Goal: Task Accomplishment & Management: Complete application form

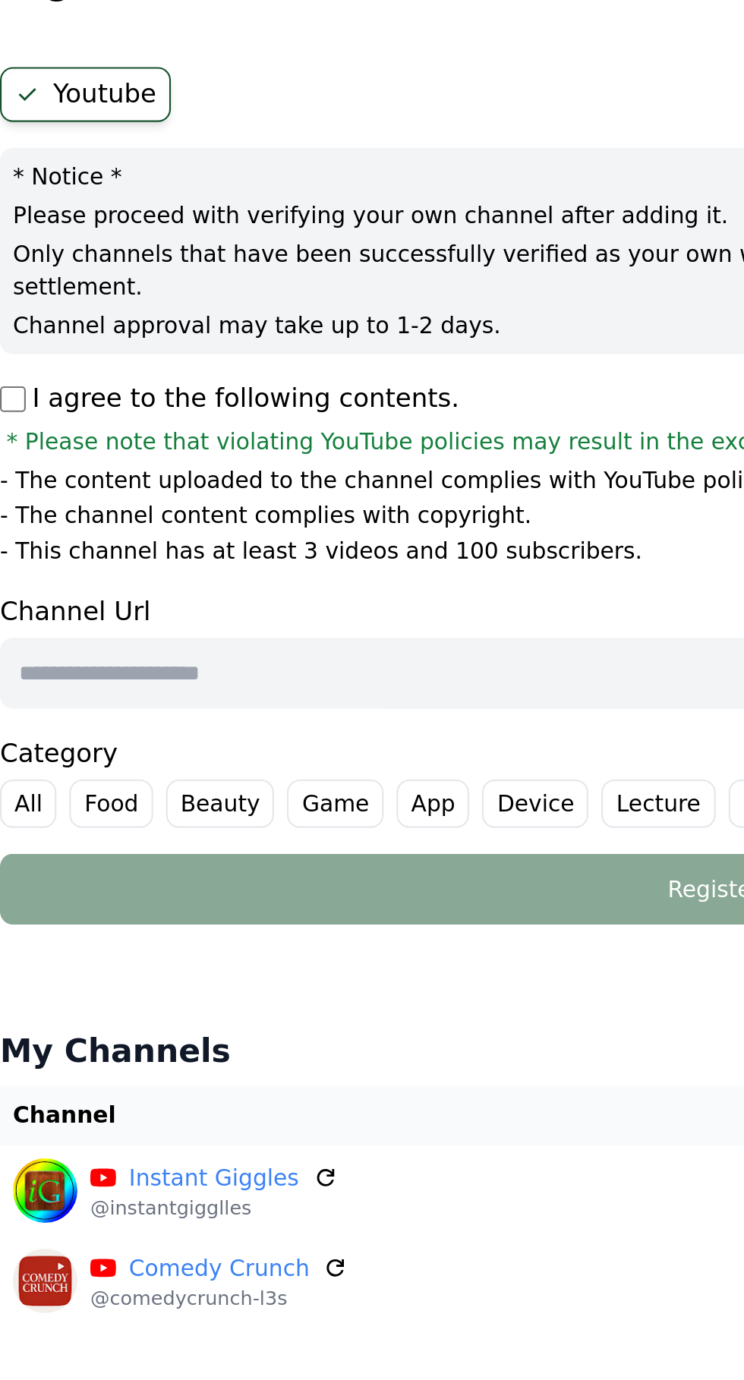
paste input "**********"
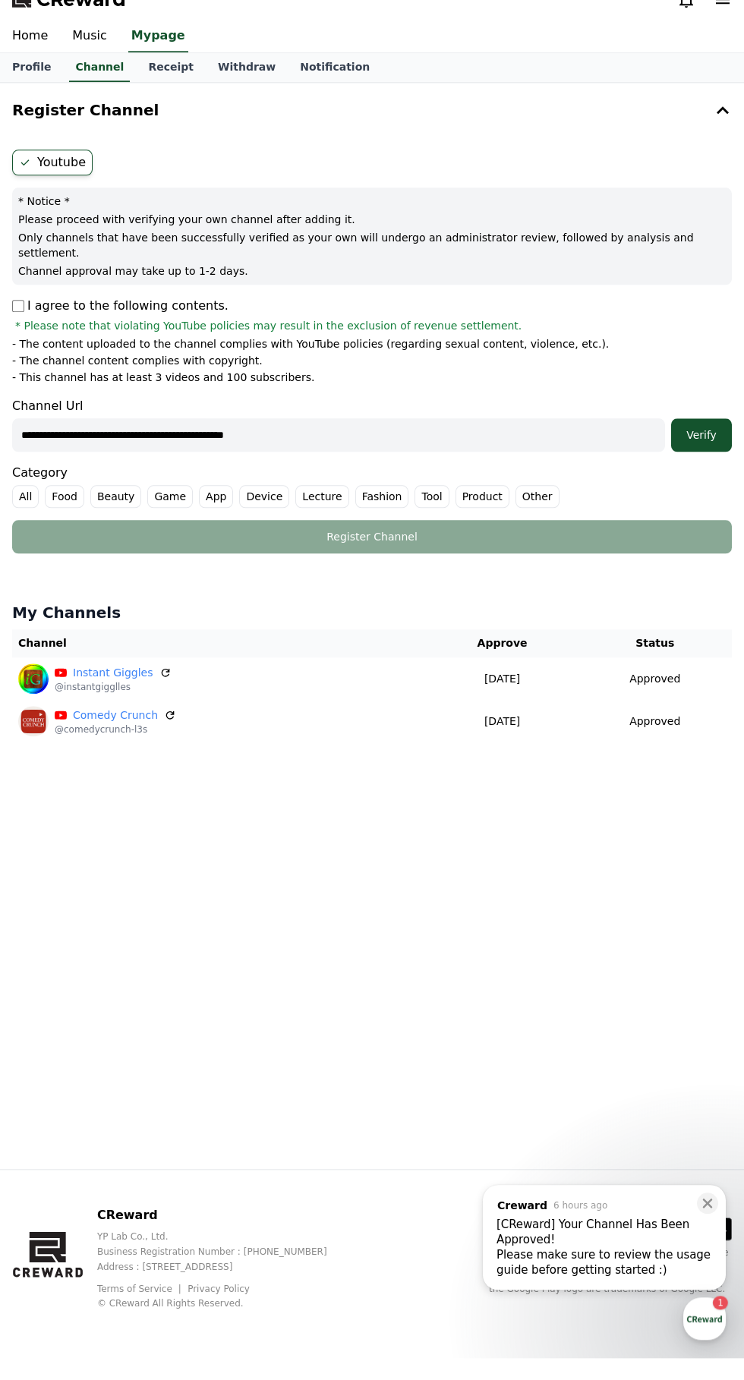
type input "**********"
click at [720, 440] on button "Verify" at bounding box center [701, 456] width 61 height 33
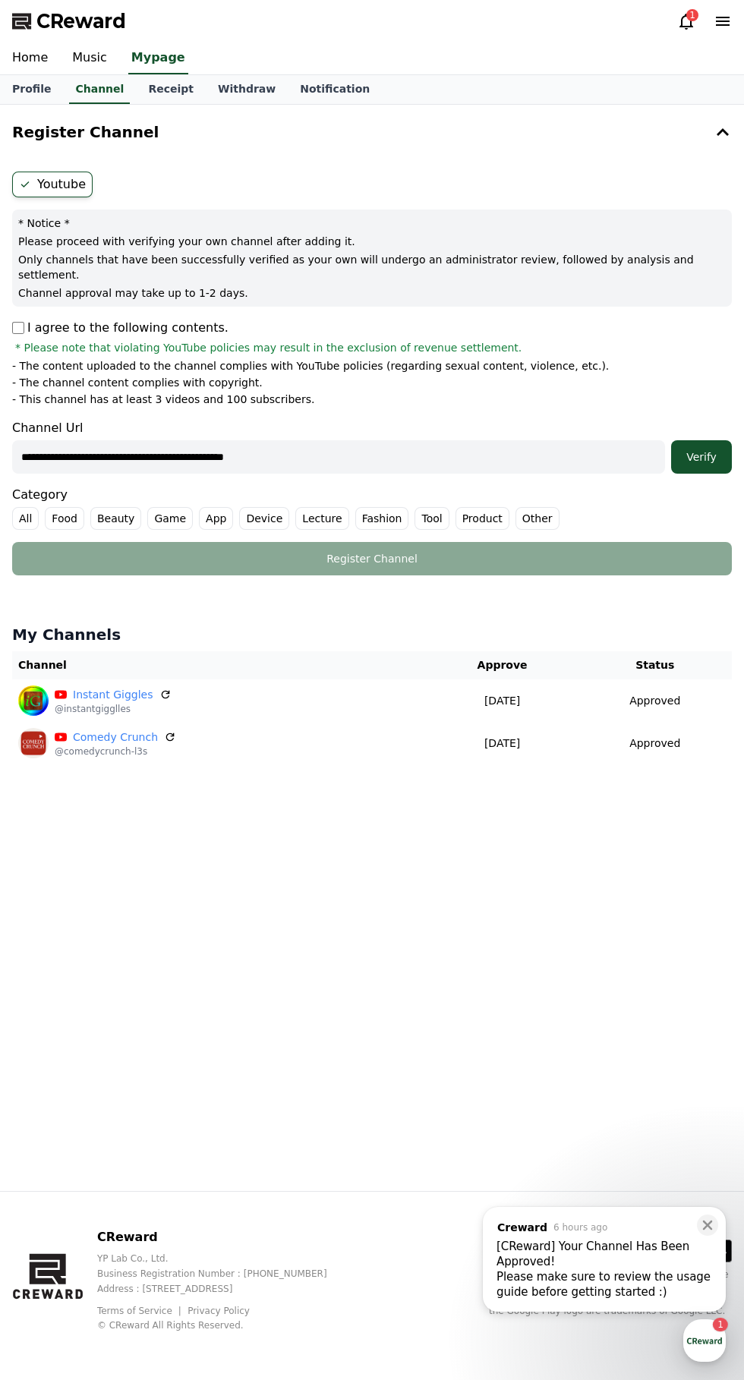
click at [25, 507] on label "All" at bounding box center [25, 518] width 27 height 23
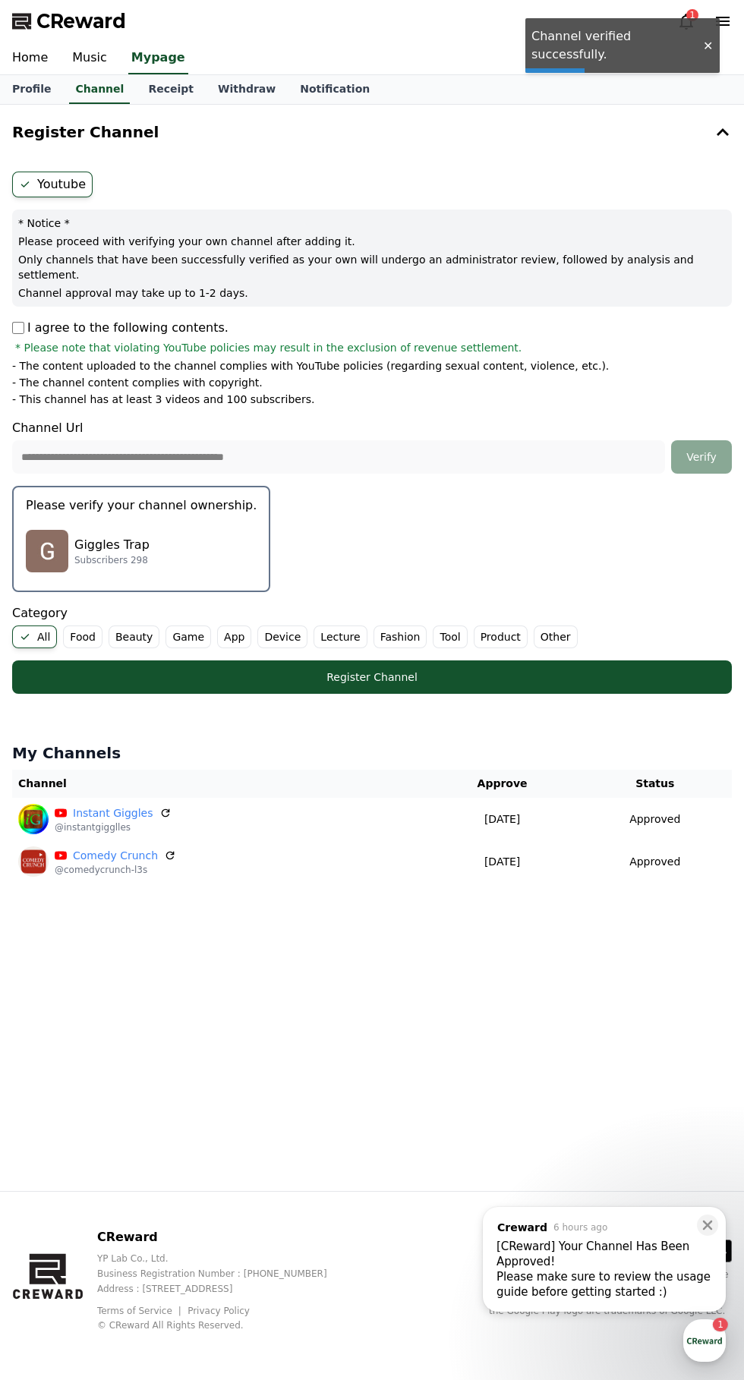
click at [99, 521] on div "Giggles Trap Subscribers 298" at bounding box center [141, 551] width 231 height 61
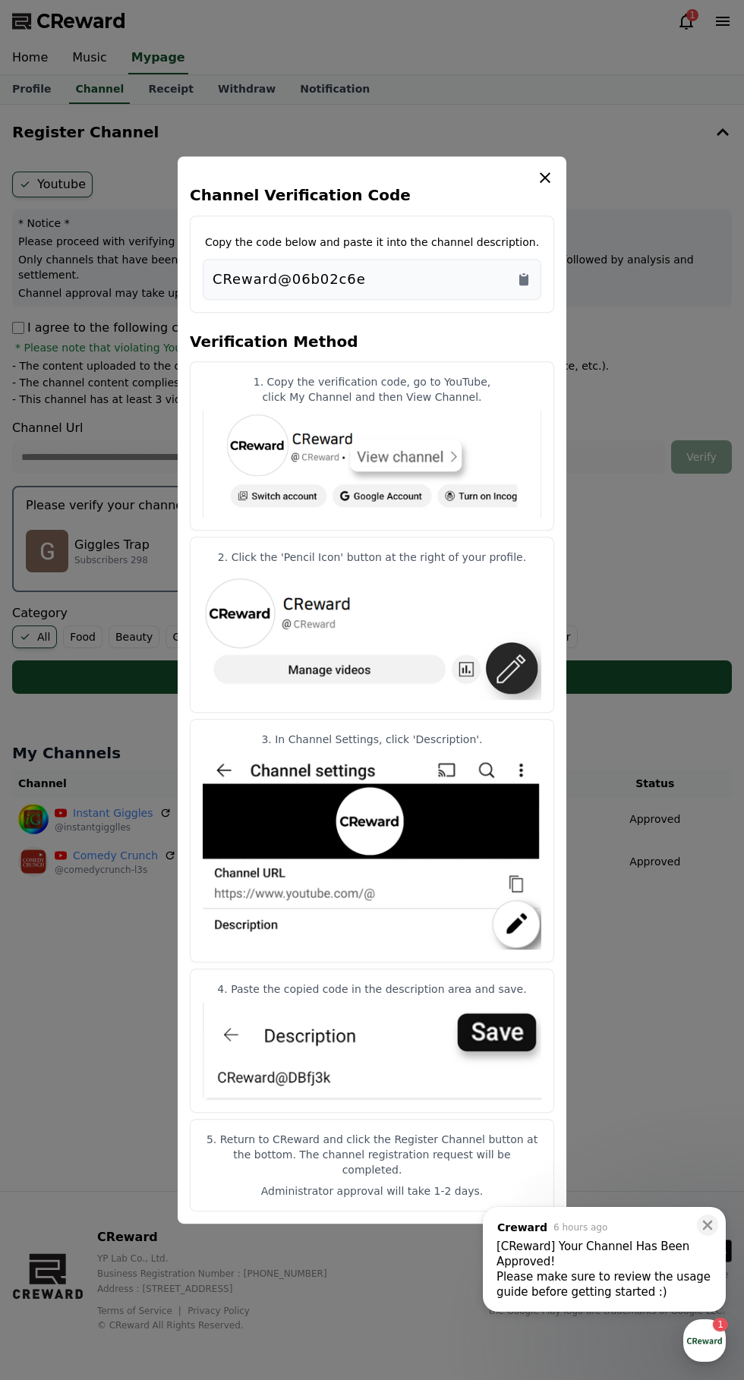
click at [524, 285] on icon "Copy to clipboard" at bounding box center [523, 279] width 9 height 11
click at [501, 1040] on img "modal" at bounding box center [372, 1051] width 339 height 97
click at [515, 1045] on img "modal" at bounding box center [372, 1051] width 339 height 97
click at [496, 1043] on img "modal" at bounding box center [372, 1051] width 339 height 97
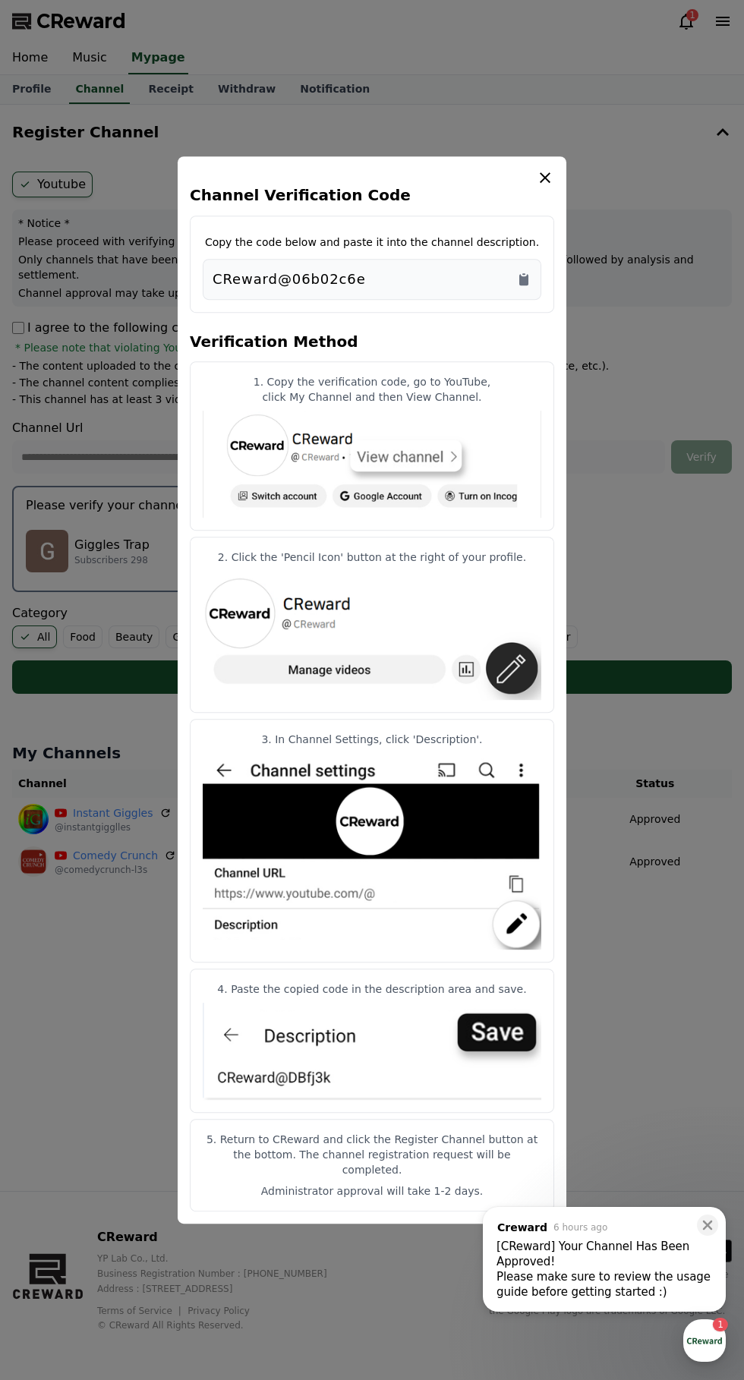
click at [557, 189] on div "Channel Verification Code Copy the code below and paste it into the channel des…" at bounding box center [372, 689] width 389 height 1067
click at [546, 187] on icon "modal" at bounding box center [545, 178] width 18 height 18
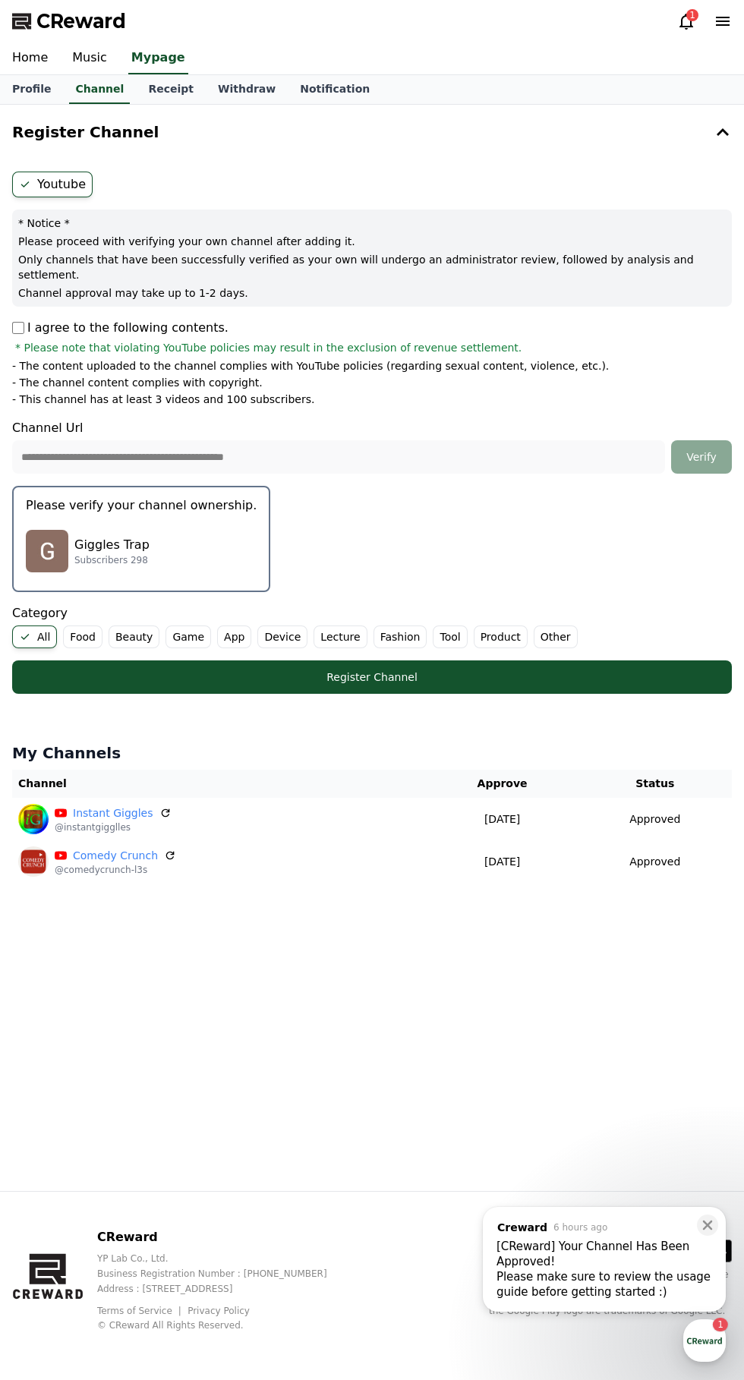
click at [499, 670] on div "Register Channel" at bounding box center [372, 677] width 659 height 15
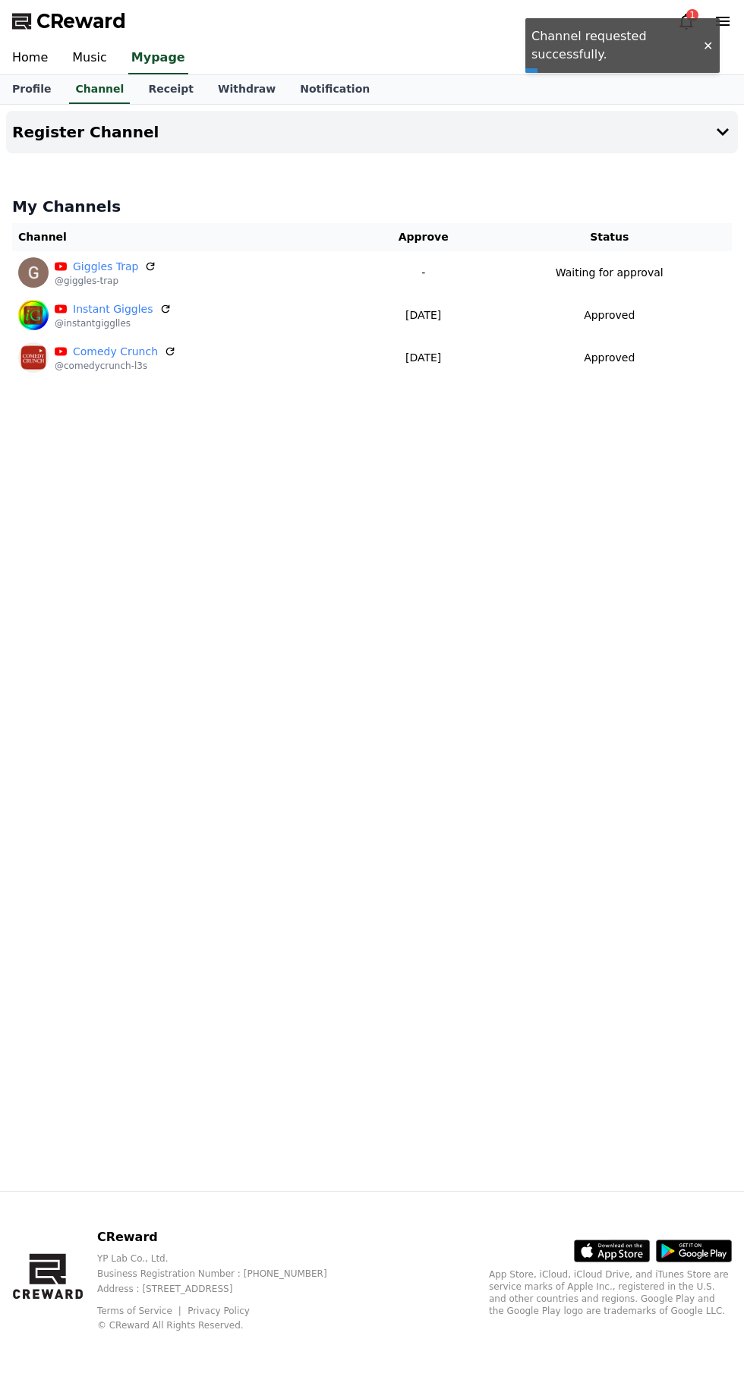
click at [55, 137] on h4 "Register Channel" at bounding box center [85, 132] width 147 height 17
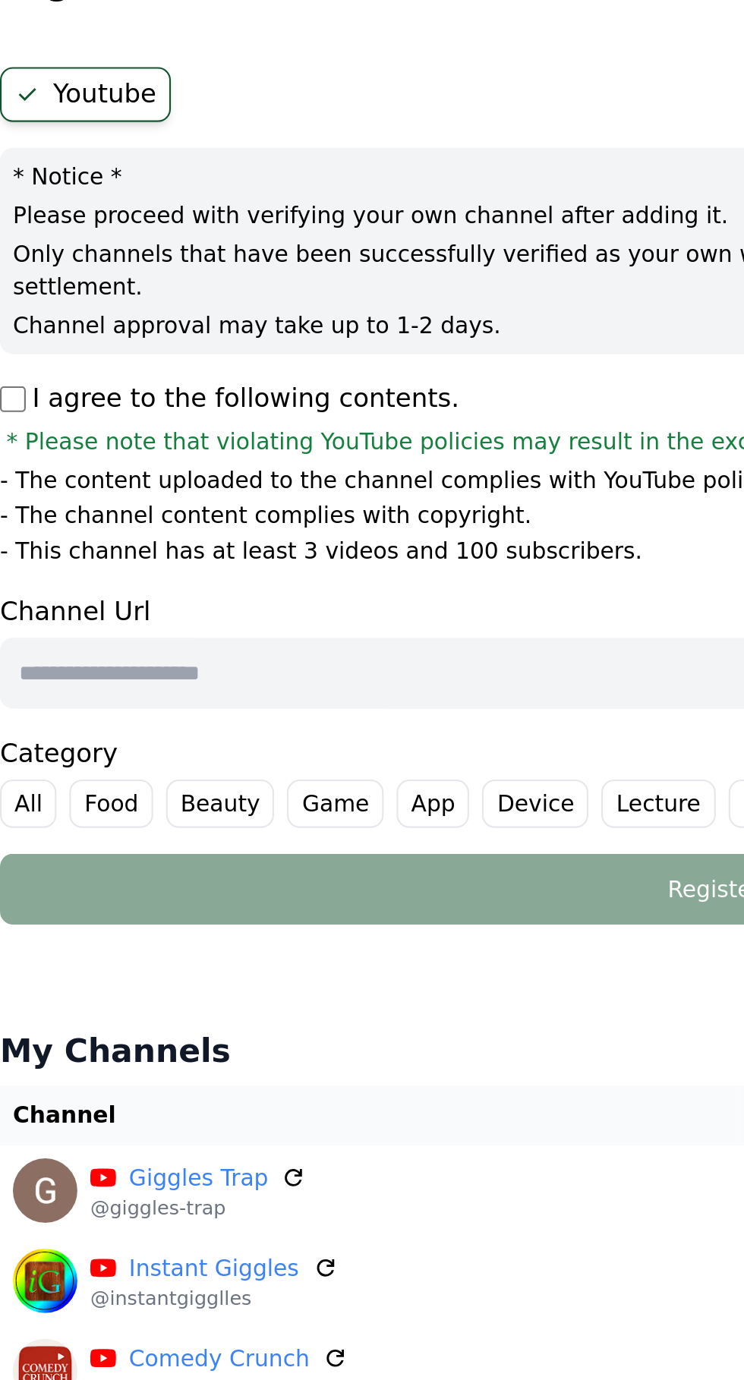
paste input "**********"
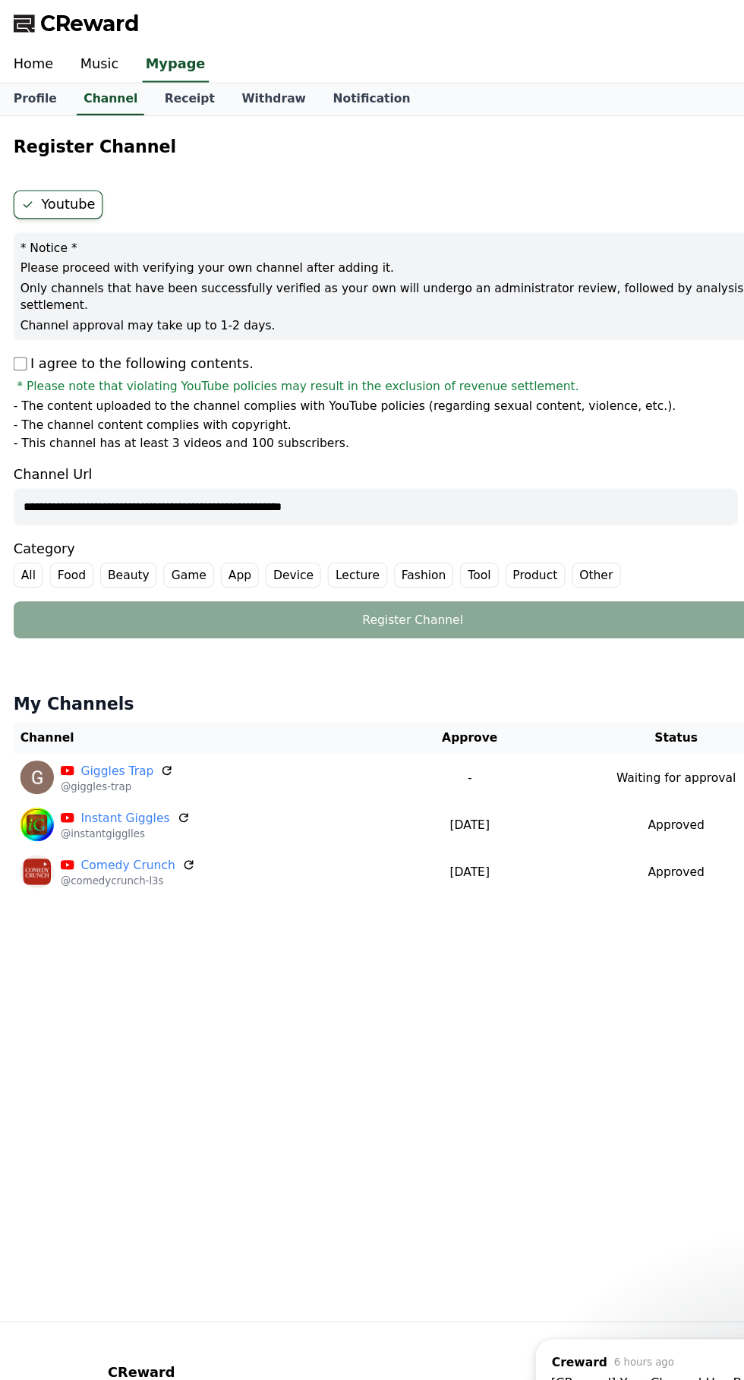
type input "**********"
click at [20, 507] on label "All" at bounding box center [25, 518] width 27 height 23
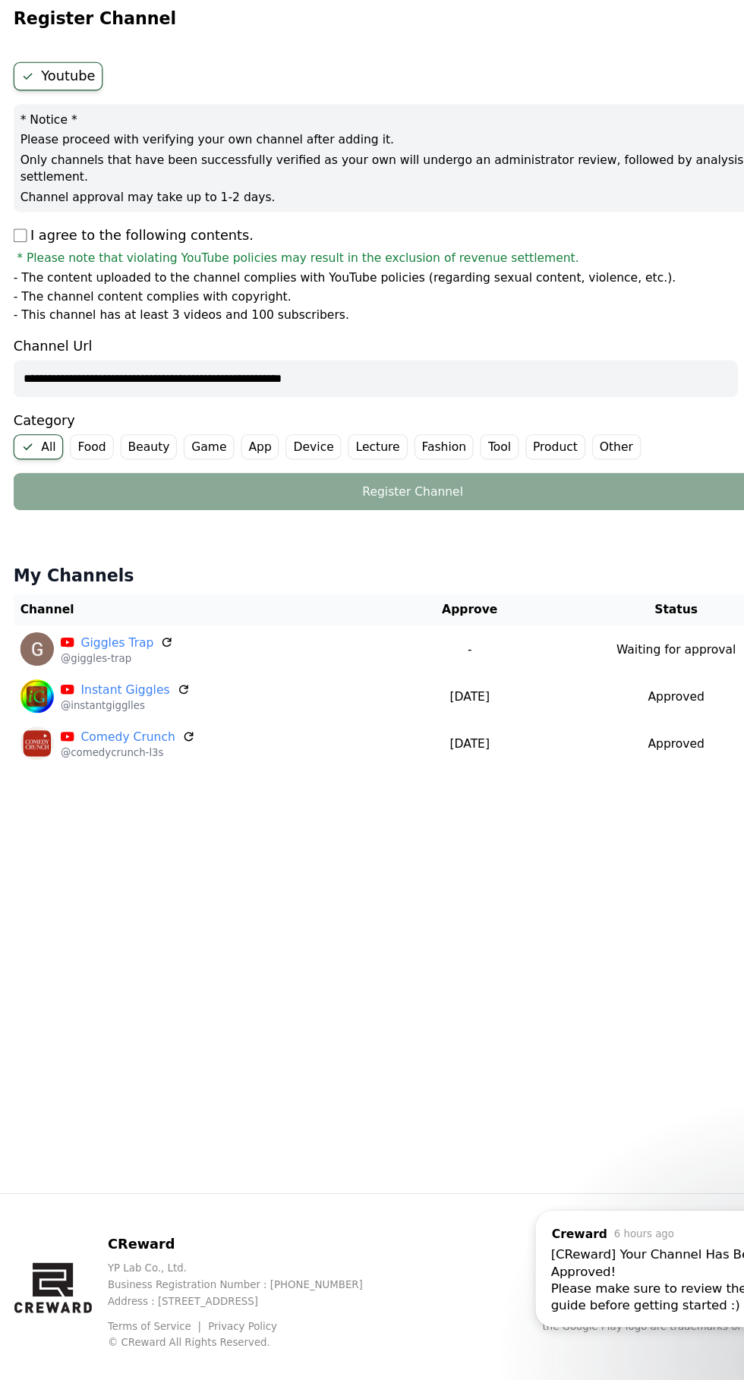
scroll to position [1, 0]
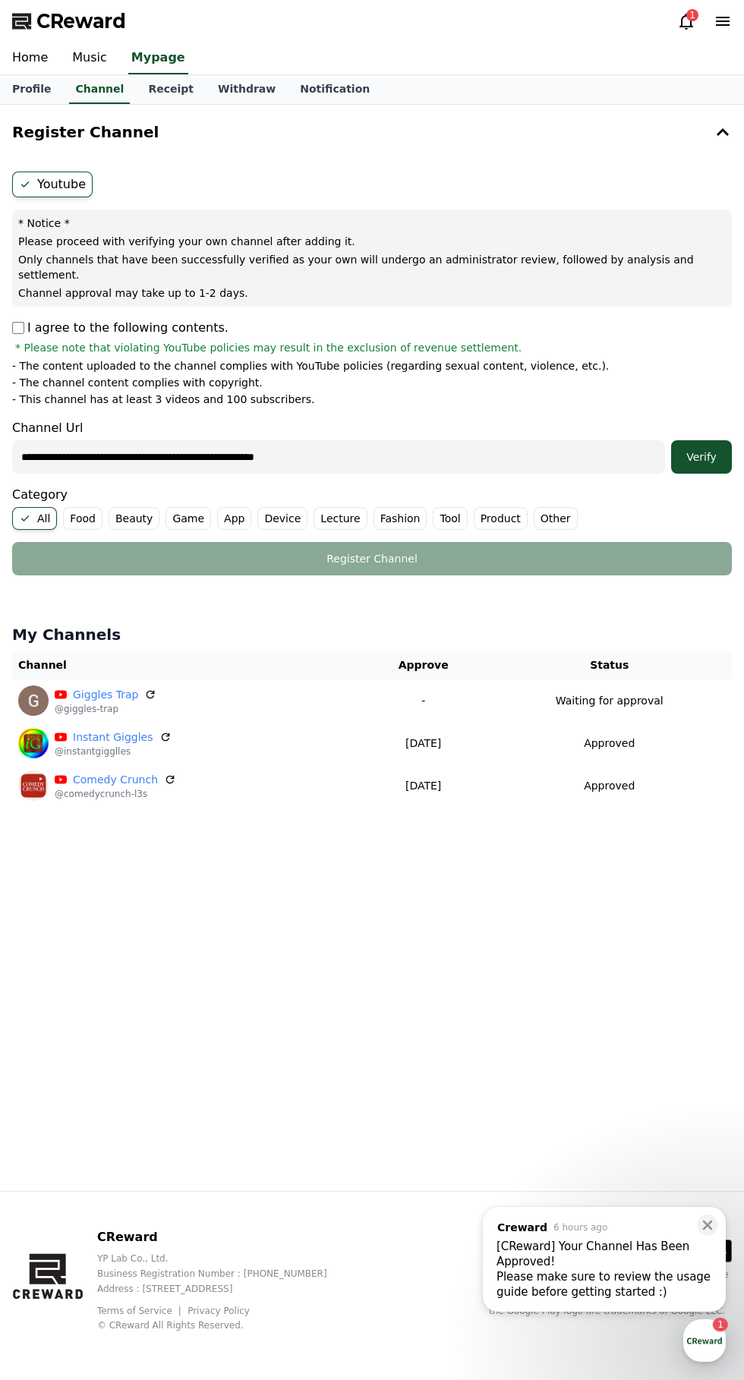
click at [698, 449] on div "Verify" at bounding box center [701, 456] width 49 height 15
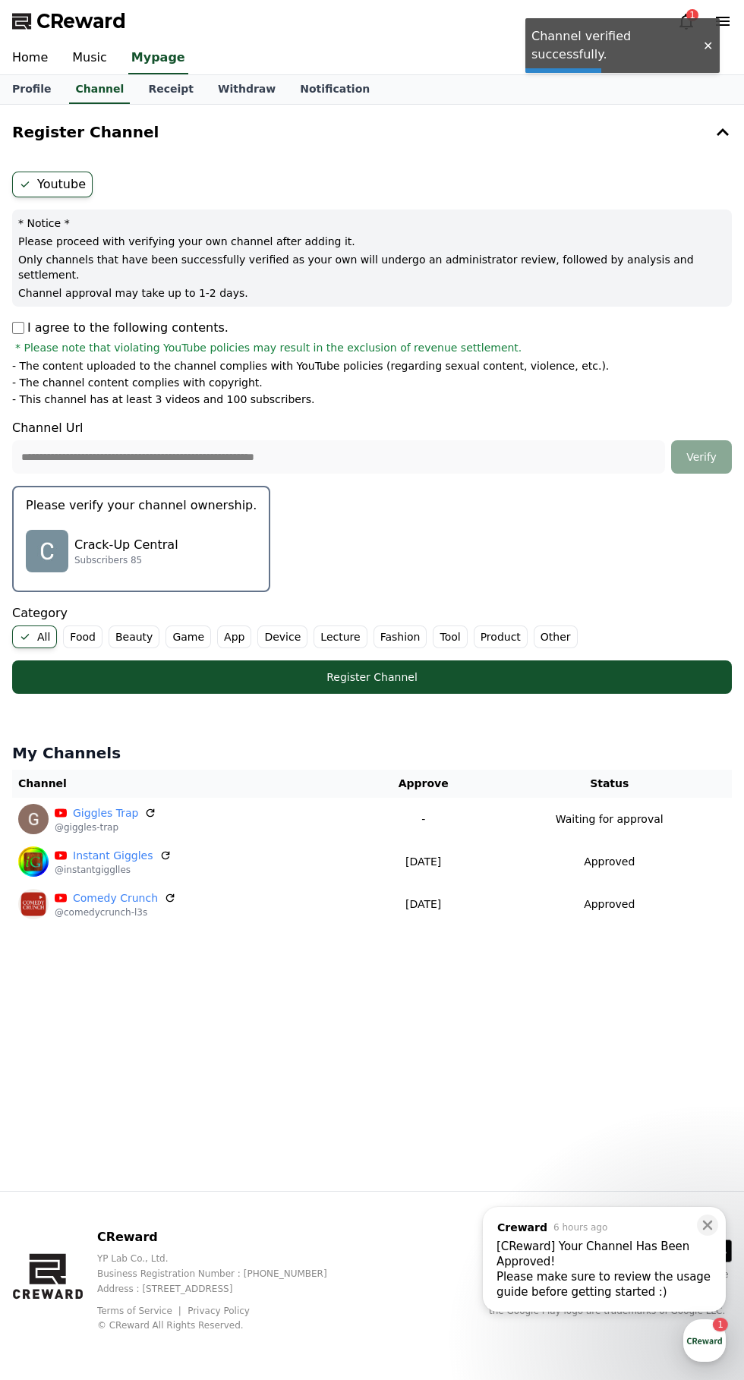
click at [99, 521] on div "Crack-Up Central Subscribers 85" at bounding box center [141, 551] width 231 height 61
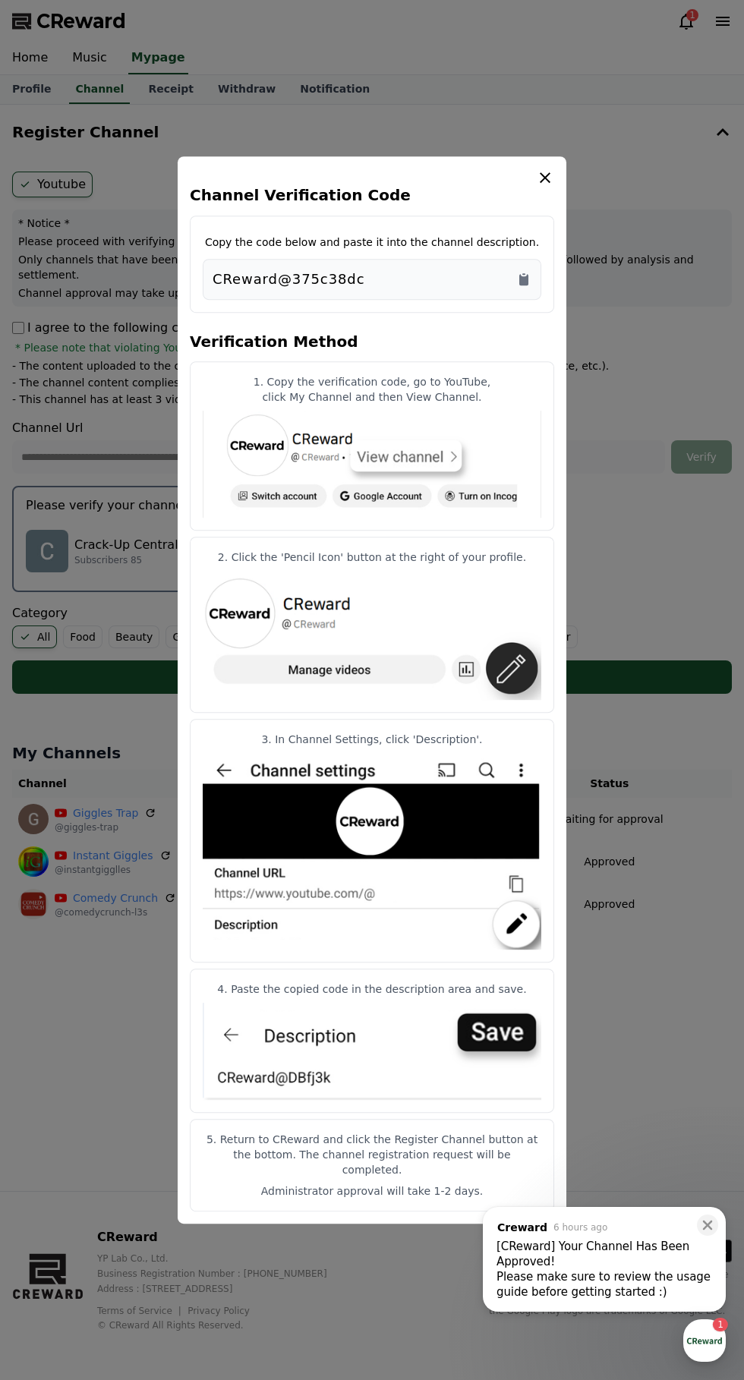
click at [531, 283] on icon "Copy to clipboard" at bounding box center [523, 279] width 15 height 15
click at [515, 1053] on img "modal" at bounding box center [372, 1051] width 339 height 97
click at [515, 1047] on img "modal" at bounding box center [372, 1051] width 339 height 97
click at [539, 176] on div "Channel Verification Code Copy the code below and paste it into the channel des…" at bounding box center [372, 689] width 389 height 1067
click at [556, 182] on div "Channel Verification Code Copy the code below and paste it into the channel des…" at bounding box center [372, 689] width 389 height 1067
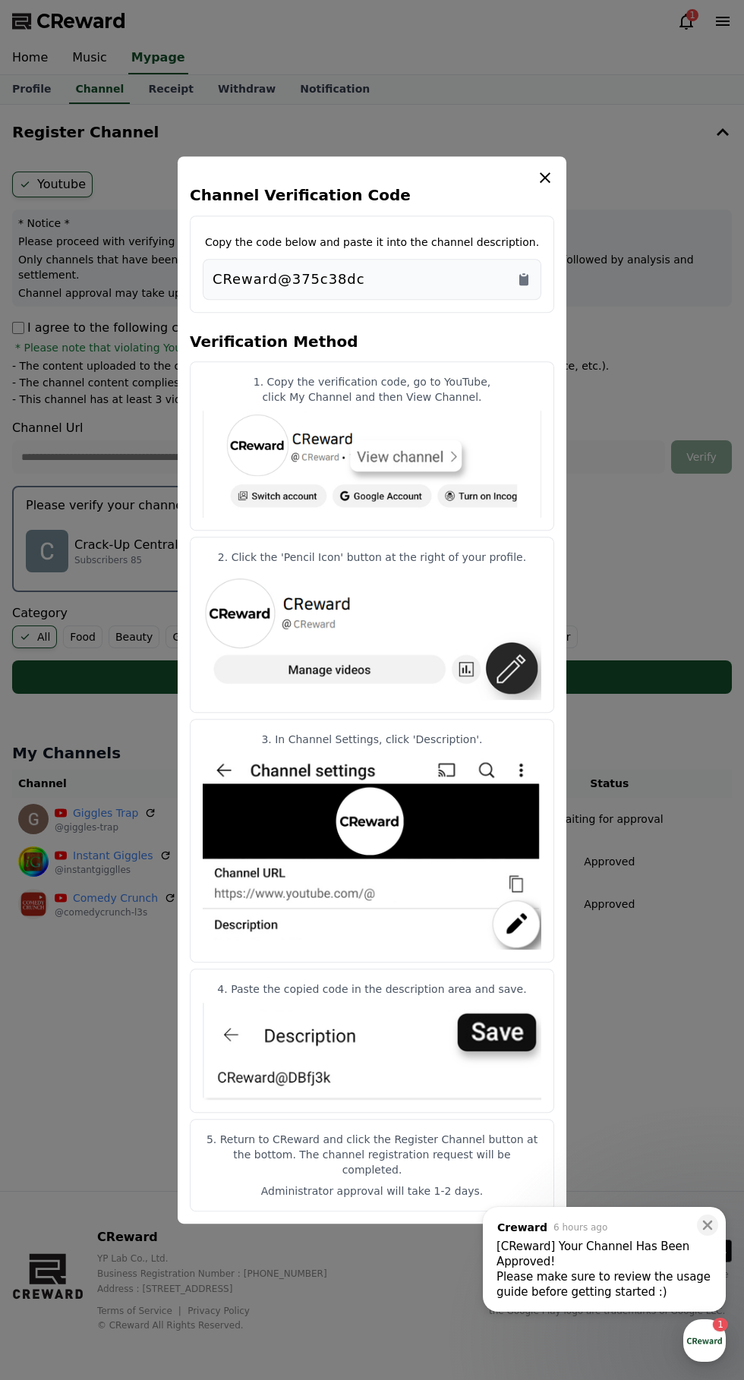
click at [547, 183] on icon "modal" at bounding box center [545, 177] width 11 height 11
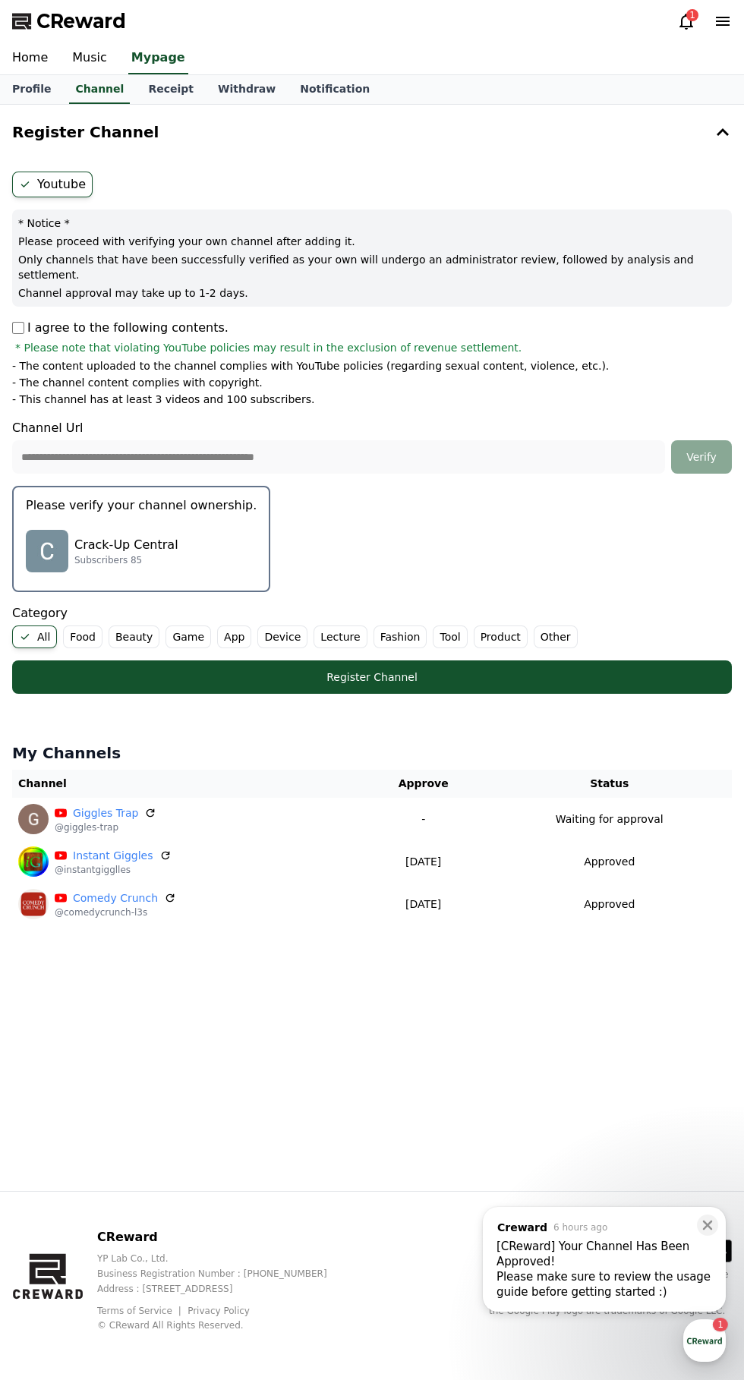
click at [206, 670] on div "Register Channel" at bounding box center [372, 677] width 659 height 15
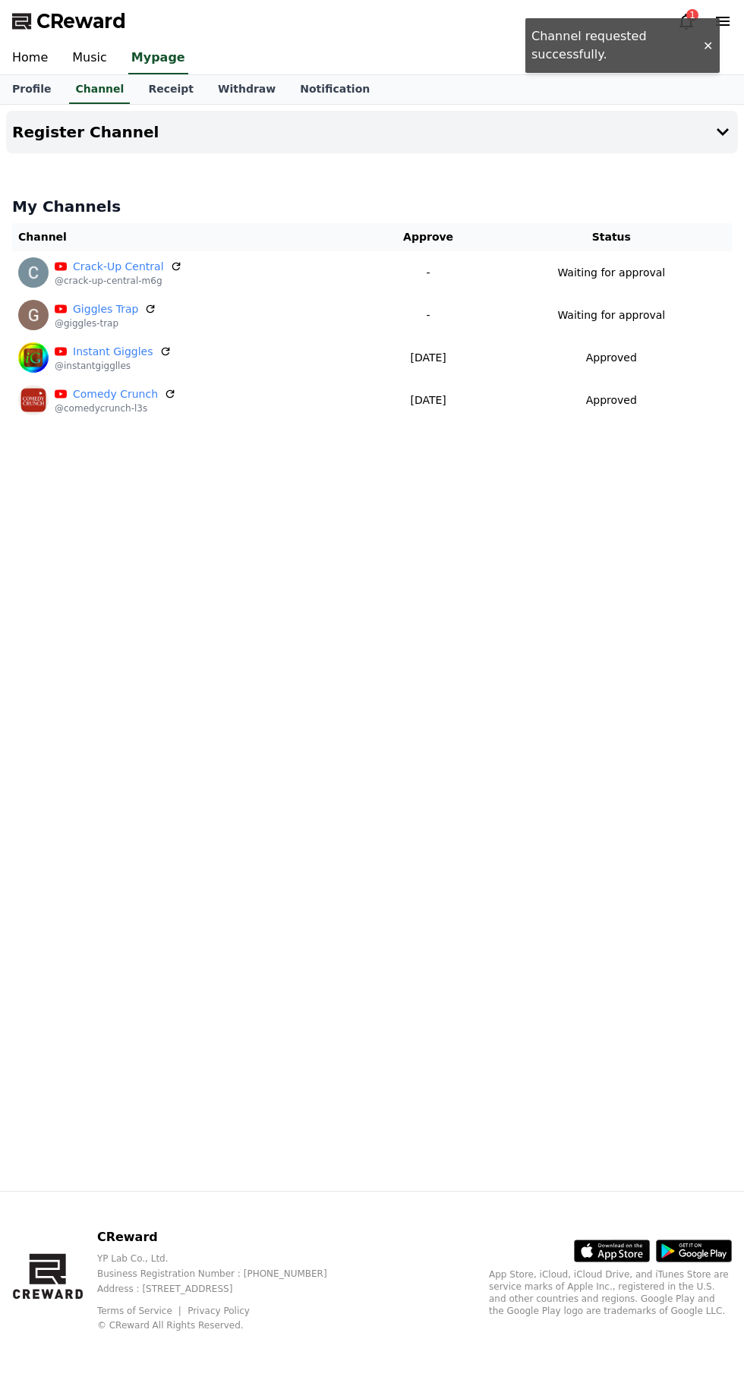
click at [46, 131] on h4 "Register Channel" at bounding box center [85, 132] width 147 height 17
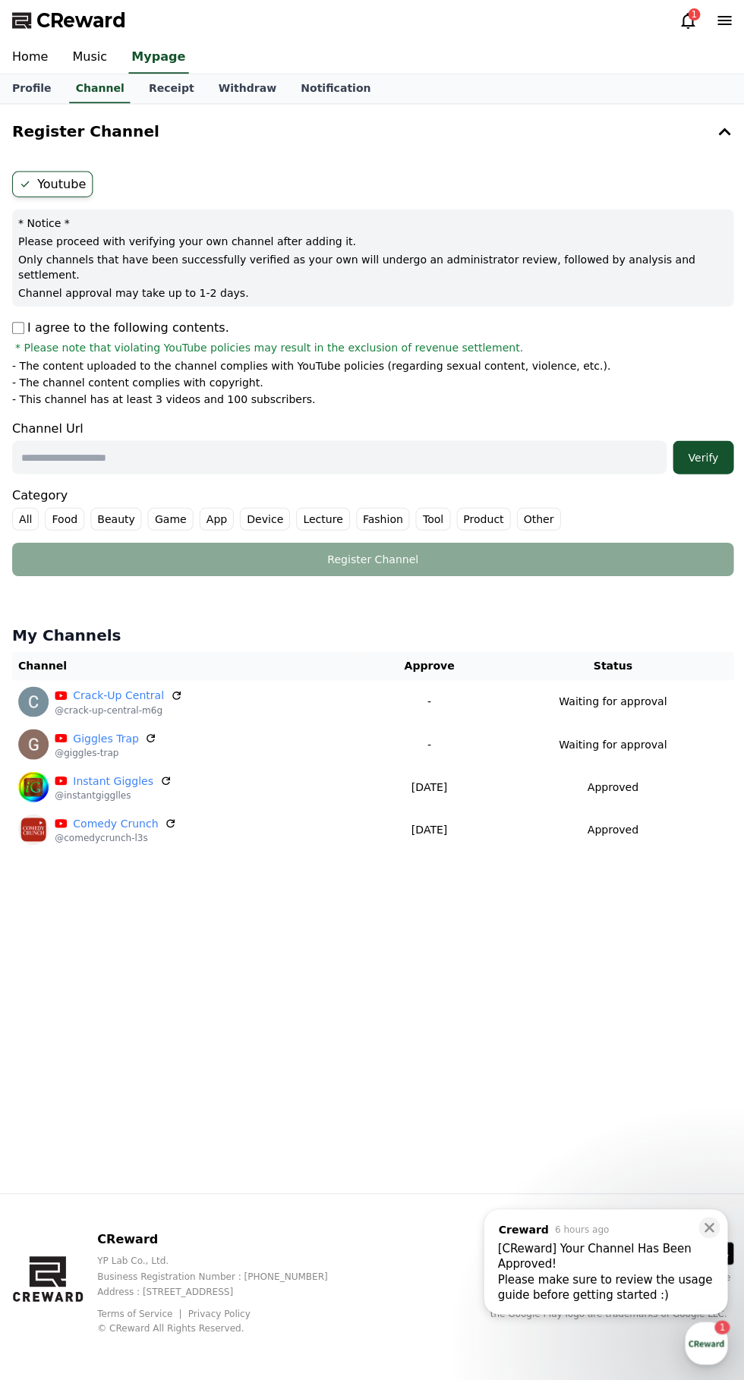
scroll to position [1, 0]
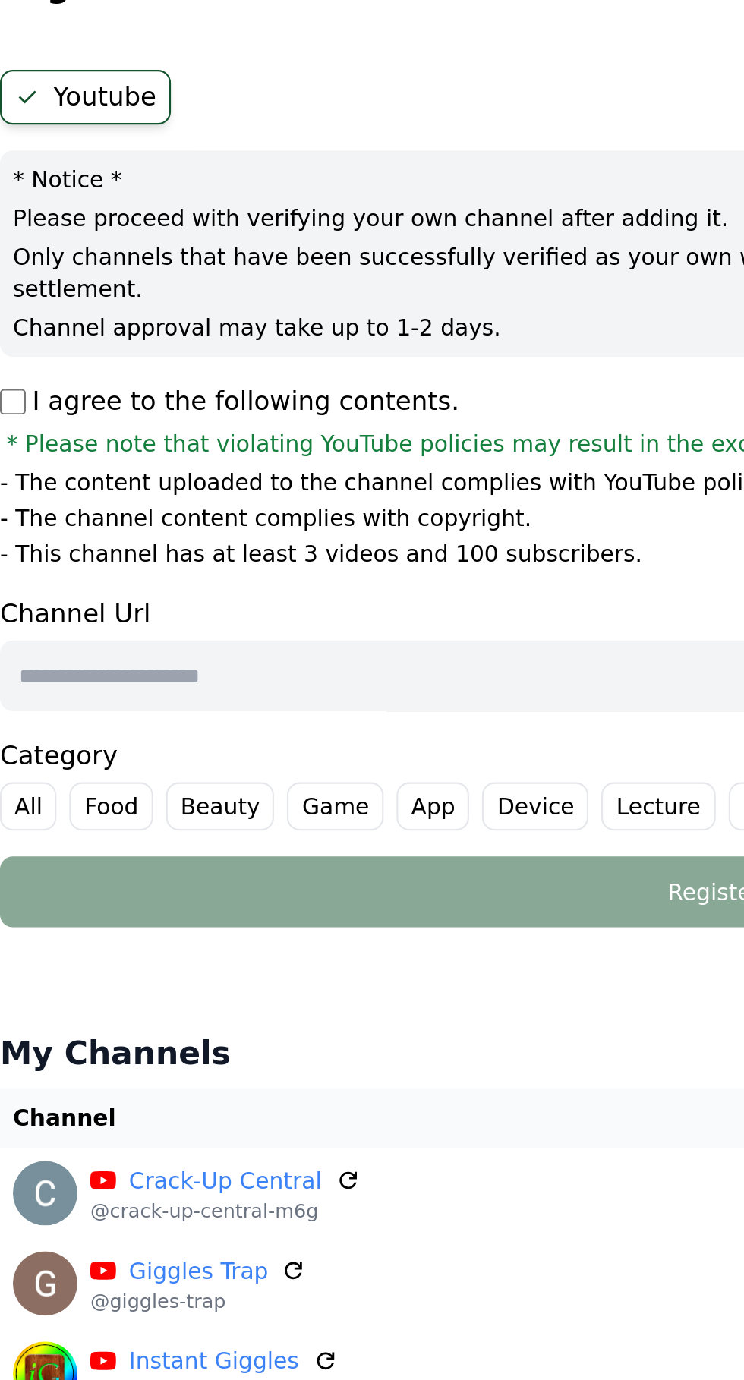
paste input "**********"
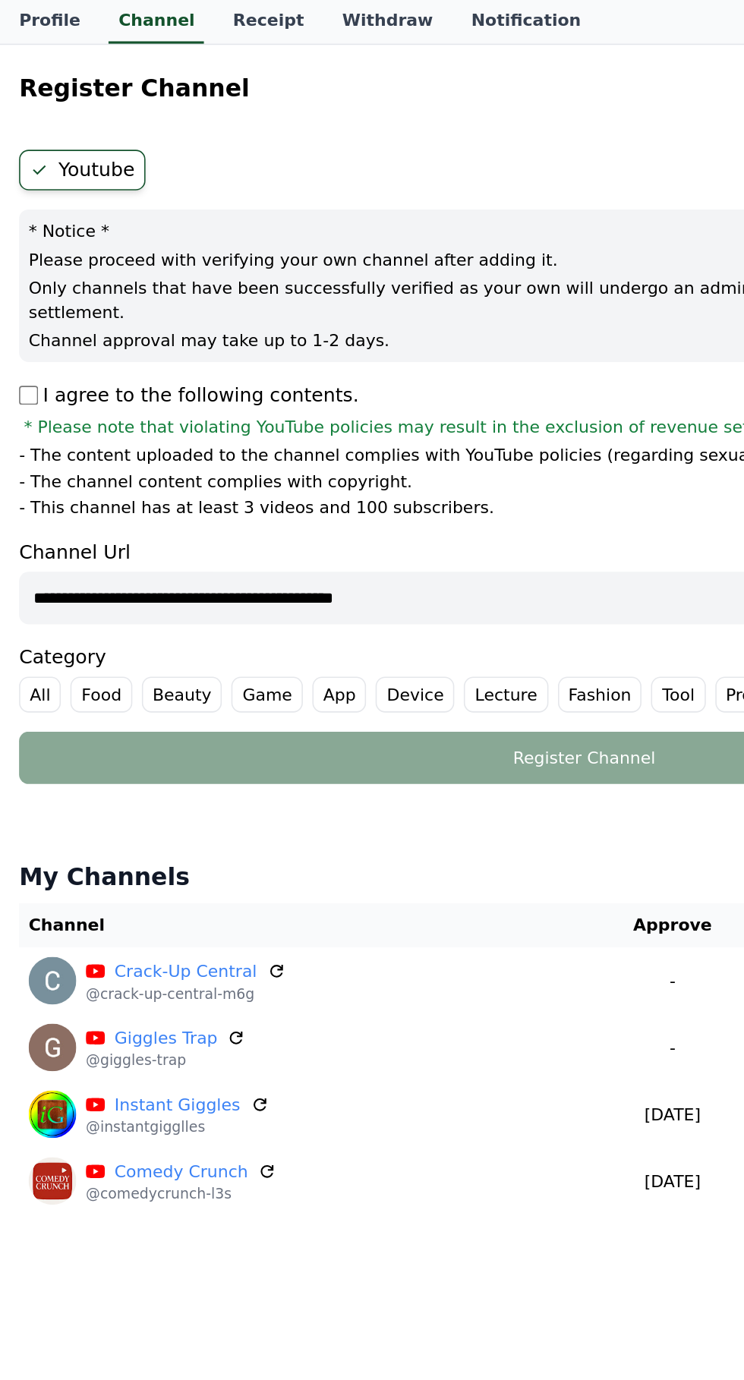
scroll to position [0, 0]
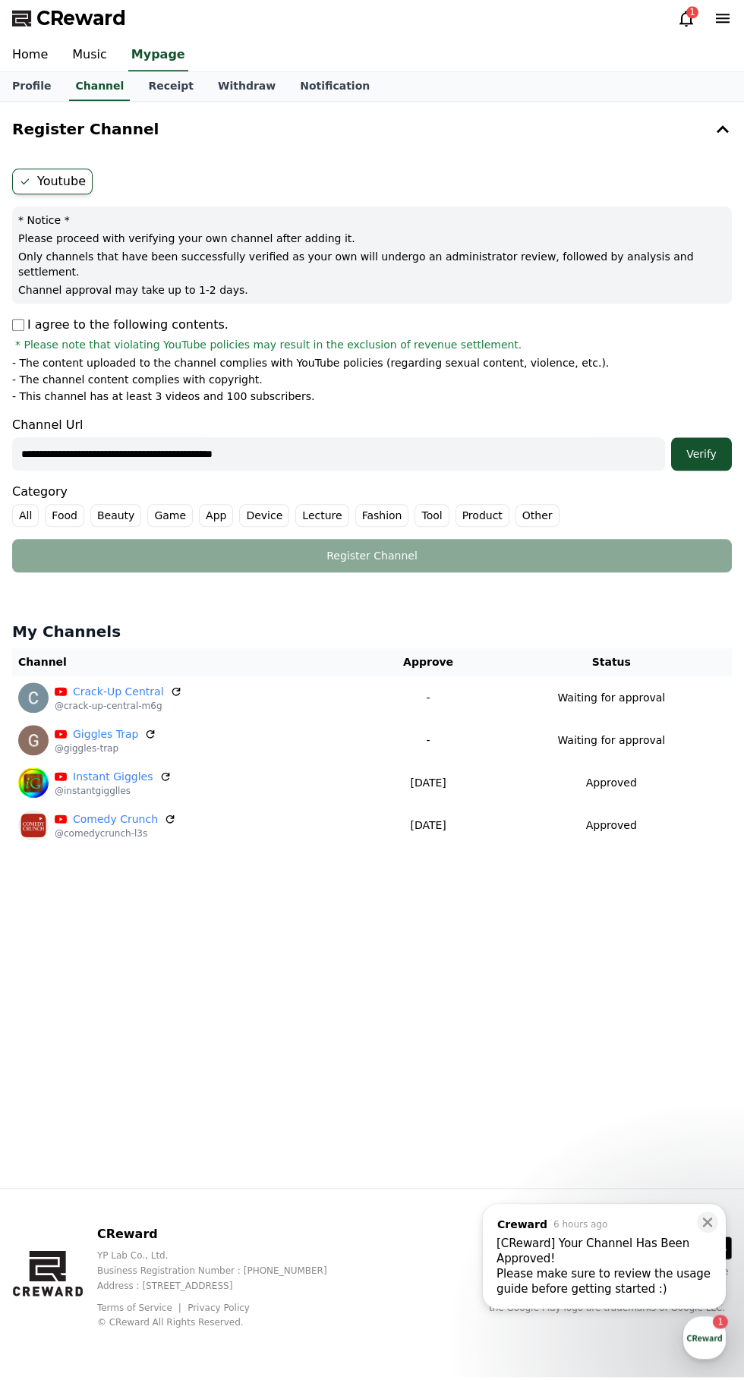
type input "**********"
click at [725, 440] on button "Verify" at bounding box center [701, 456] width 61 height 33
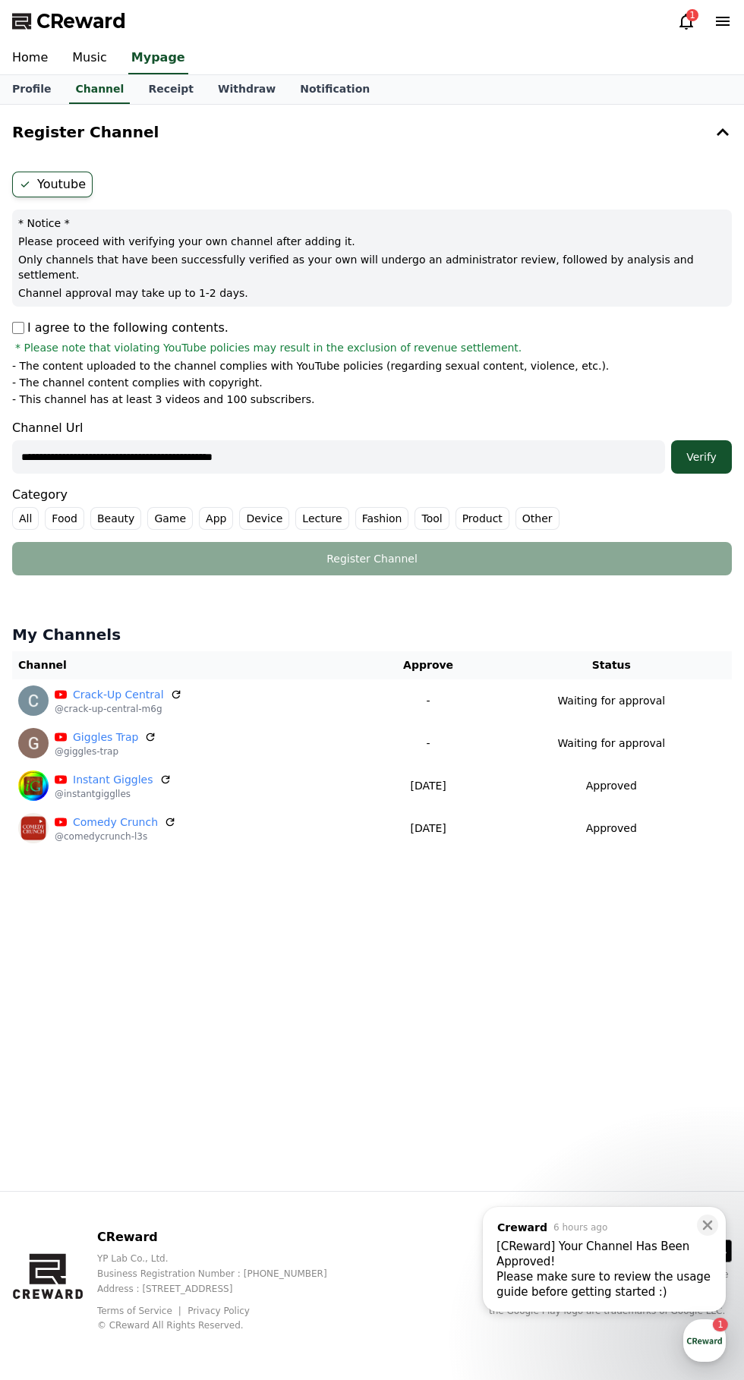
click at [61, 507] on label "Food" at bounding box center [64, 518] width 39 height 23
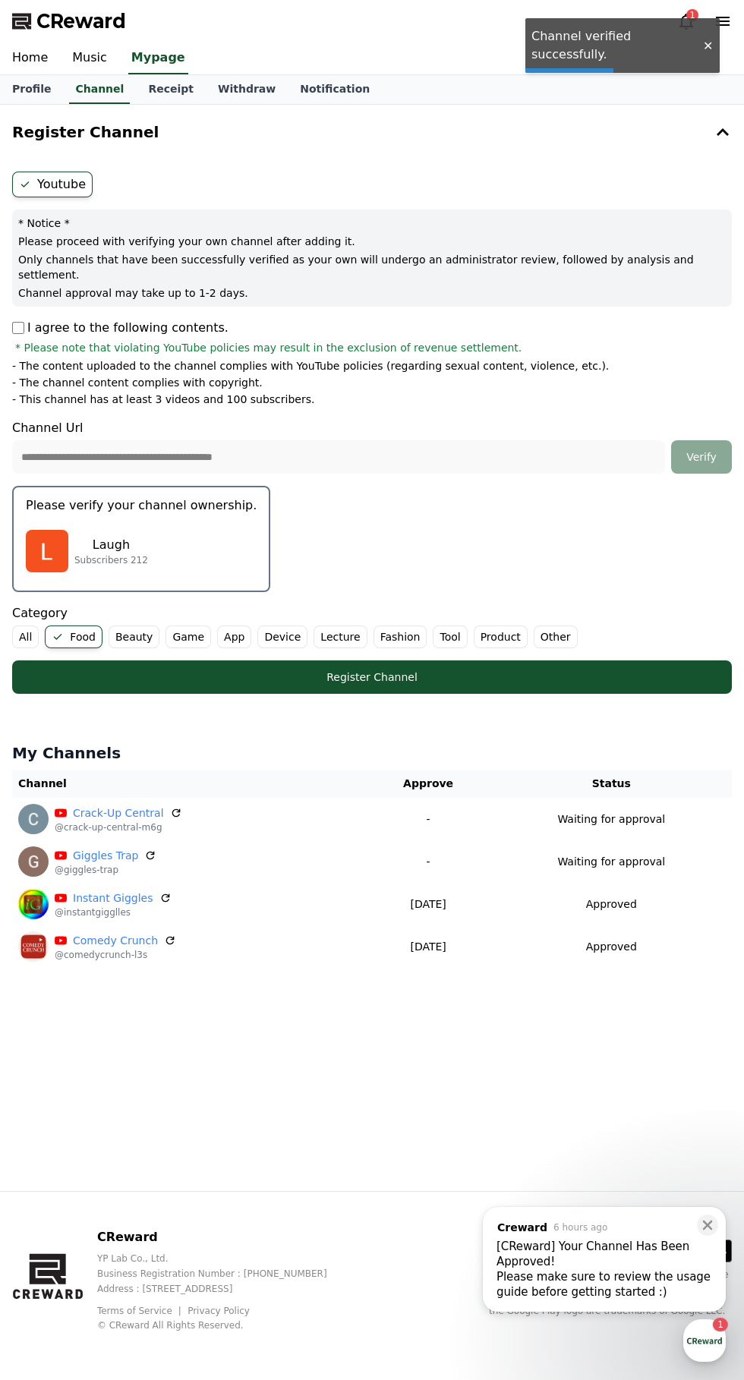
click at [26, 630] on label "All" at bounding box center [25, 637] width 27 height 23
click at [74, 536] on p "Laugh" at bounding box center [111, 545] width 74 height 18
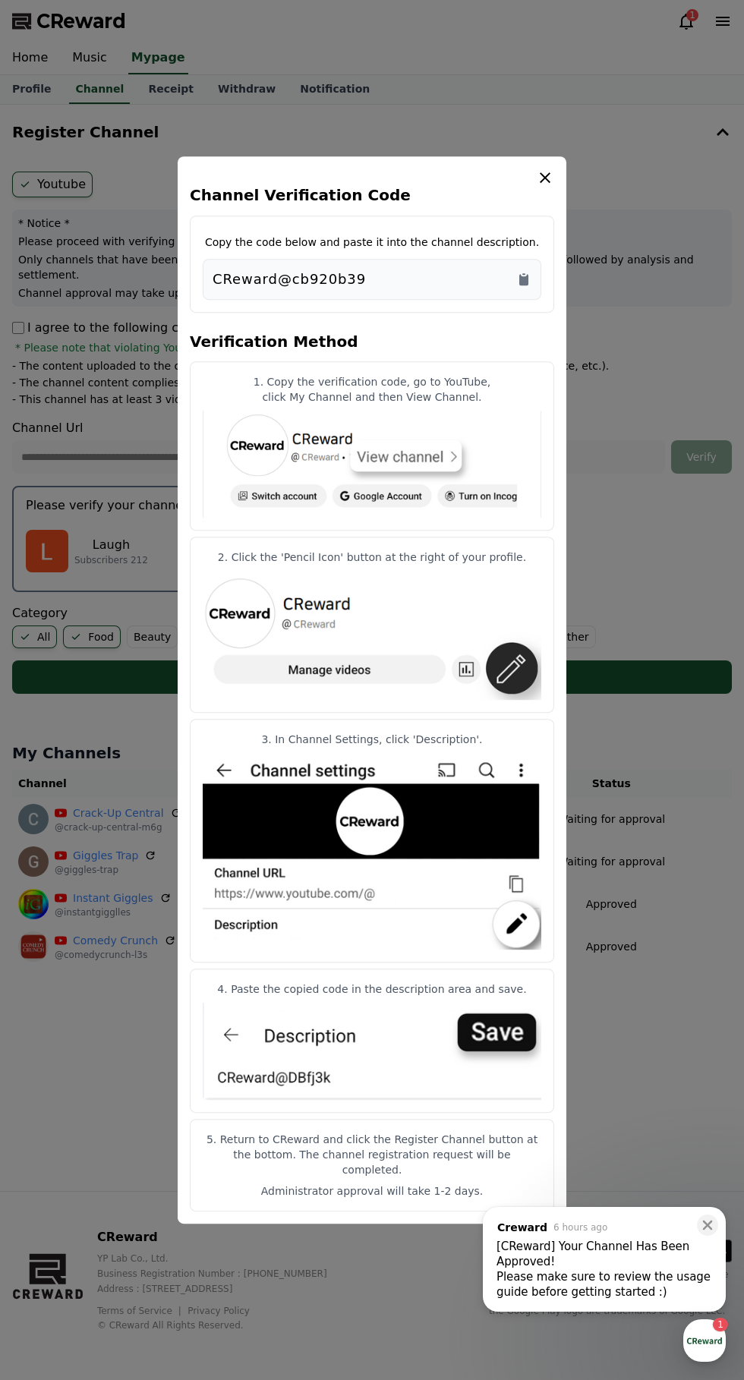
click at [524, 285] on icon "Copy to clipboard" at bounding box center [523, 279] width 9 height 11
click at [548, 197] on h4 "Channel Verification Code" at bounding box center [372, 195] width 364 height 17
click at [540, 185] on icon "modal" at bounding box center [545, 178] width 18 height 18
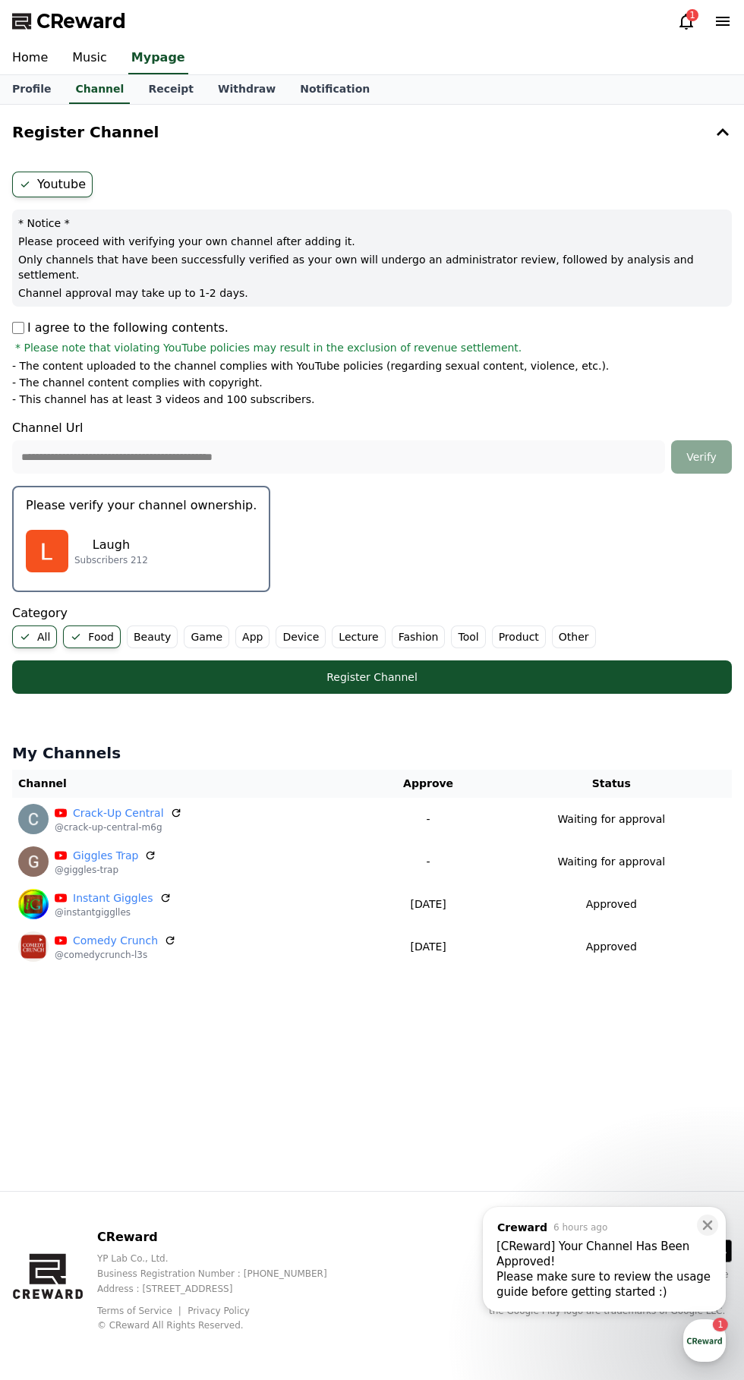
click at [448, 670] on div "Register Channel" at bounding box center [372, 677] width 659 height 15
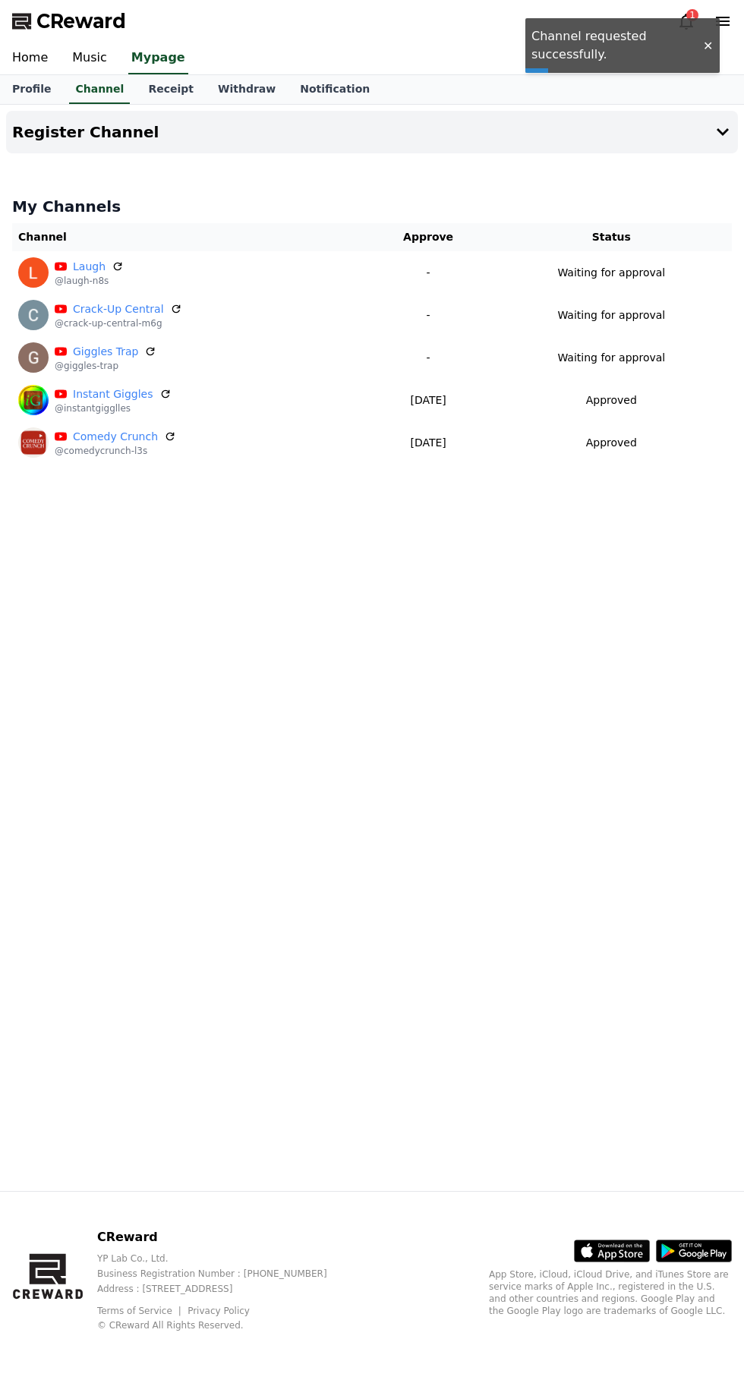
click at [44, 137] on h4 "Register Channel" at bounding box center [85, 132] width 147 height 17
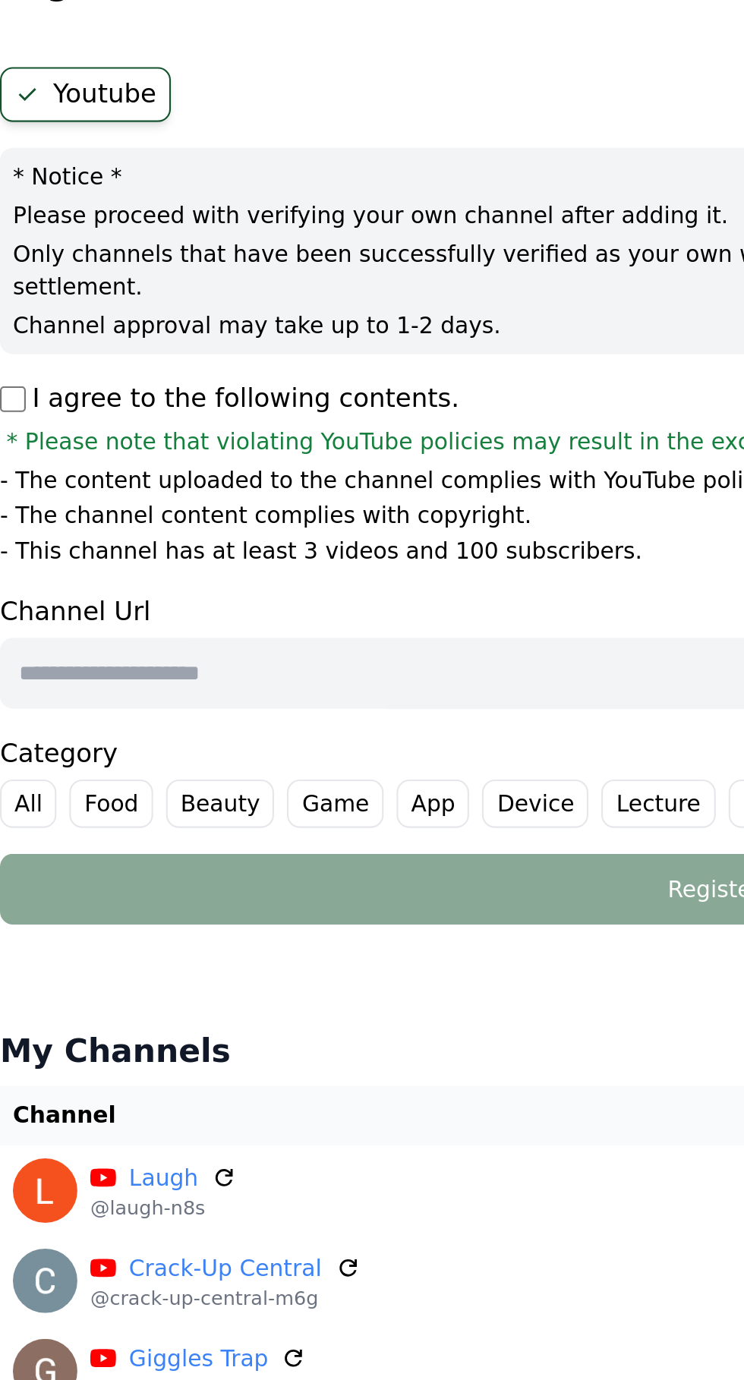
paste input "**********"
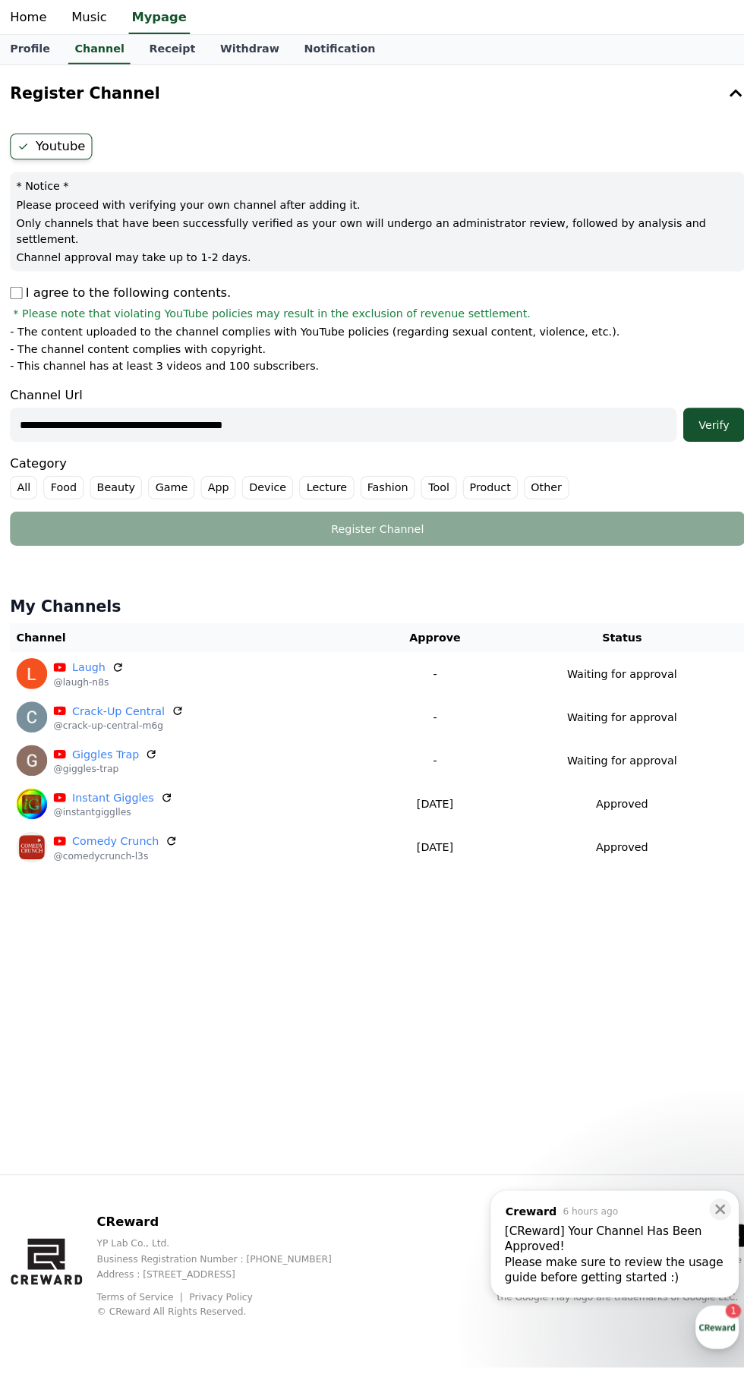
type input "**********"
click at [707, 449] on div "Verify" at bounding box center [701, 456] width 49 height 15
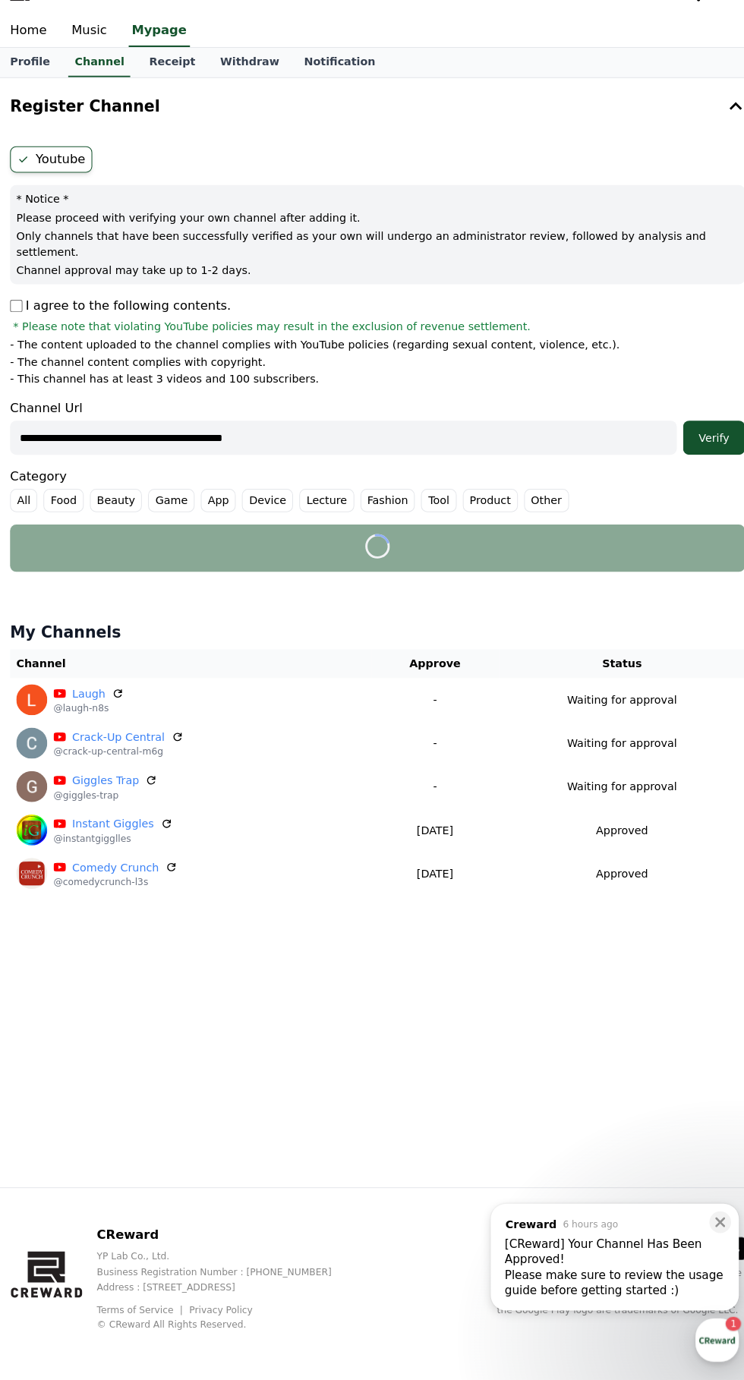
click at [701, 449] on div "Verify" at bounding box center [701, 456] width 49 height 15
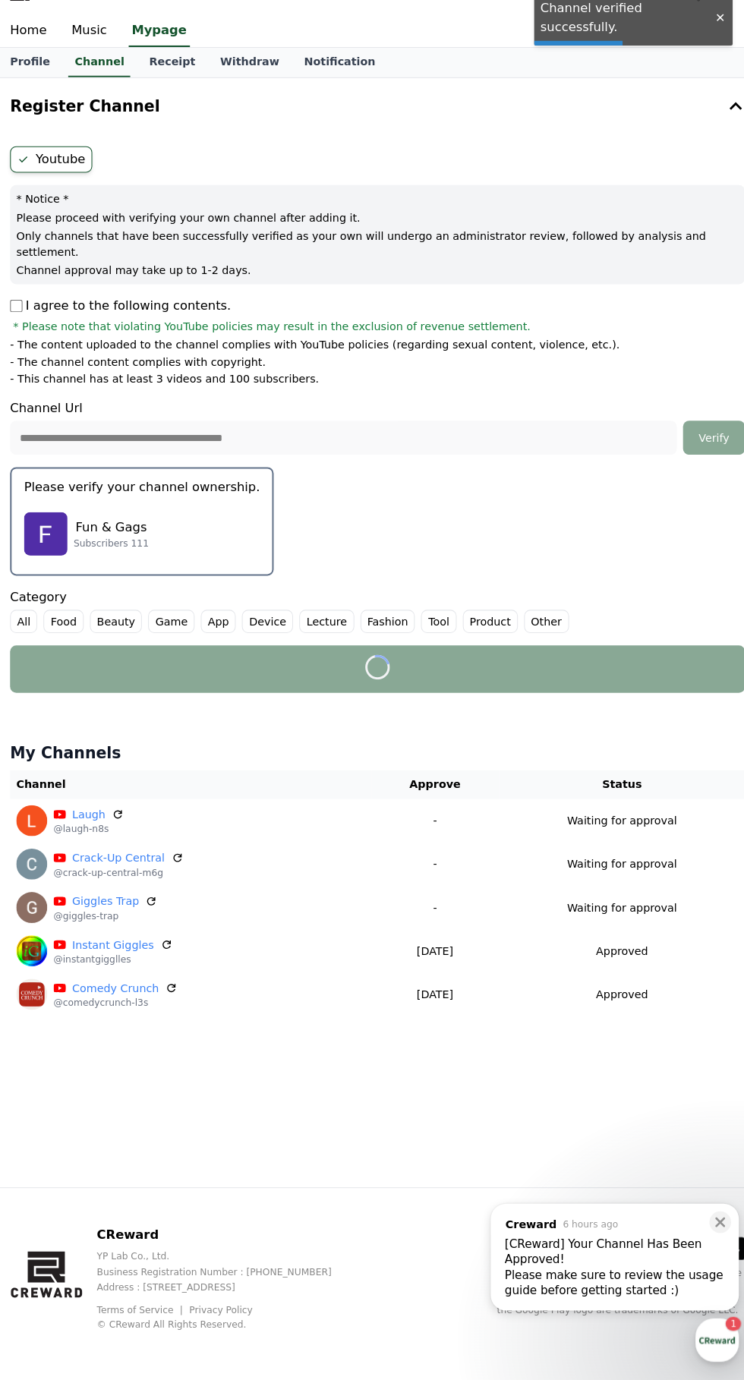
click at [90, 536] on p "Fun & Gags" at bounding box center [111, 545] width 74 height 18
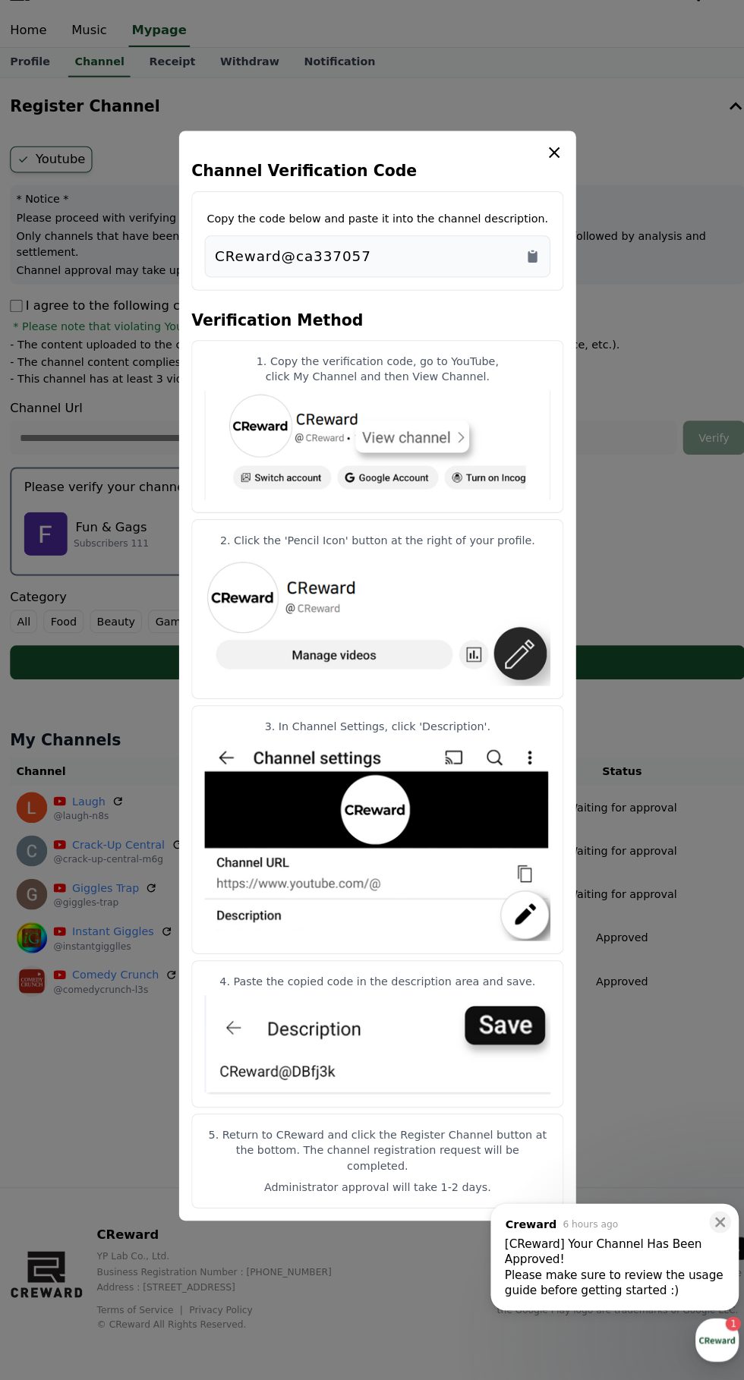
click at [530, 284] on icon "Copy to clipboard" at bounding box center [523, 279] width 15 height 15
click at [509, 1036] on img "modal" at bounding box center [372, 1051] width 339 height 97
click at [544, 180] on icon "modal" at bounding box center [545, 178] width 18 height 18
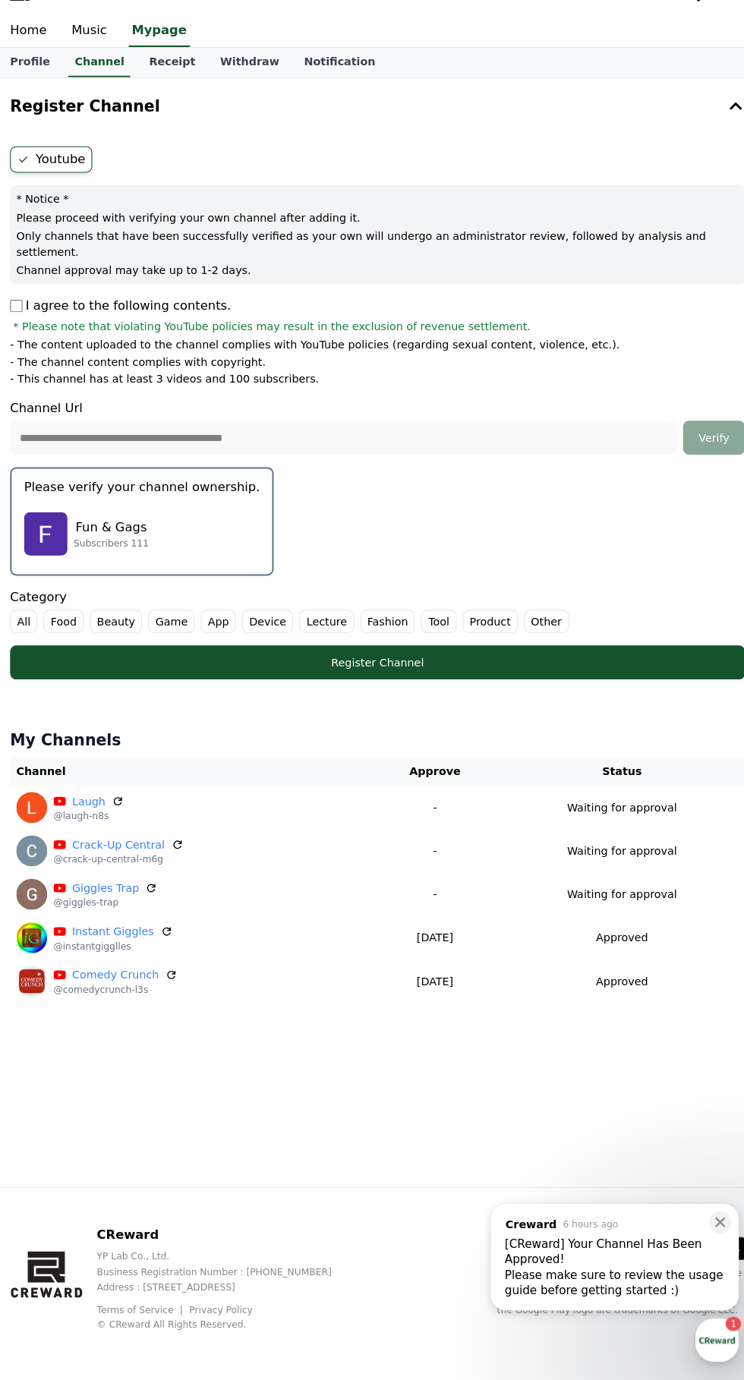
click at [165, 670] on div "Register Channel" at bounding box center [372, 677] width 659 height 15
click at [25, 626] on label "All" at bounding box center [25, 637] width 27 height 23
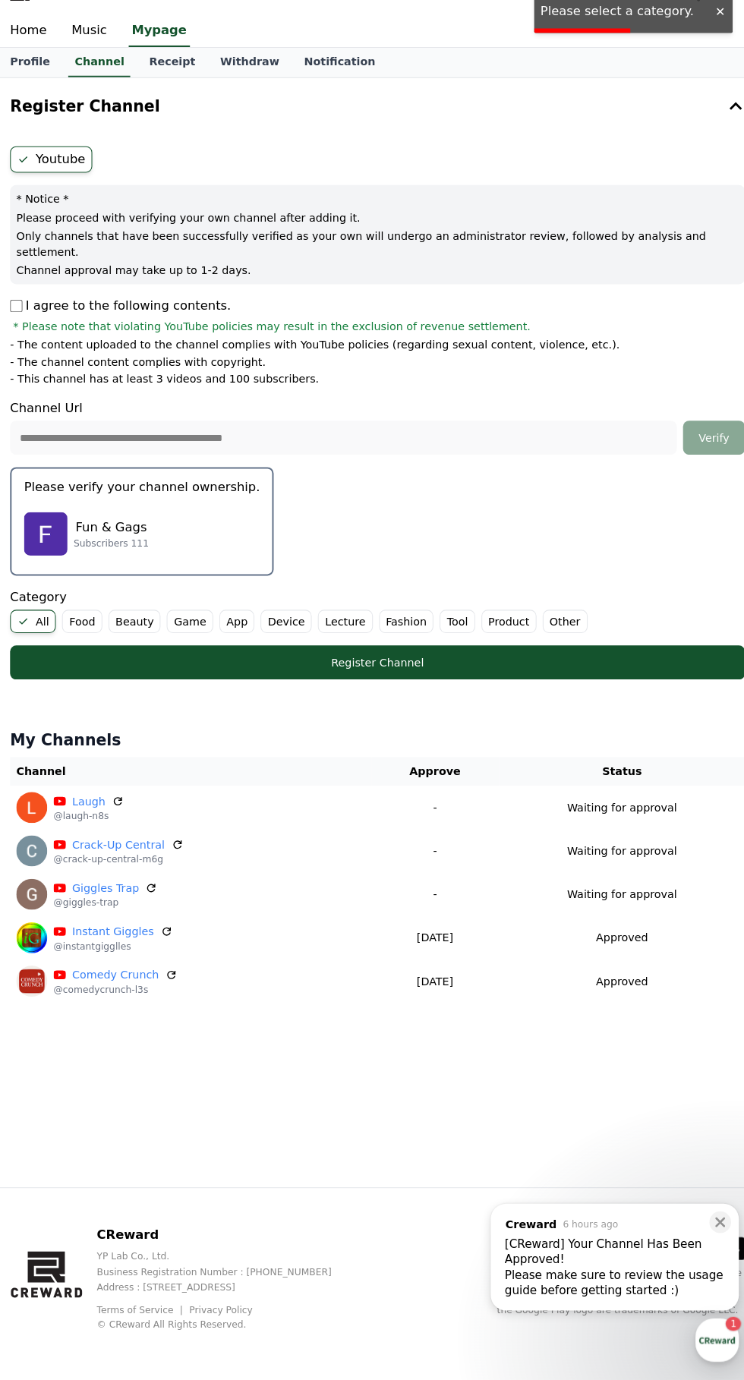
click at [100, 670] on div "Register Channel" at bounding box center [372, 677] width 659 height 15
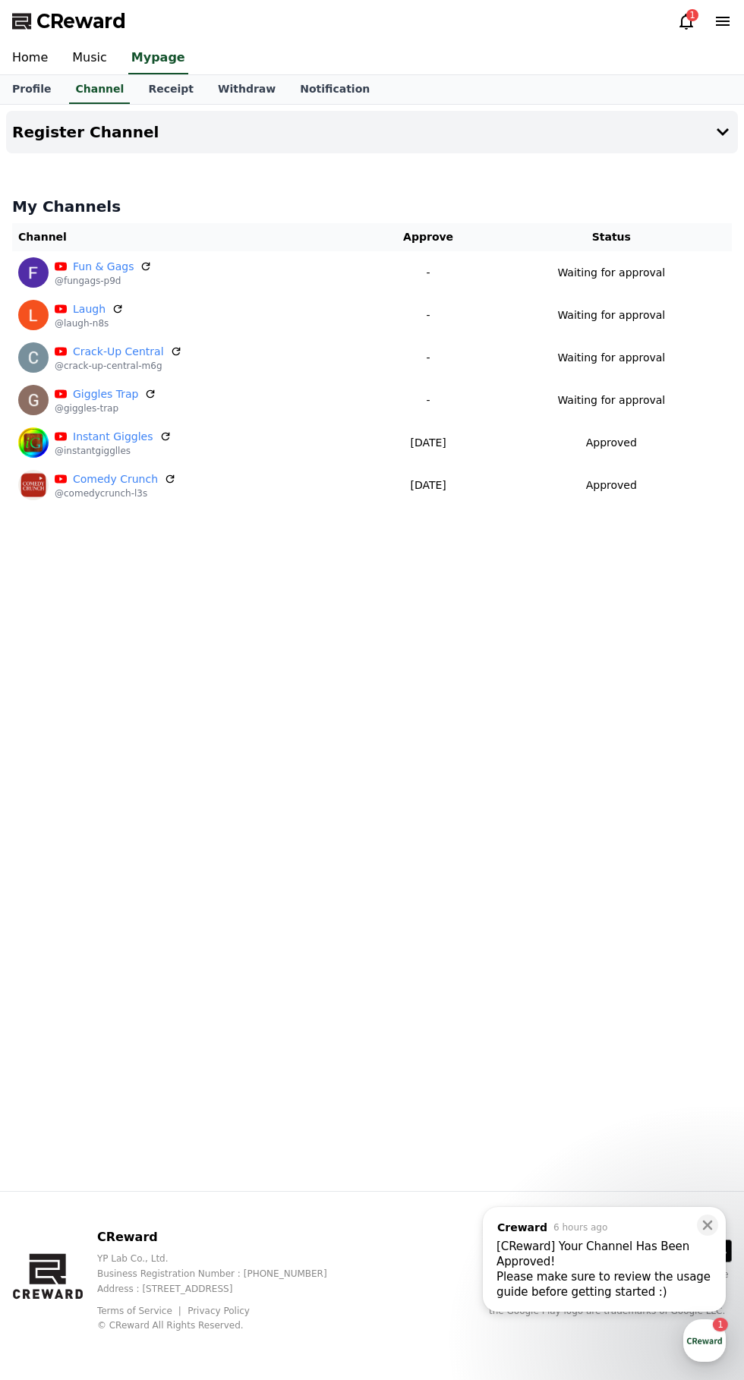
click at [6, 143] on button "Register Channel" at bounding box center [372, 132] width 732 height 43
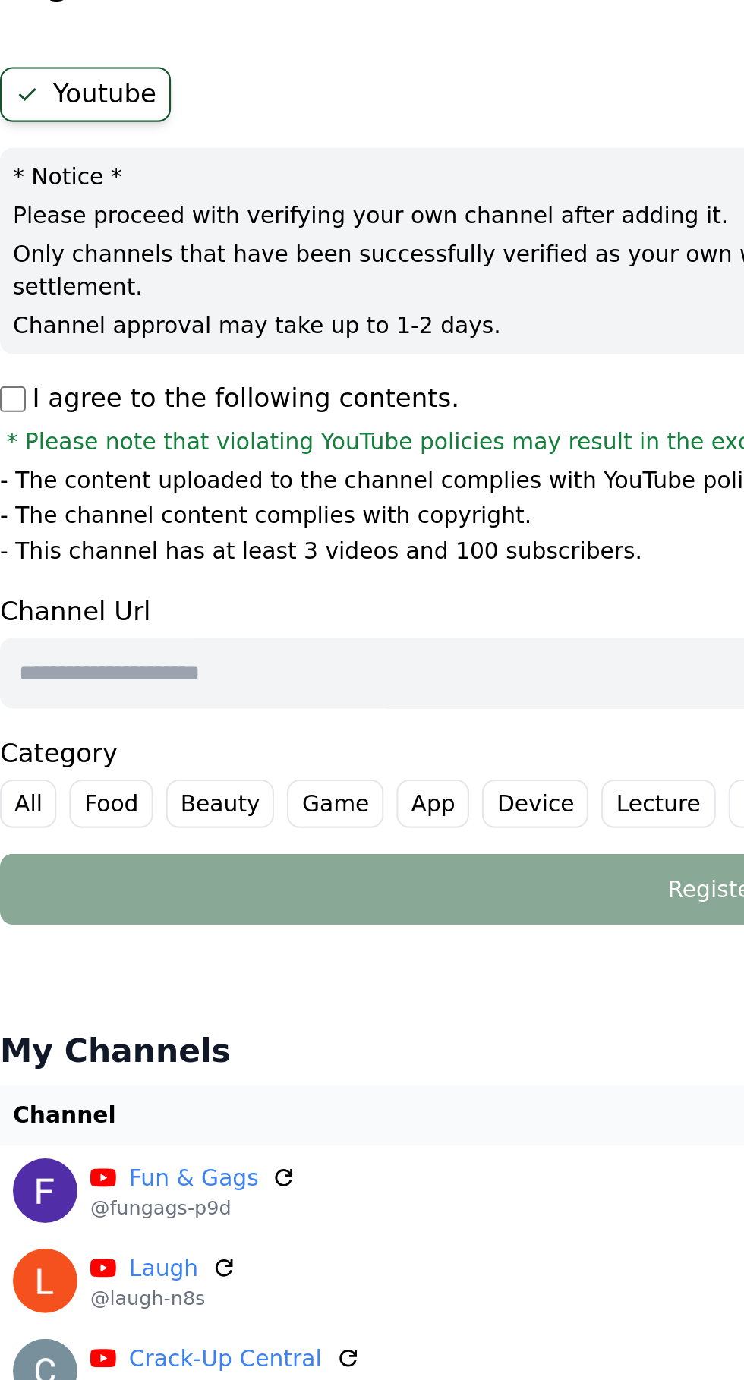
paste input "**********"
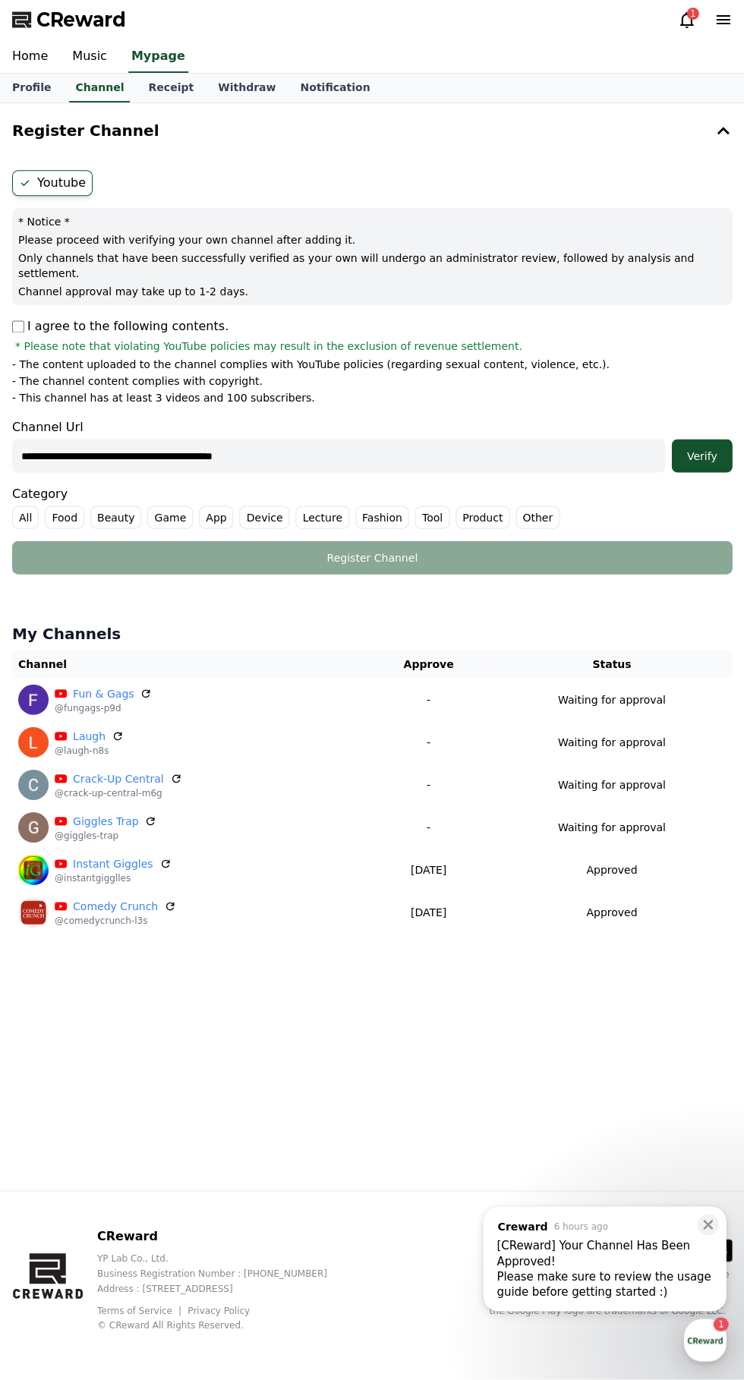
type input "**********"
click at [719, 440] on button "Verify" at bounding box center [701, 456] width 61 height 33
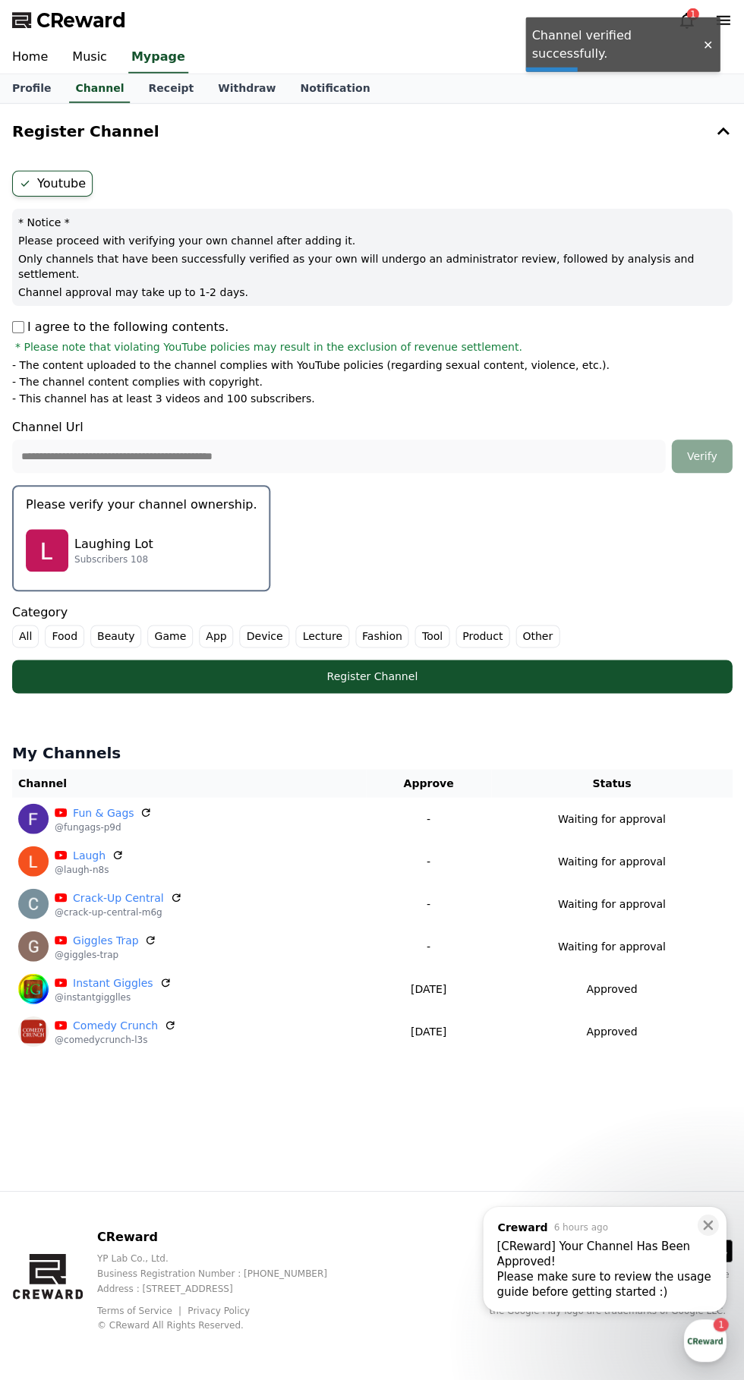
click at [30, 626] on label "All" at bounding box center [25, 637] width 27 height 23
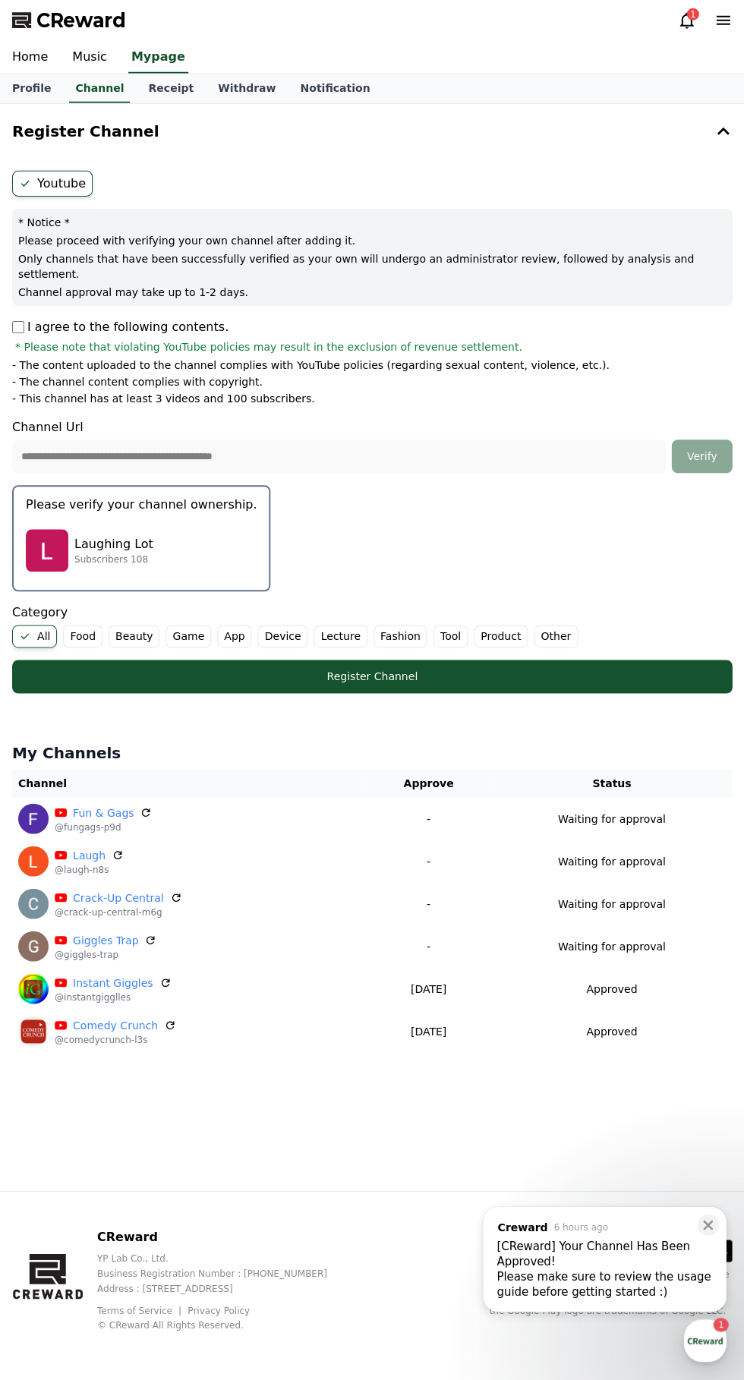
click at [530, 670] on div "Register Channel" at bounding box center [372, 677] width 659 height 15
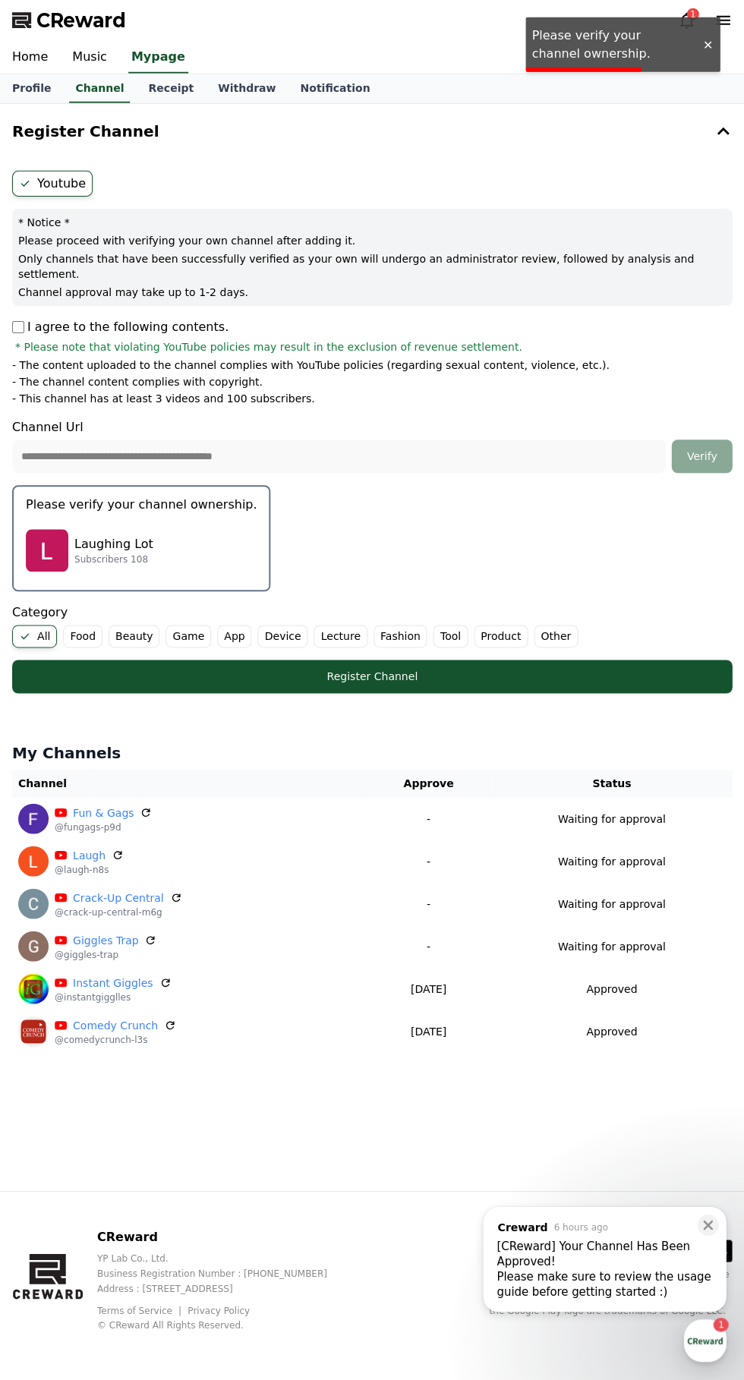
click at [85, 536] on p "Laughing Lot" at bounding box center [113, 545] width 79 height 18
click at [131, 536] on p "Laughing Lot" at bounding box center [113, 545] width 79 height 18
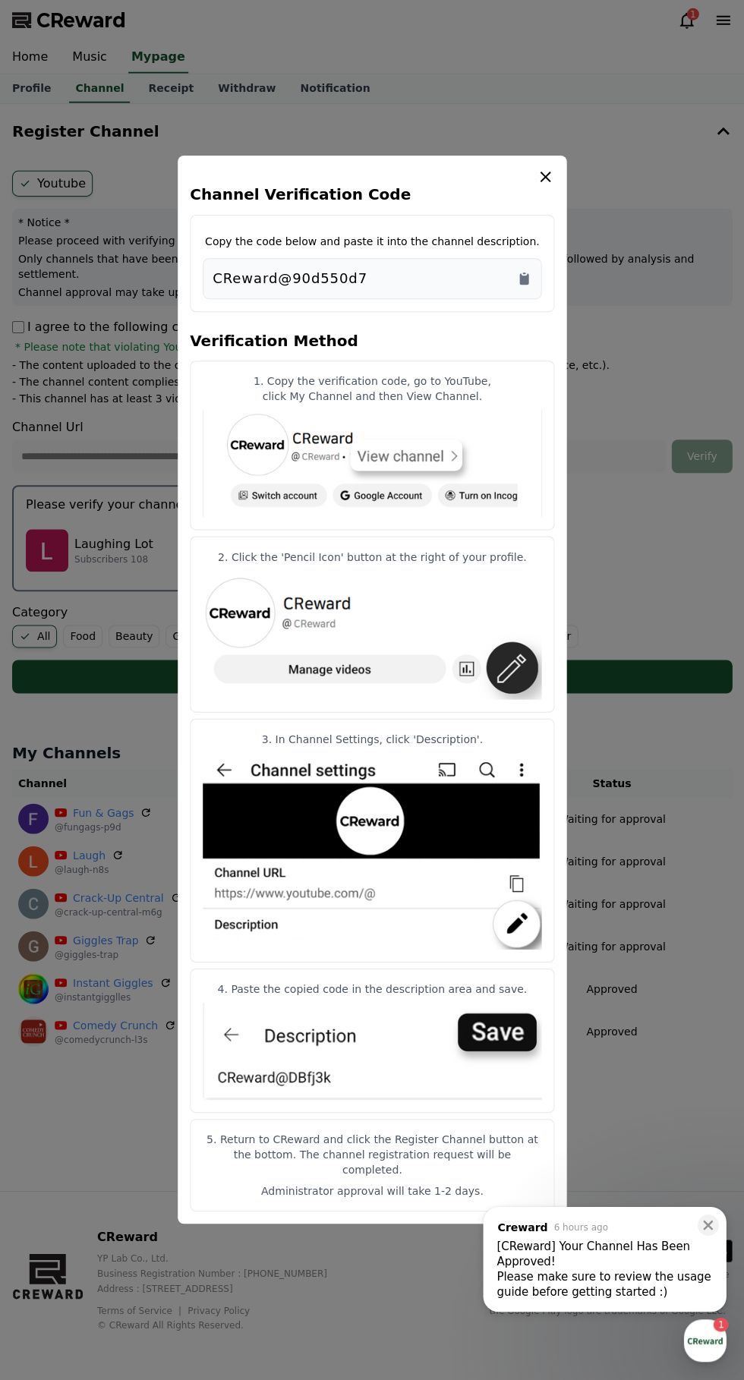
click at [522, 287] on icon "Copy to clipboard" at bounding box center [523, 279] width 15 height 15
click at [555, 190] on div "Channel Verification Code Copy the code below and paste it into the channel des…" at bounding box center [372, 689] width 389 height 1067
click at [562, 187] on div "Channel Verification Code Copy the code below and paste it into the channel des…" at bounding box center [372, 689] width 389 height 1067
click at [548, 187] on icon "modal" at bounding box center [545, 178] width 18 height 18
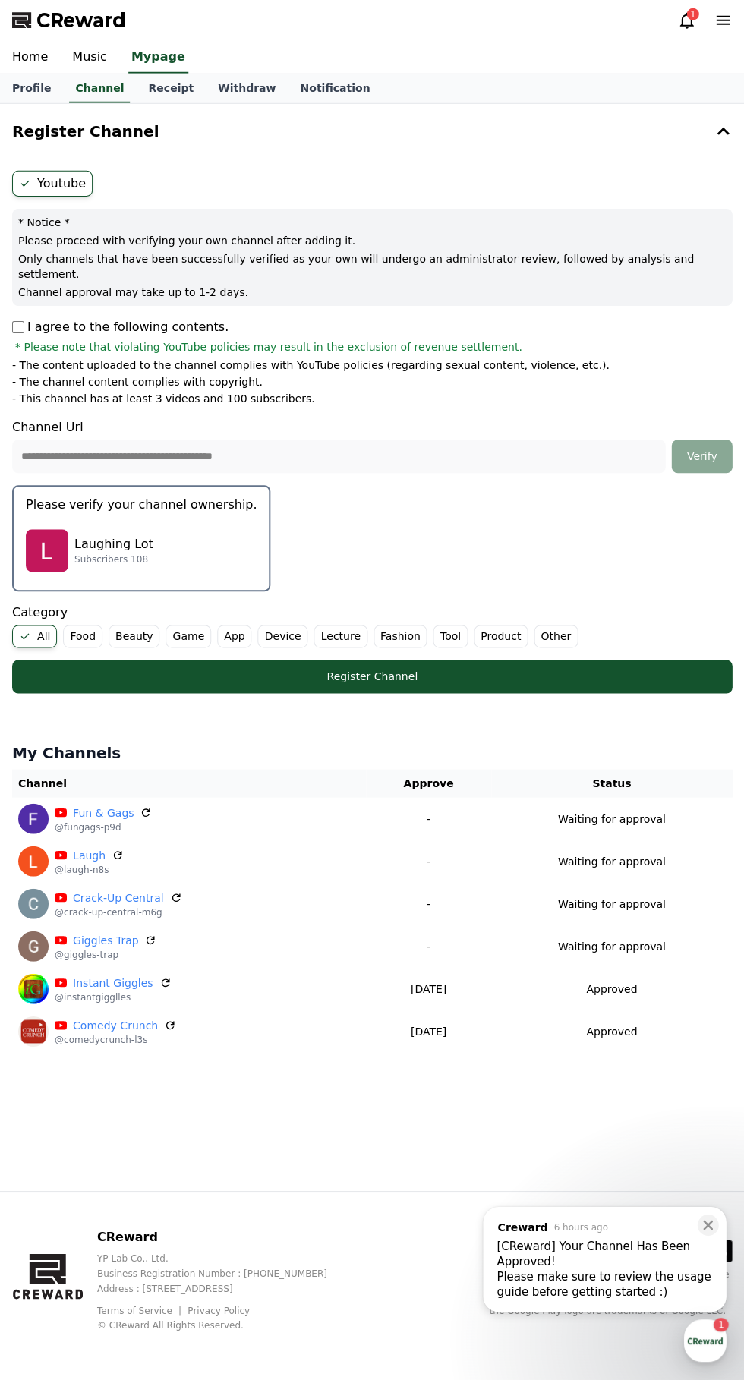
click at [125, 670] on button "Register Channel" at bounding box center [372, 676] width 720 height 33
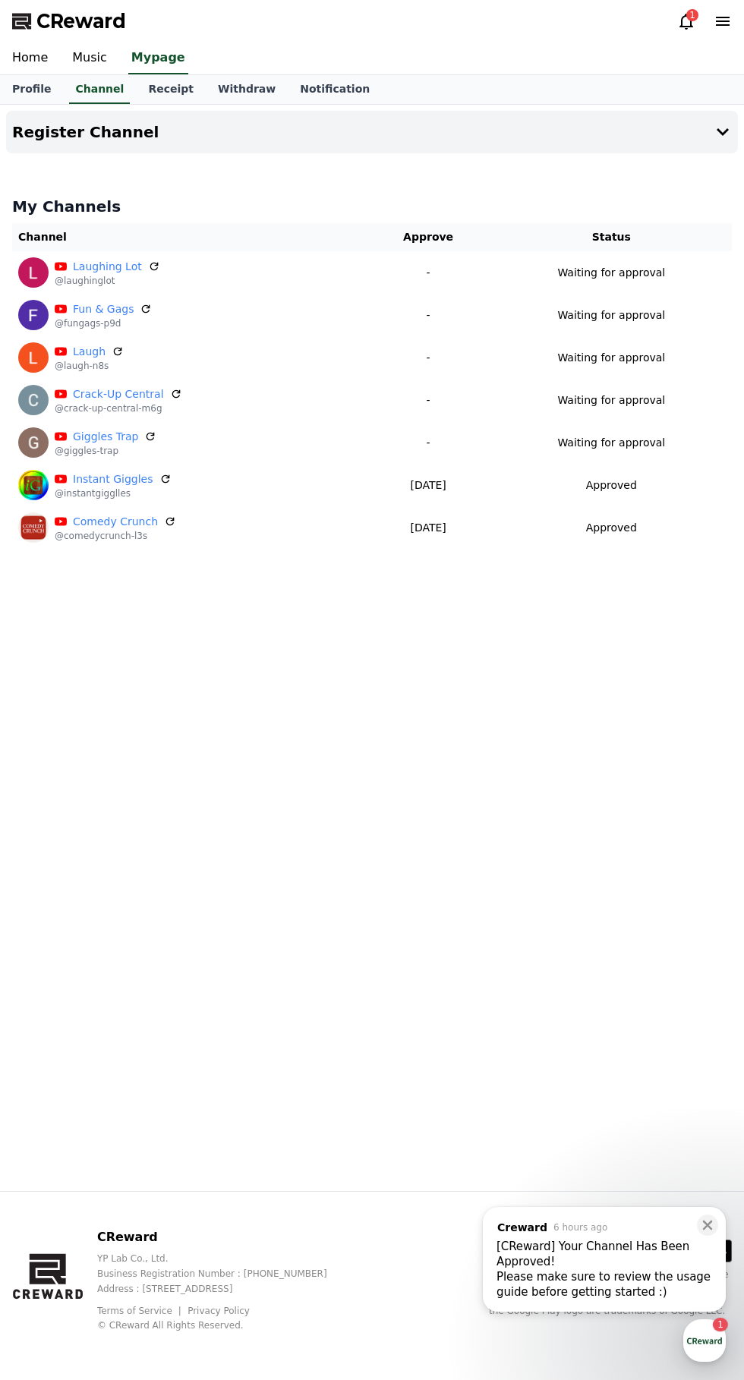
click at [64, 129] on h4 "Register Channel" at bounding box center [85, 132] width 147 height 17
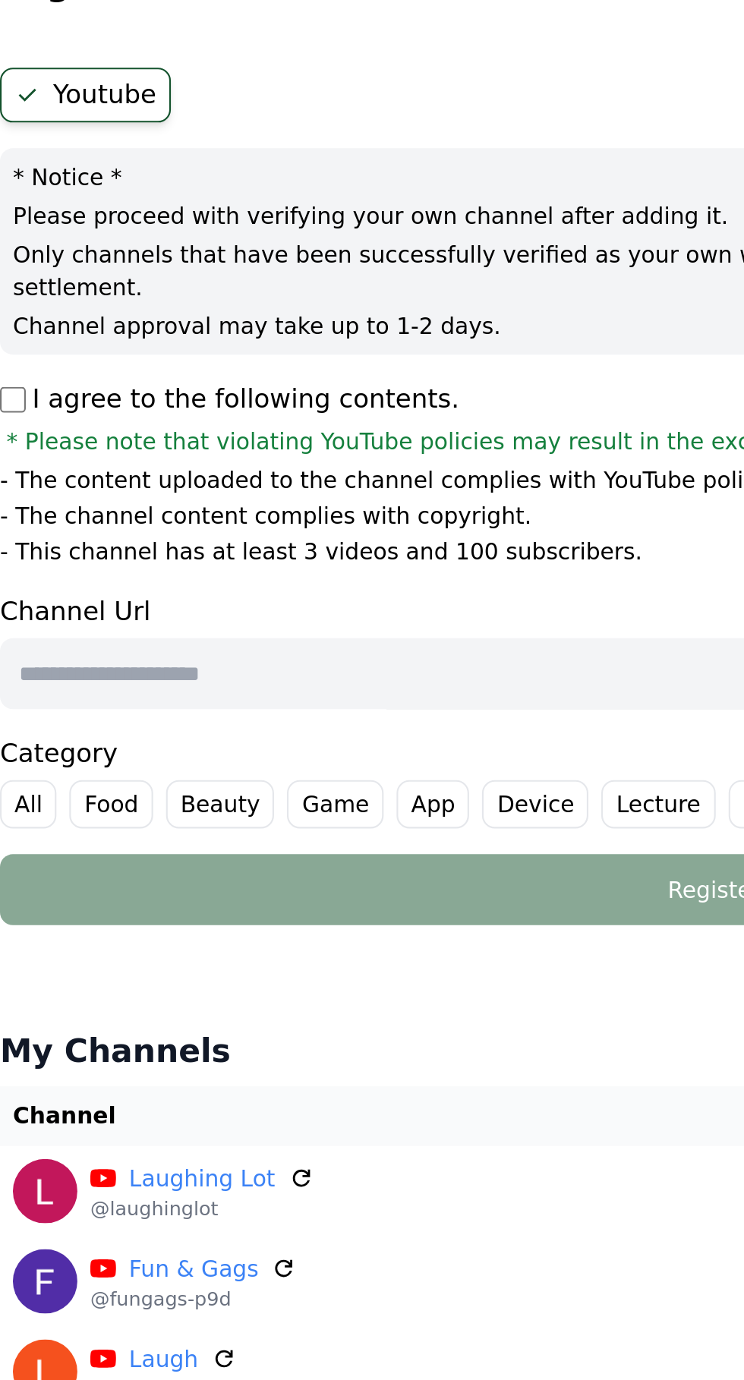
paste input "**********"
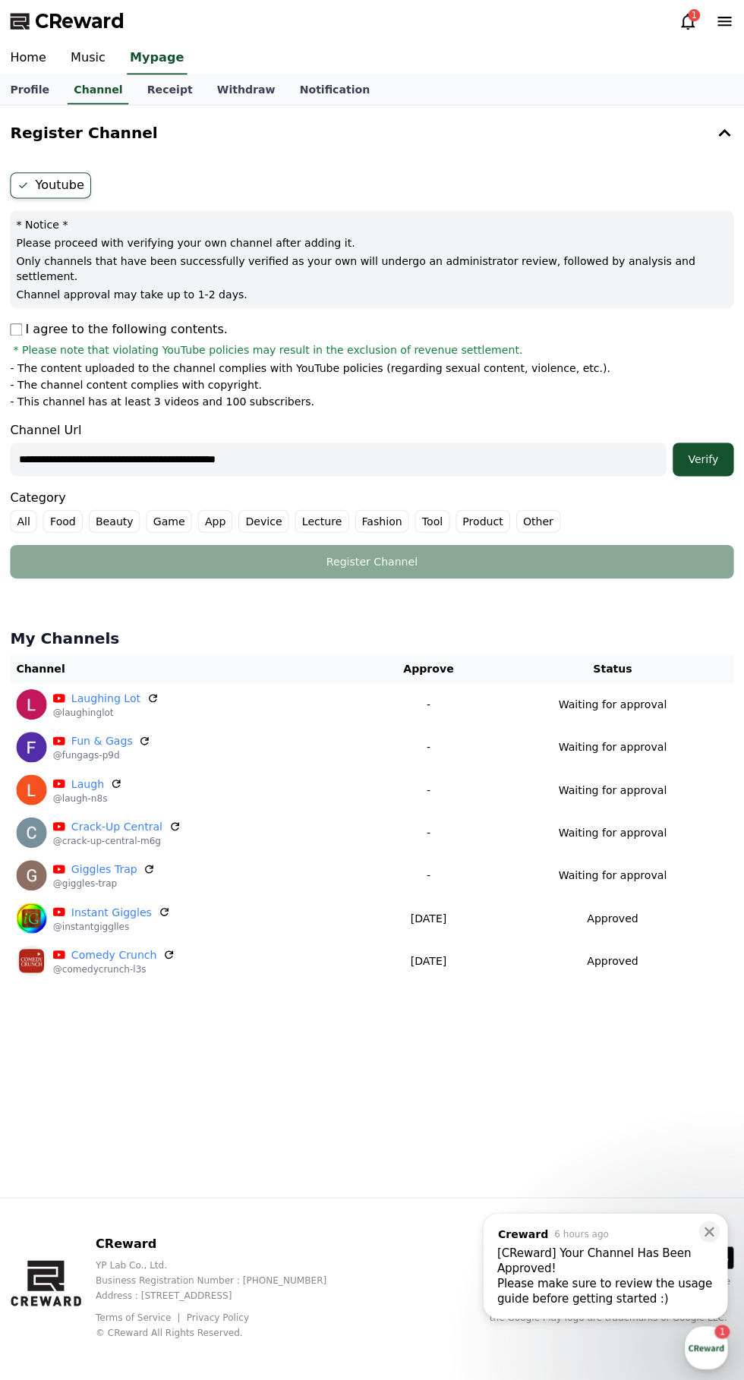
type input "**********"
click at [701, 449] on div "Verify" at bounding box center [701, 456] width 49 height 15
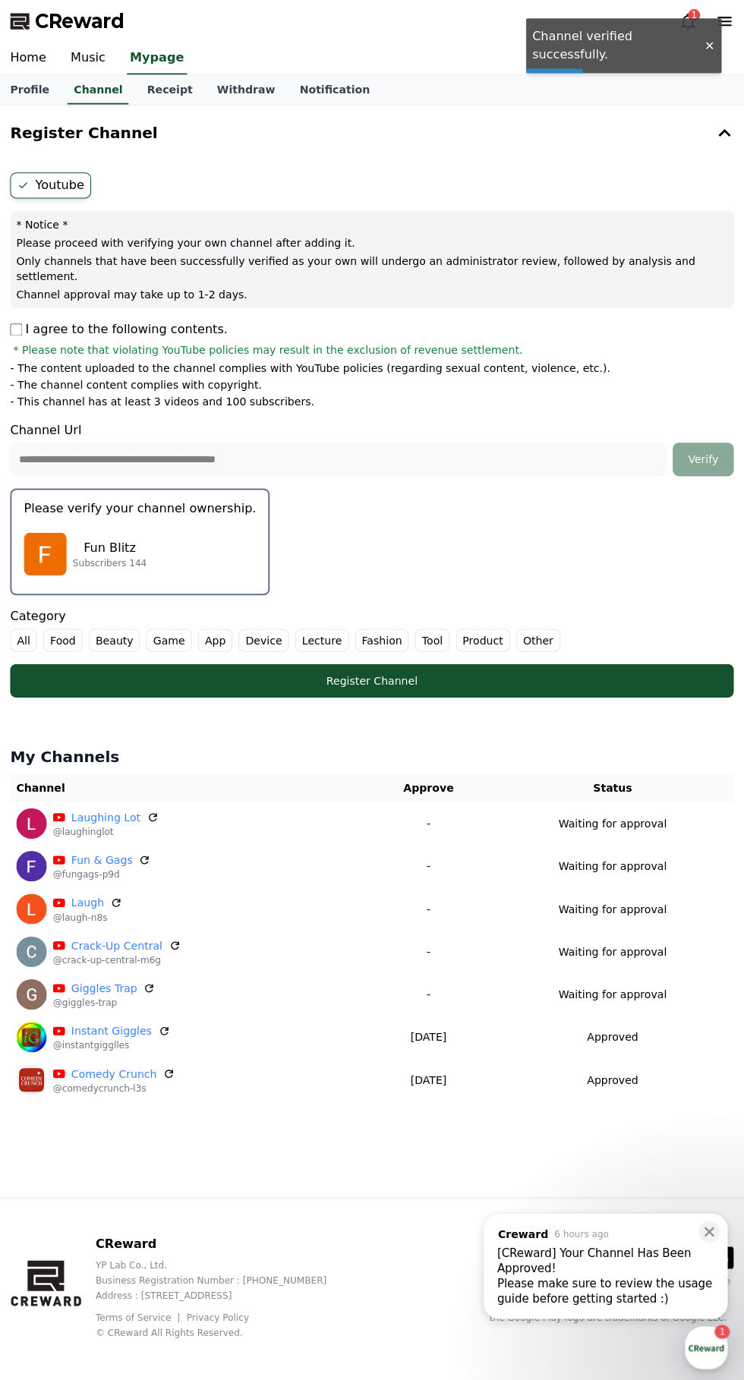
click at [88, 504] on button "Please verify your channel ownership. Fun Blitz Subscribers 144" at bounding box center [141, 539] width 258 height 106
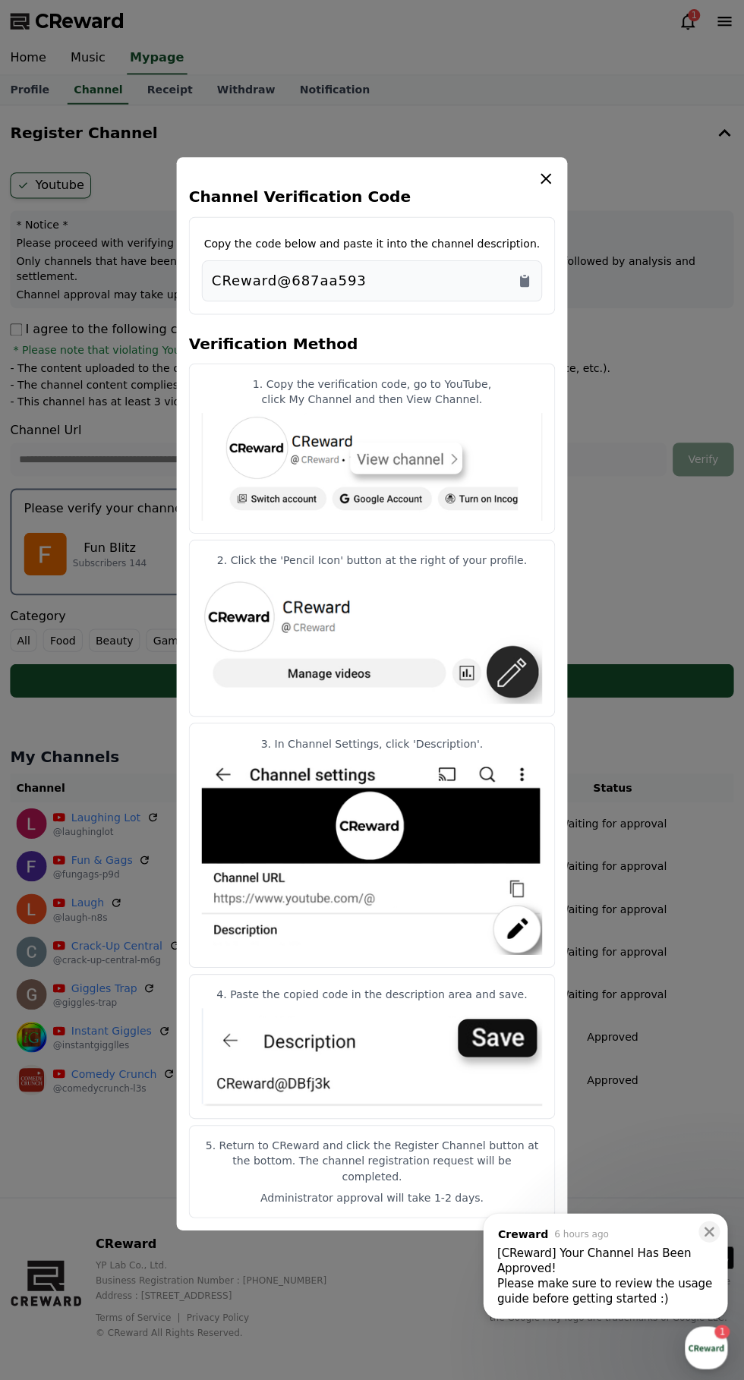
click at [524, 285] on icon "Copy to clipboard" at bounding box center [523, 279] width 9 height 11
click at [500, 1044] on img "modal" at bounding box center [372, 1051] width 339 height 97
click at [507, 1054] on img "modal" at bounding box center [372, 1051] width 339 height 97
click at [512, 1057] on img "modal" at bounding box center [372, 1051] width 339 height 97
click at [544, 187] on icon "modal" at bounding box center [545, 178] width 18 height 18
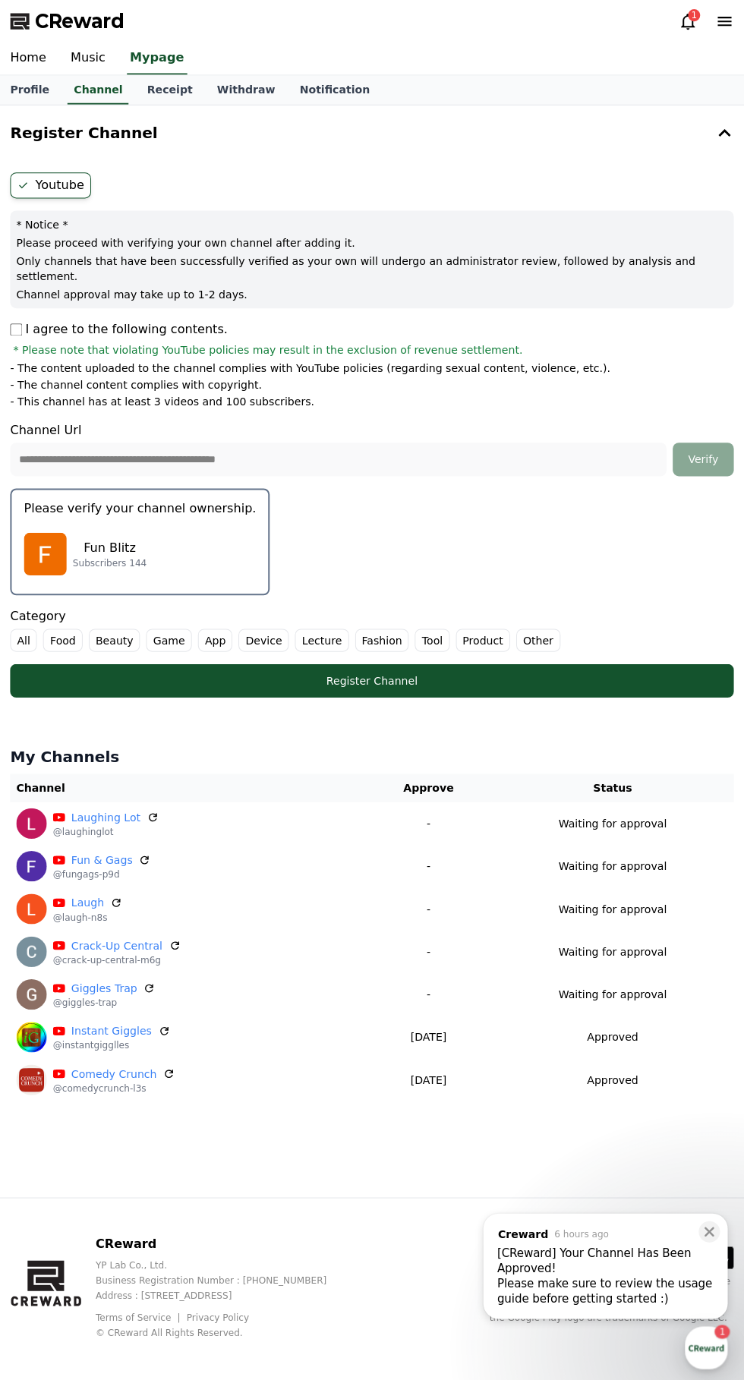
click at [24, 626] on label "All" at bounding box center [25, 637] width 27 height 23
click at [124, 670] on div "Register Channel" at bounding box center [372, 677] width 659 height 15
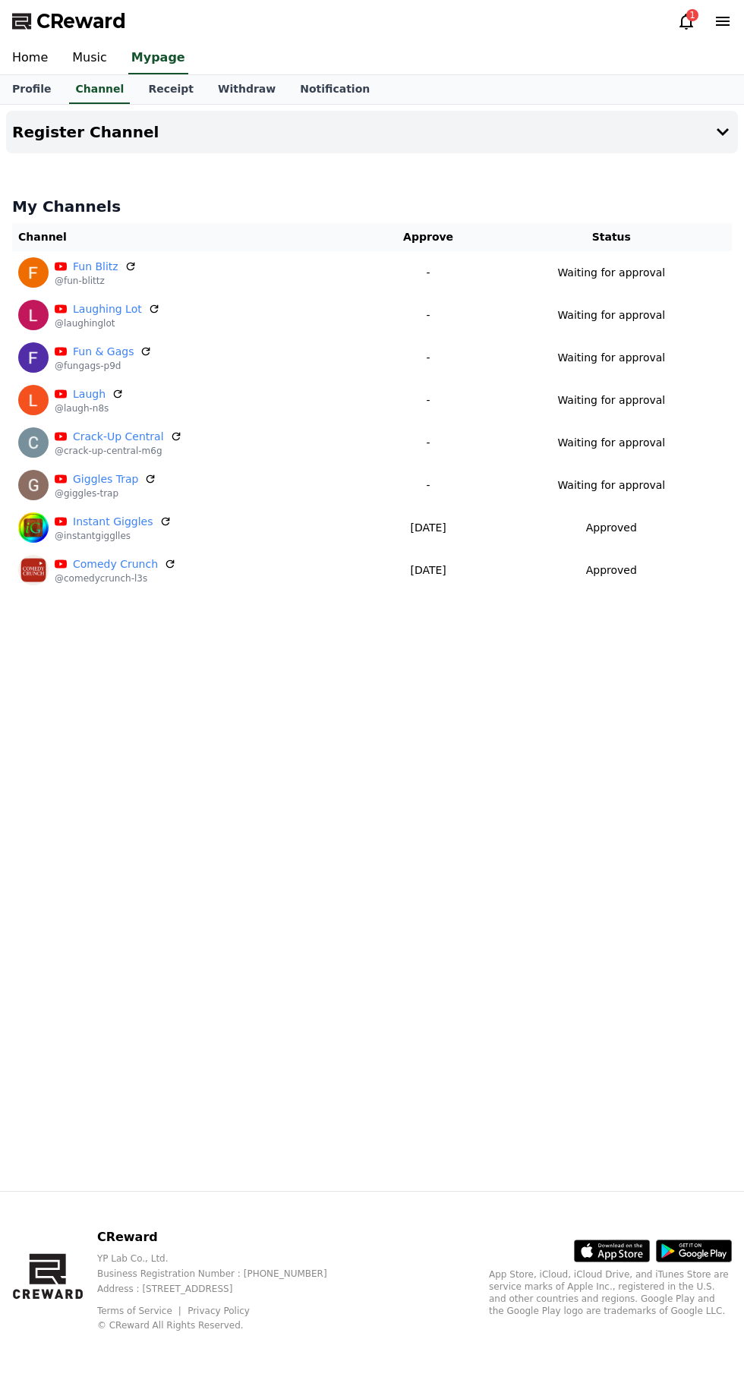
click at [43, 128] on h4 "Register Channel" at bounding box center [85, 132] width 147 height 17
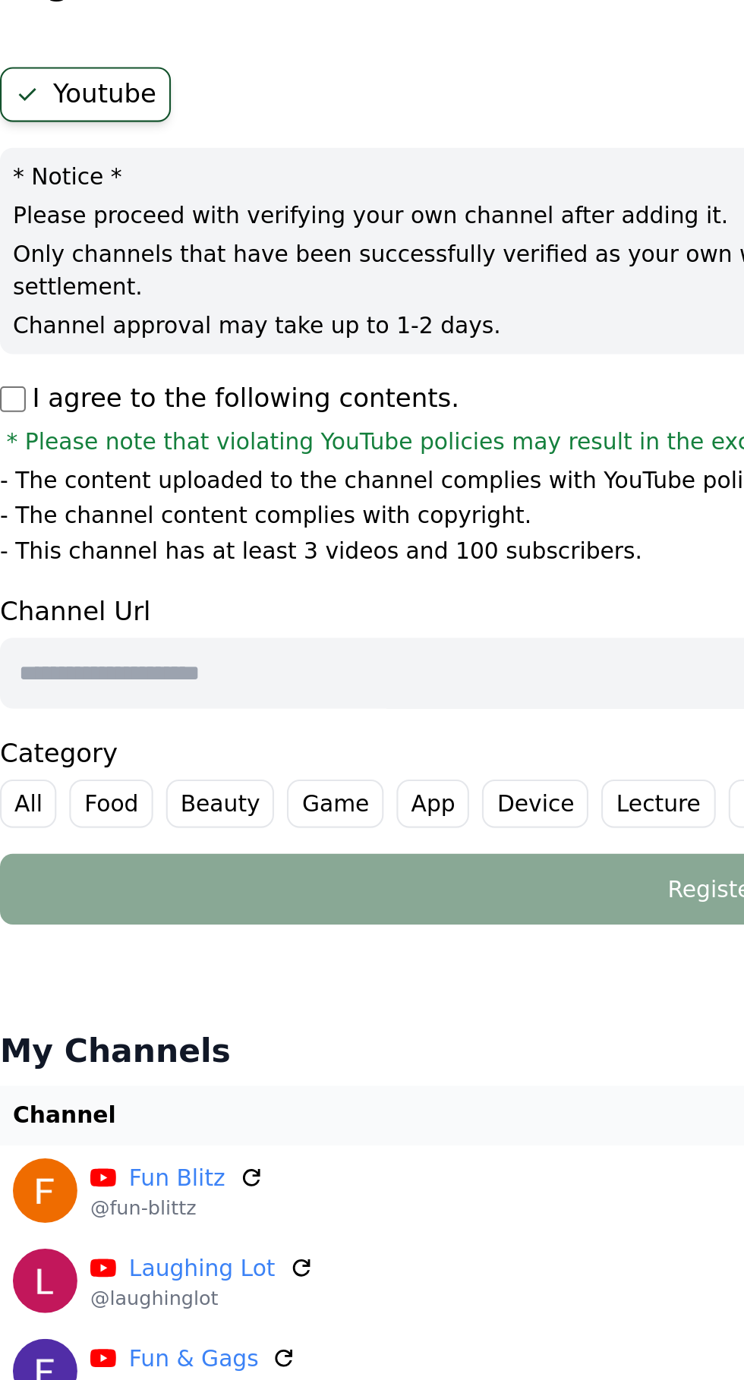
paste input "**********"
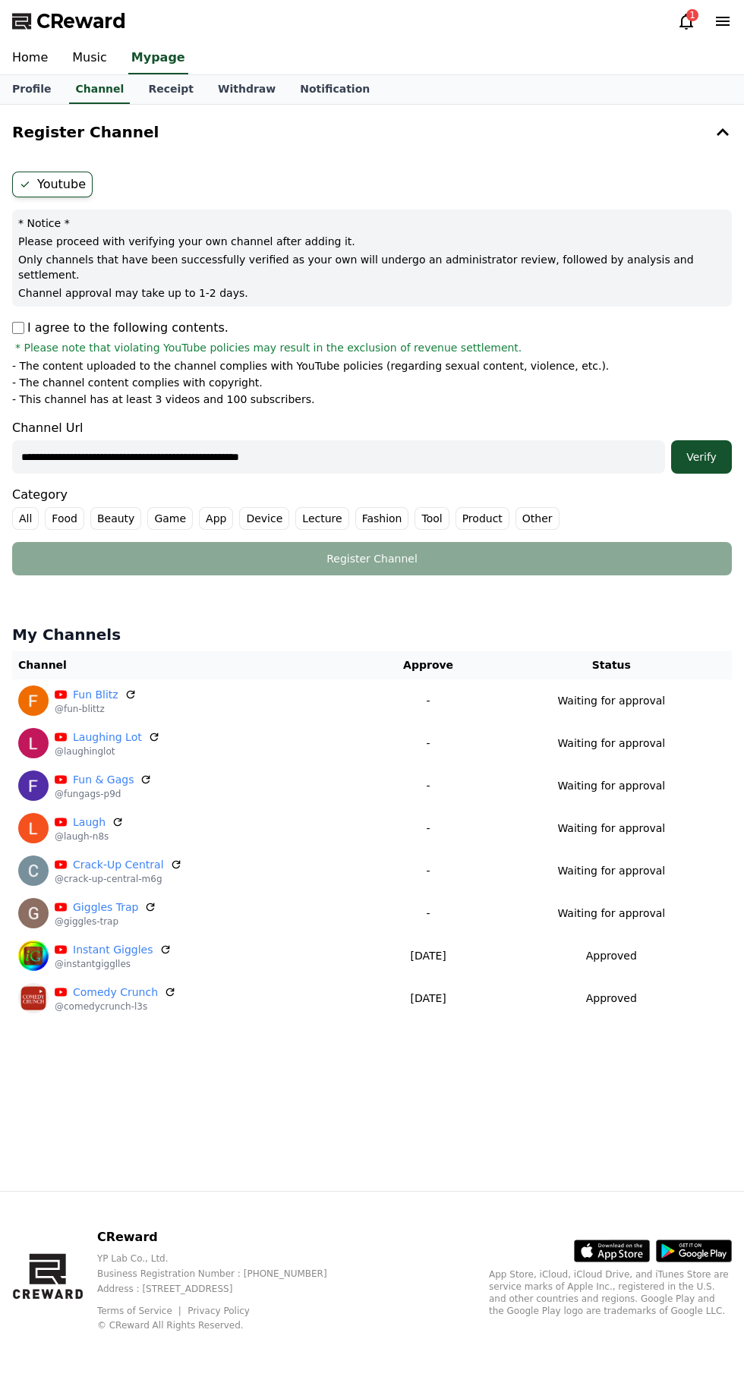
type input "**********"
click at [31, 507] on label "All" at bounding box center [25, 518] width 27 height 23
click at [701, 449] on div "Verify" at bounding box center [701, 456] width 49 height 15
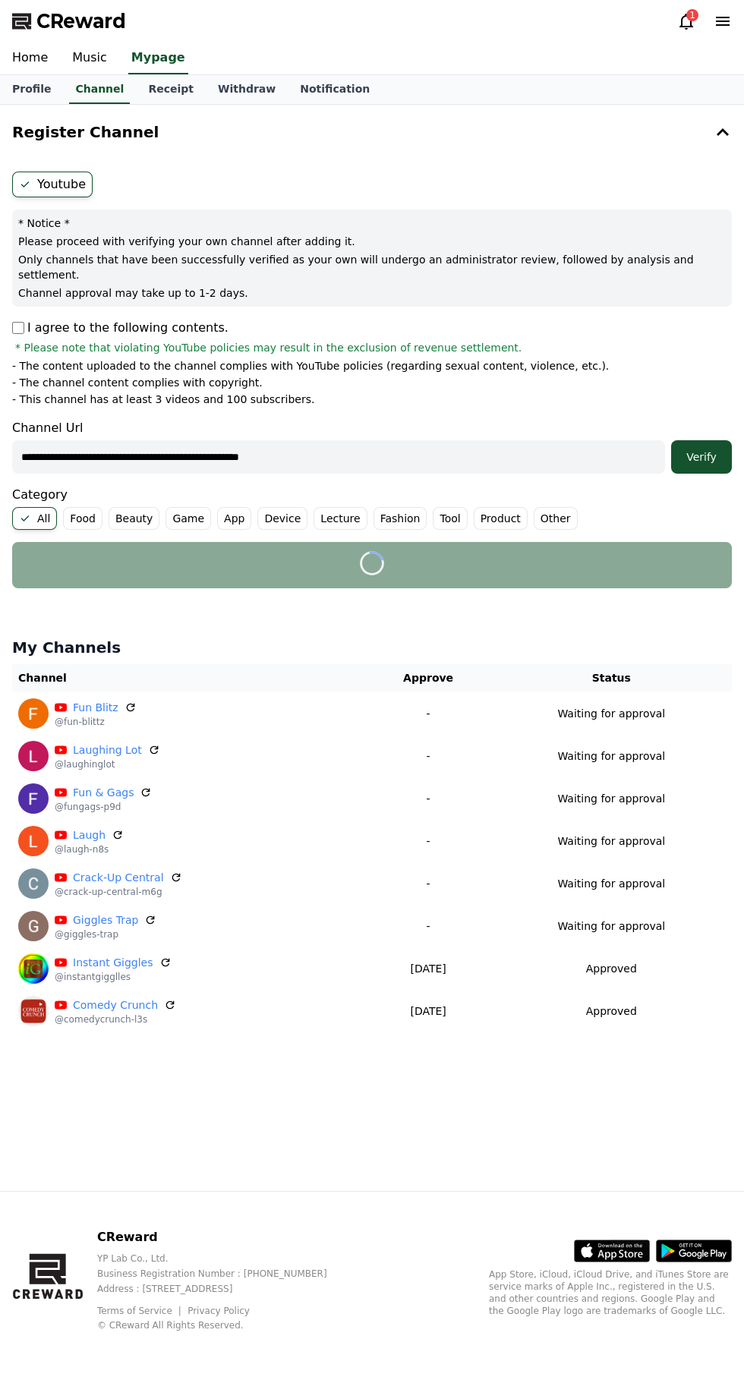
click at [701, 449] on div "Verify" at bounding box center [701, 456] width 49 height 15
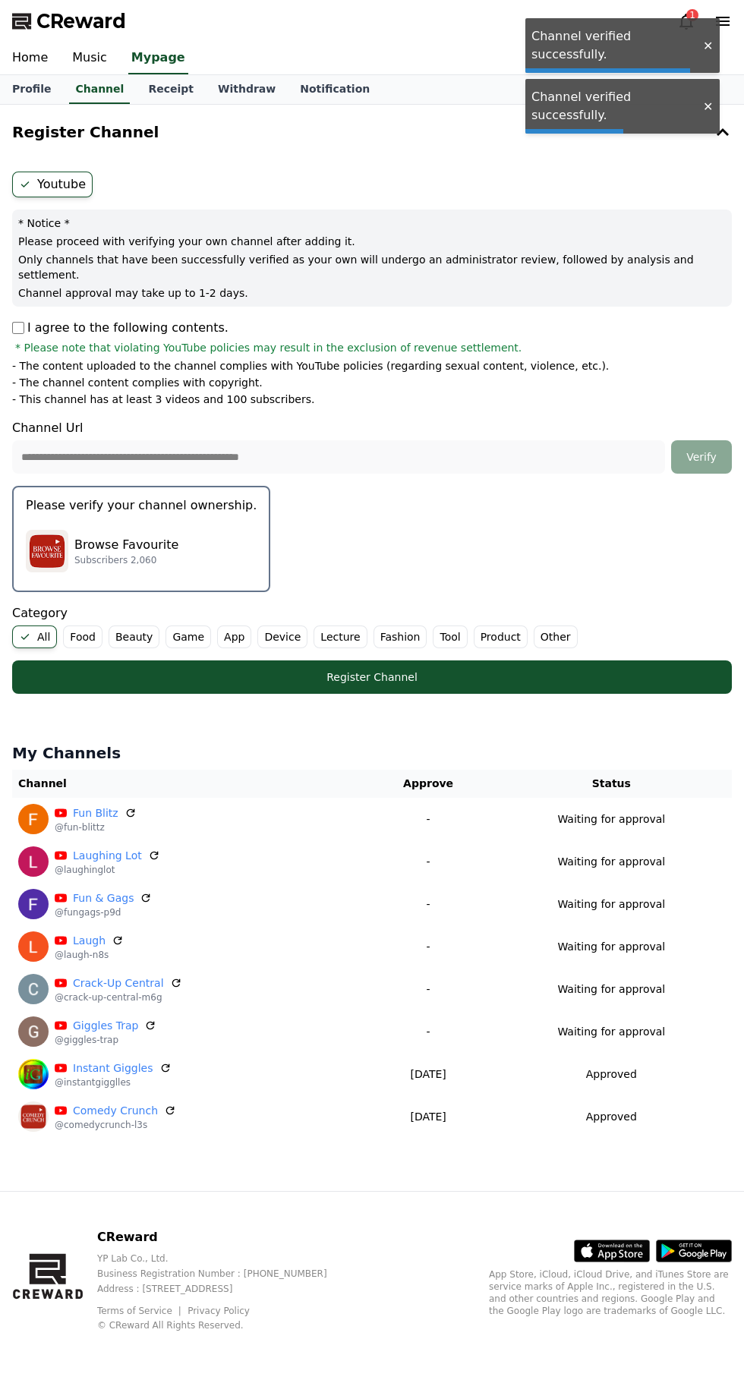
click at [102, 521] on div "Browse Favourite Subscribers 2,060" at bounding box center [141, 551] width 231 height 61
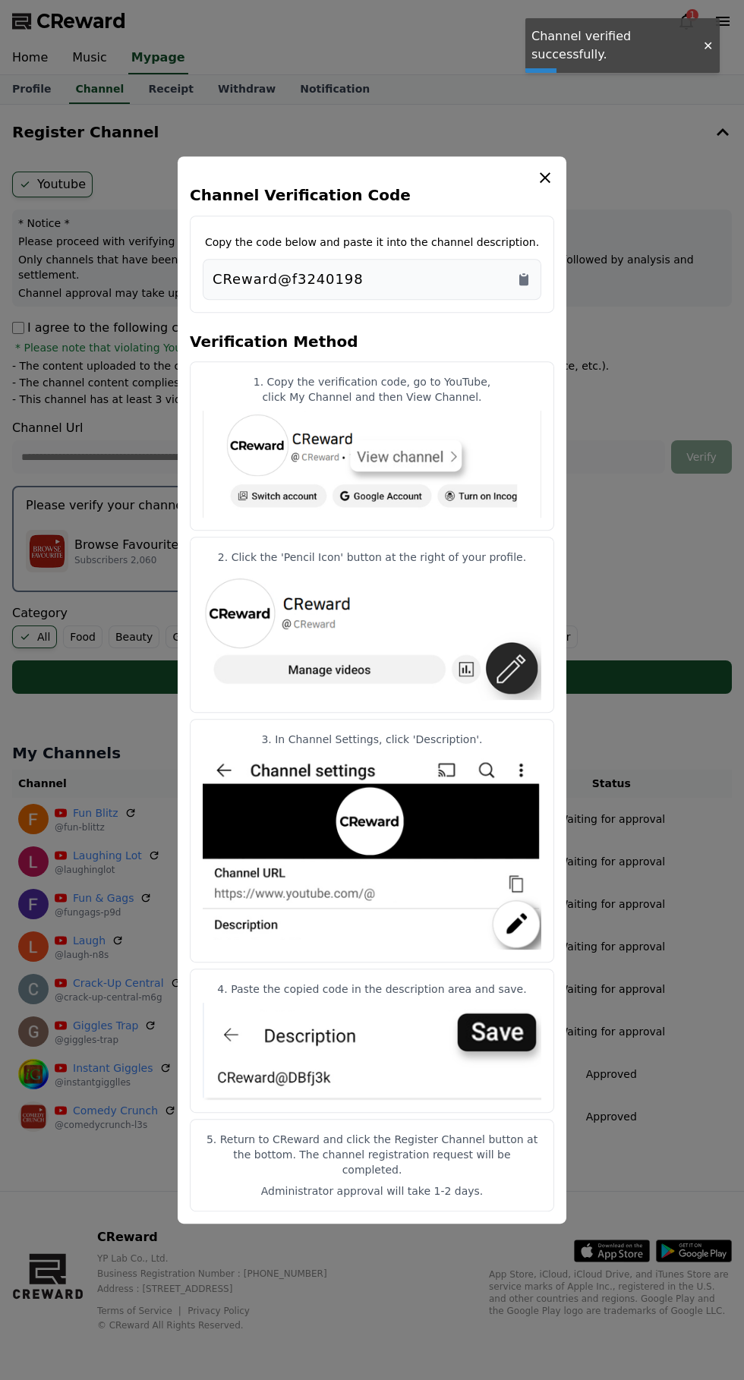
click at [525, 285] on icon "Copy to clipboard" at bounding box center [523, 279] width 9 height 11
click at [552, 187] on icon "modal" at bounding box center [545, 178] width 18 height 18
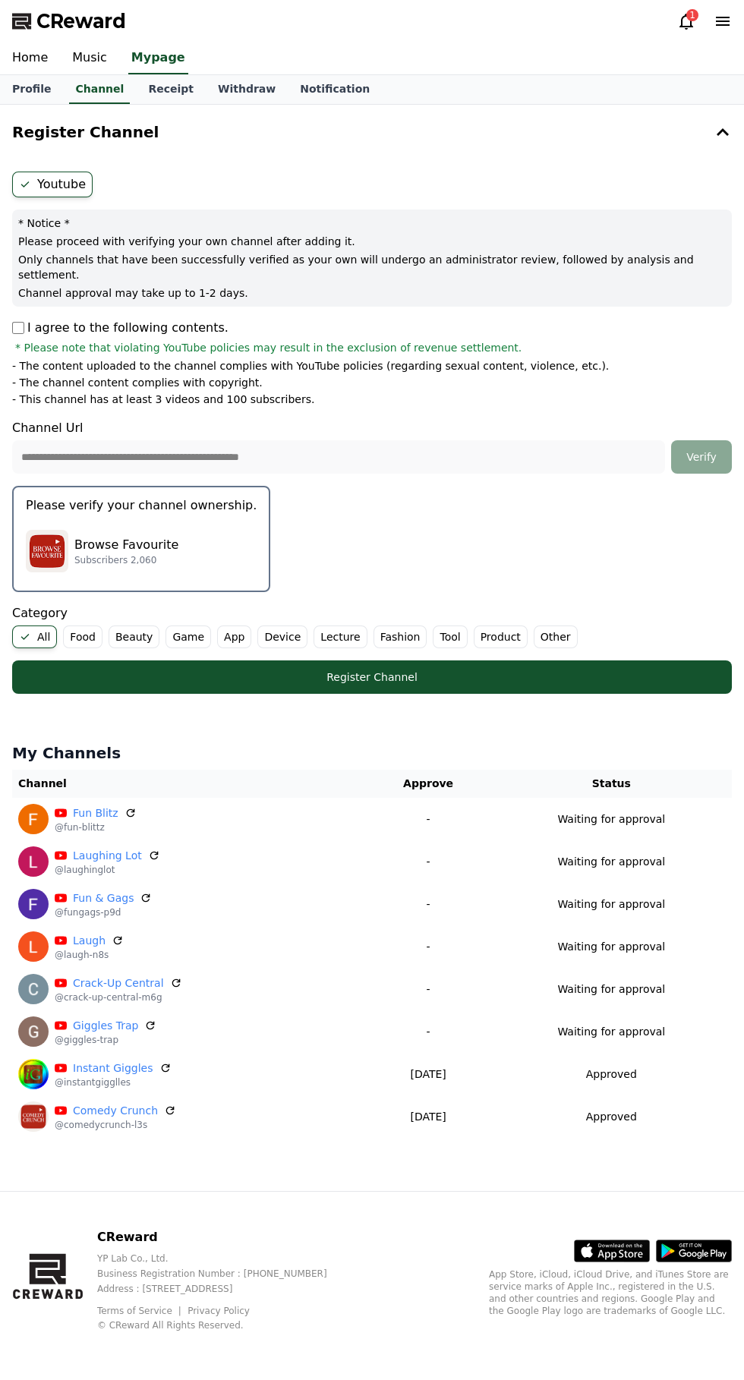
click at [186, 670] on div "Register Channel" at bounding box center [372, 677] width 659 height 15
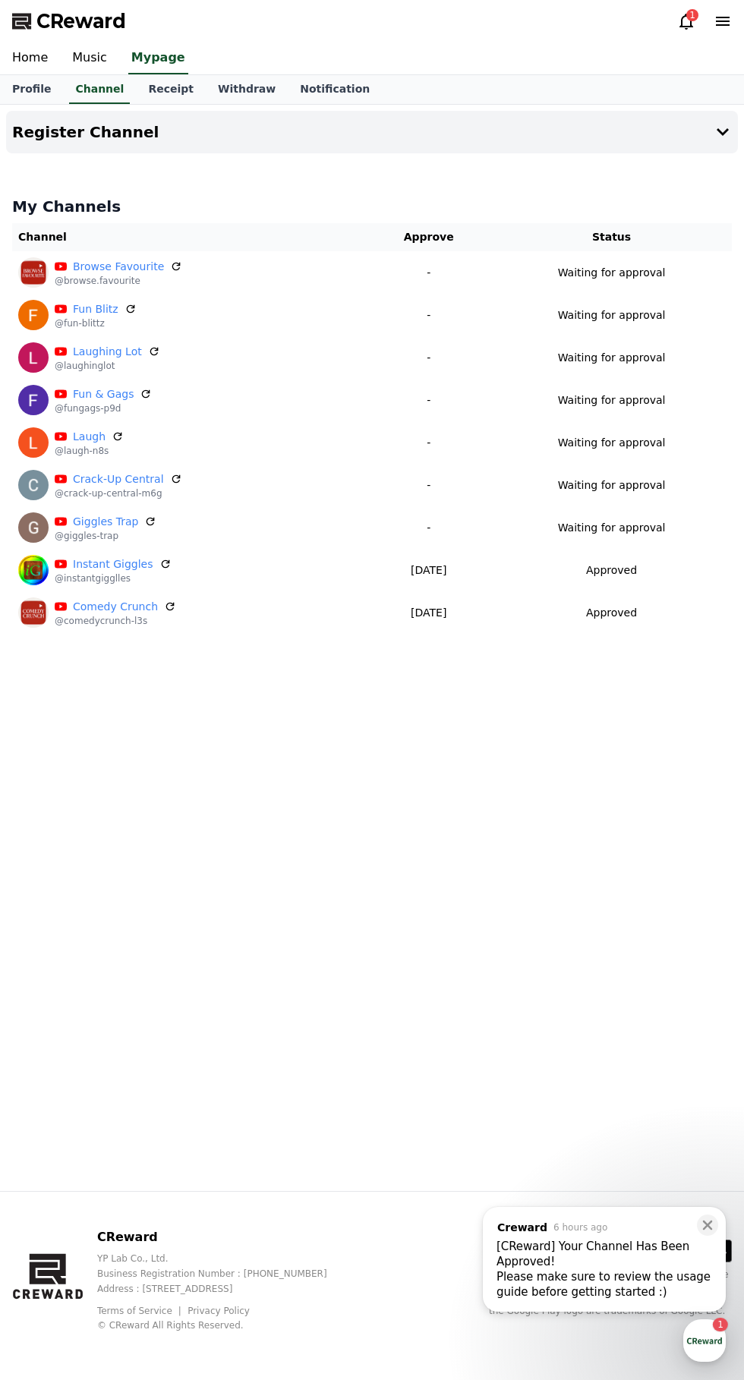
click at [52, 130] on h4 "Register Channel" at bounding box center [85, 132] width 147 height 17
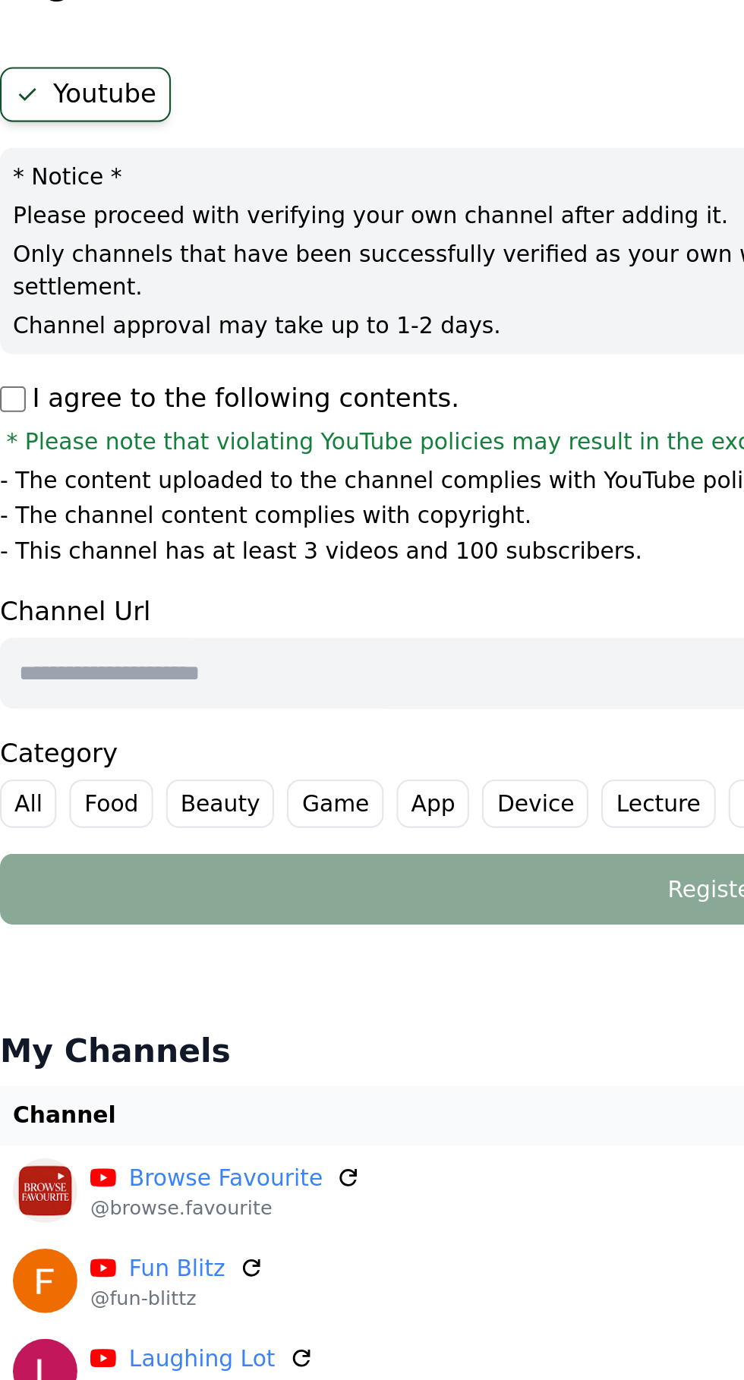
paste input "**********"
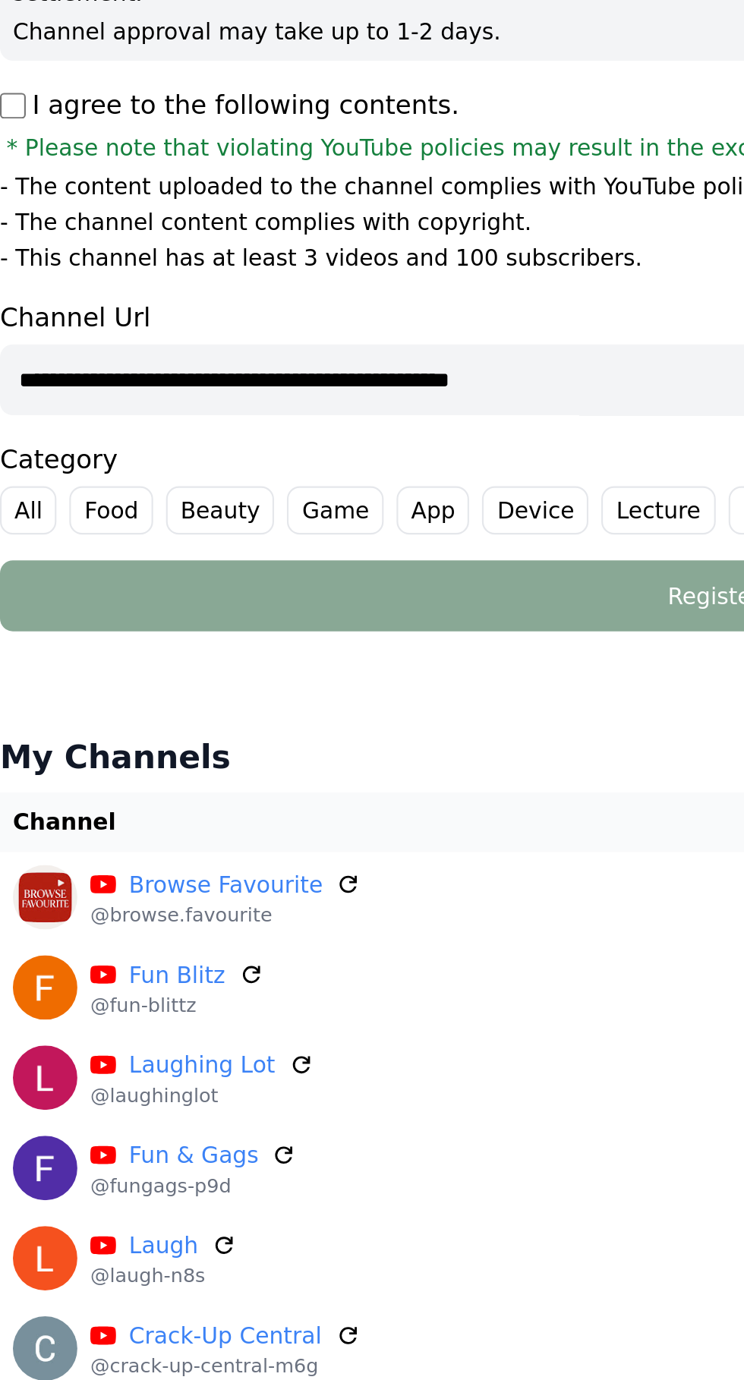
type input "**********"
click at [20, 507] on label "All" at bounding box center [25, 518] width 27 height 23
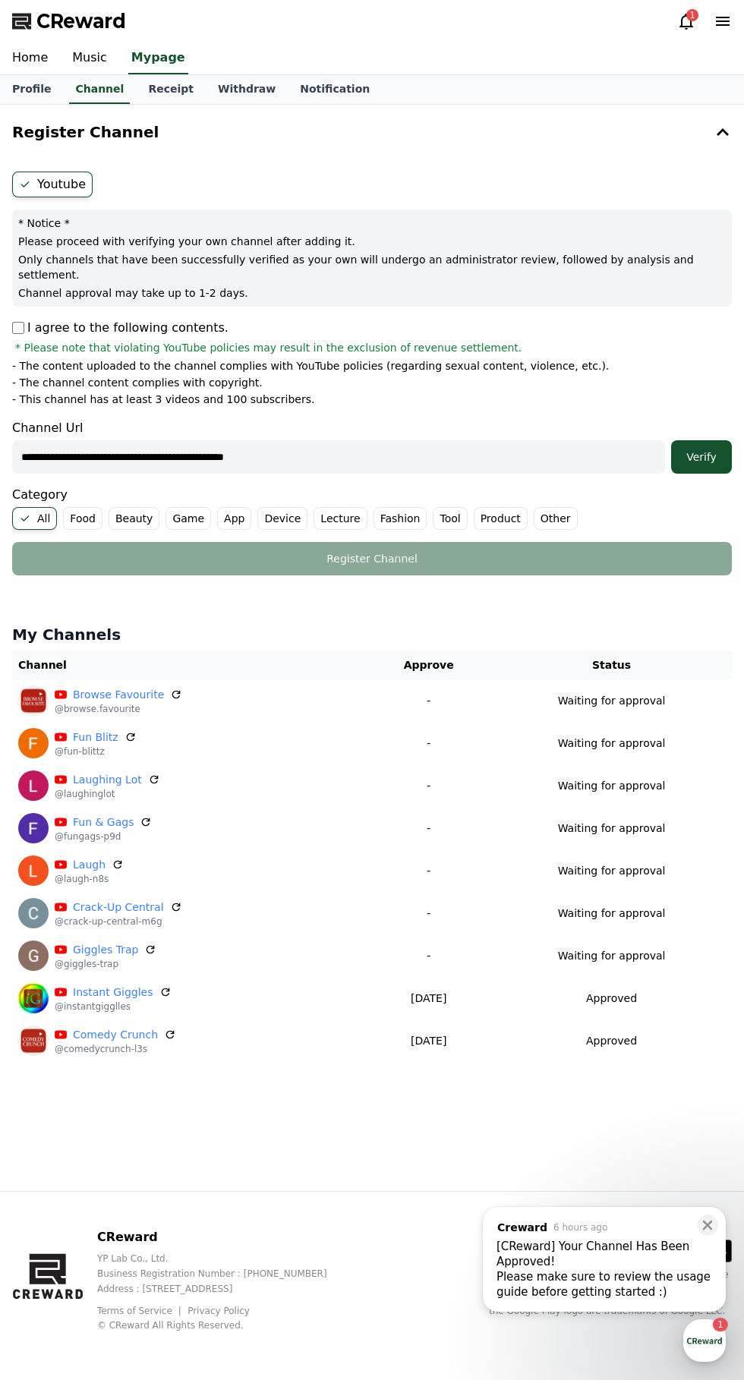
click at [698, 449] on div "Verify" at bounding box center [701, 456] width 49 height 15
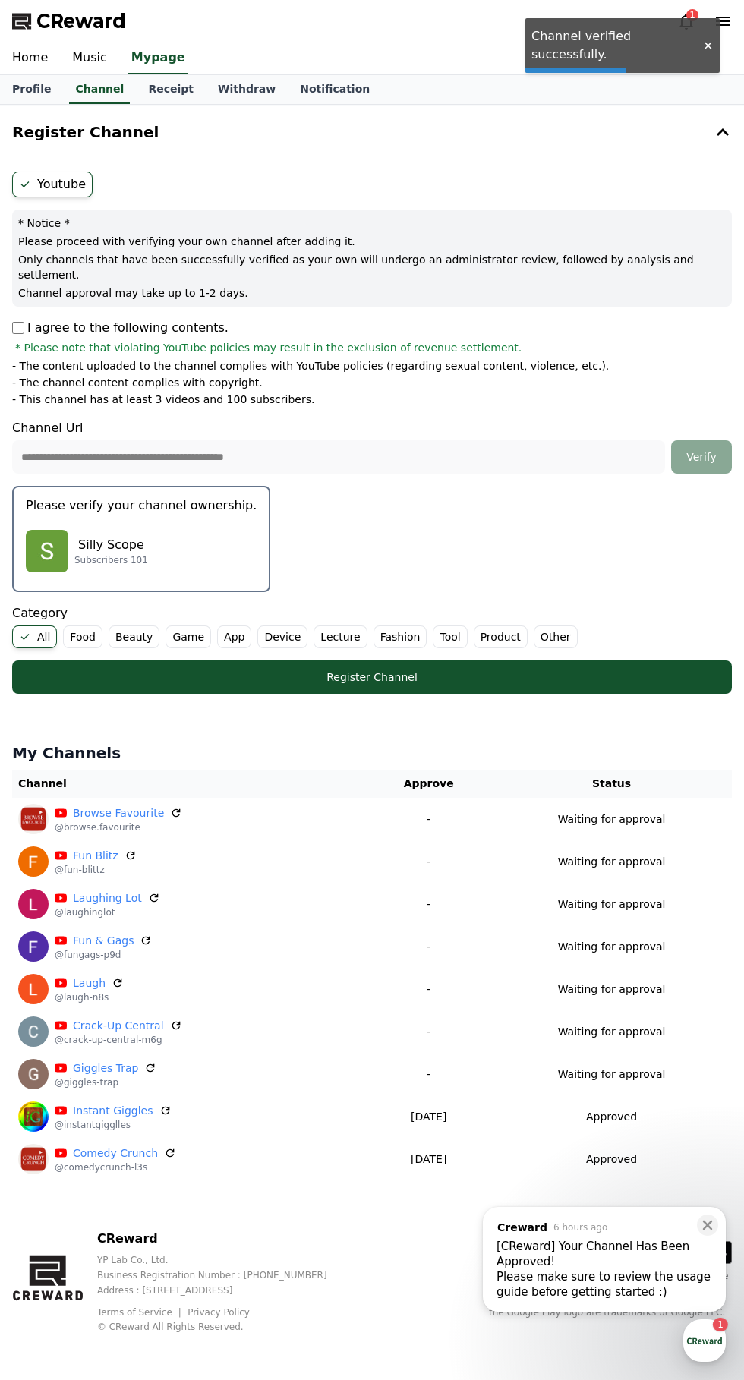
click at [102, 554] on p "Subscribers 101" at bounding box center [111, 560] width 74 height 12
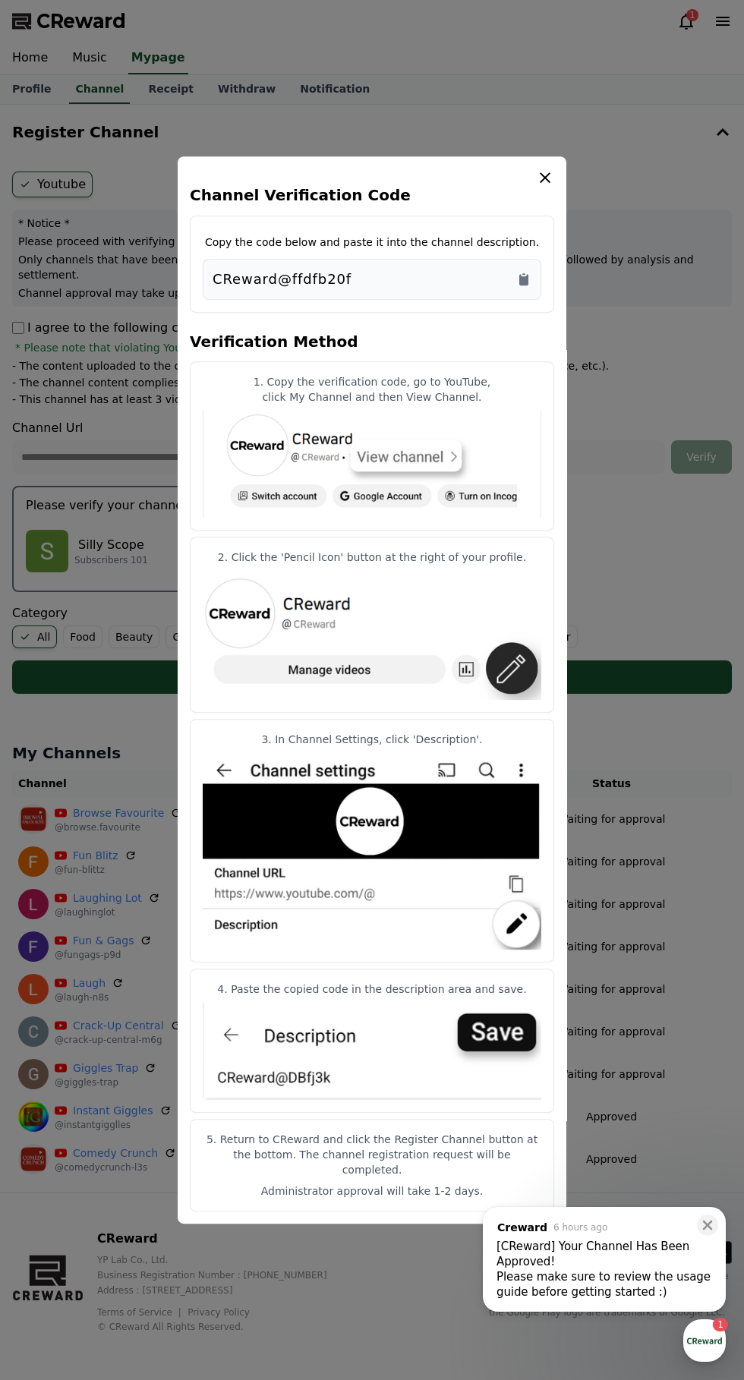
click at [524, 285] on icon "Copy to clipboard" at bounding box center [523, 279] width 9 height 11
click at [547, 187] on icon "modal" at bounding box center [545, 178] width 18 height 18
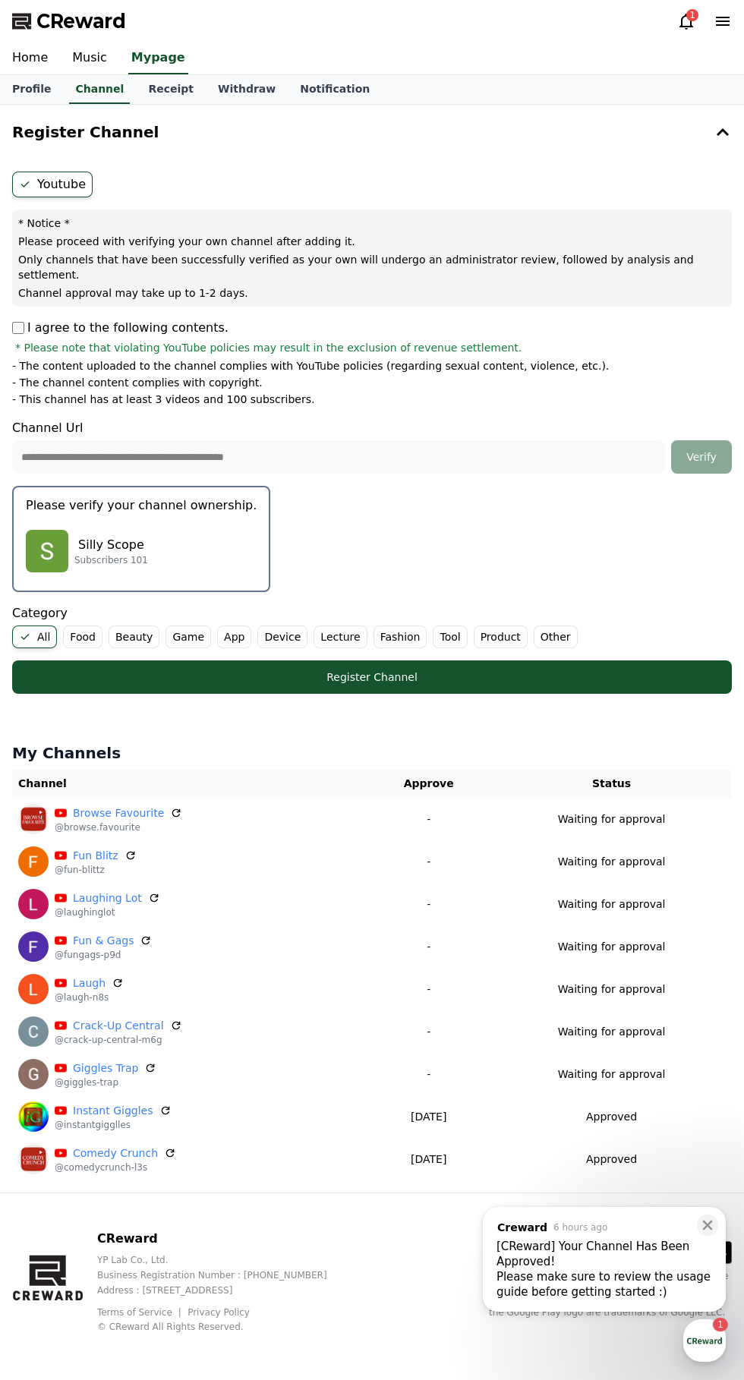
click at [165, 671] on button "Register Channel" at bounding box center [372, 676] width 720 height 33
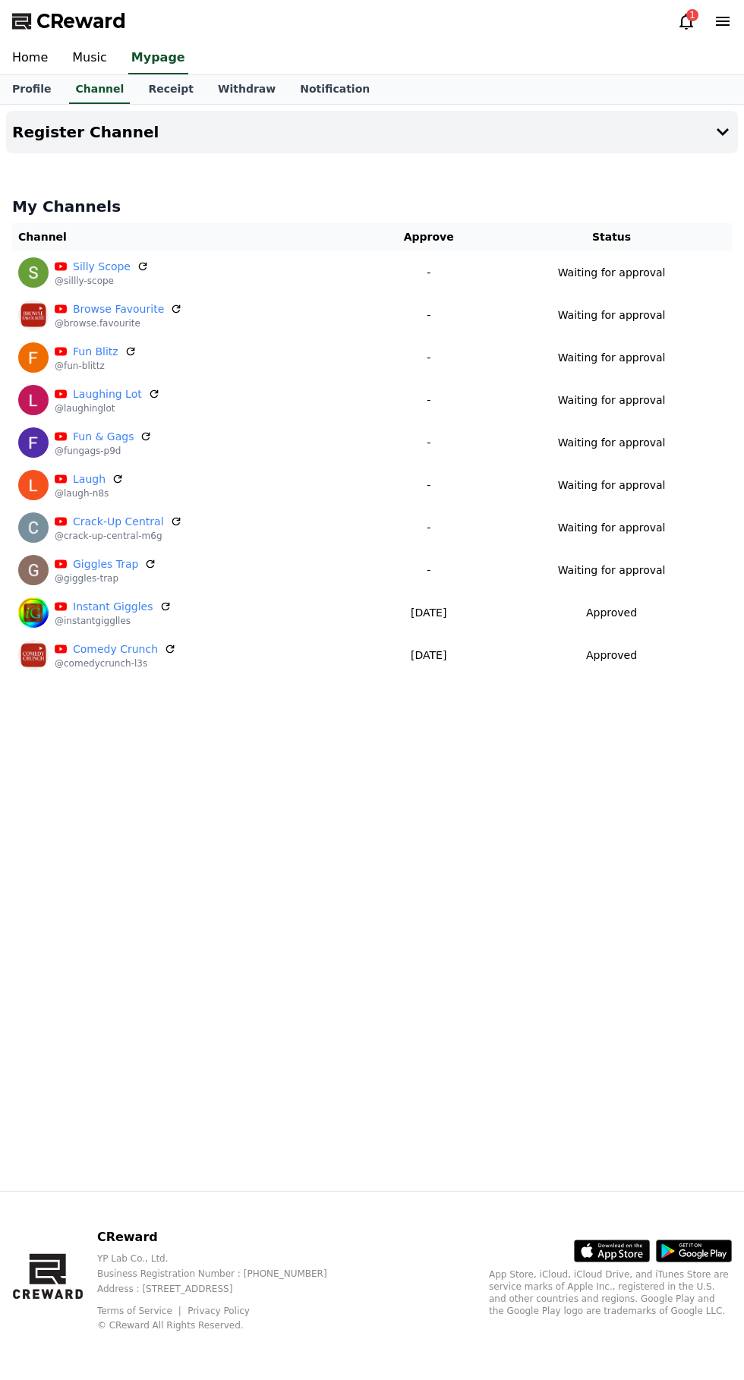
click at [46, 134] on h4 "Register Channel" at bounding box center [85, 132] width 147 height 17
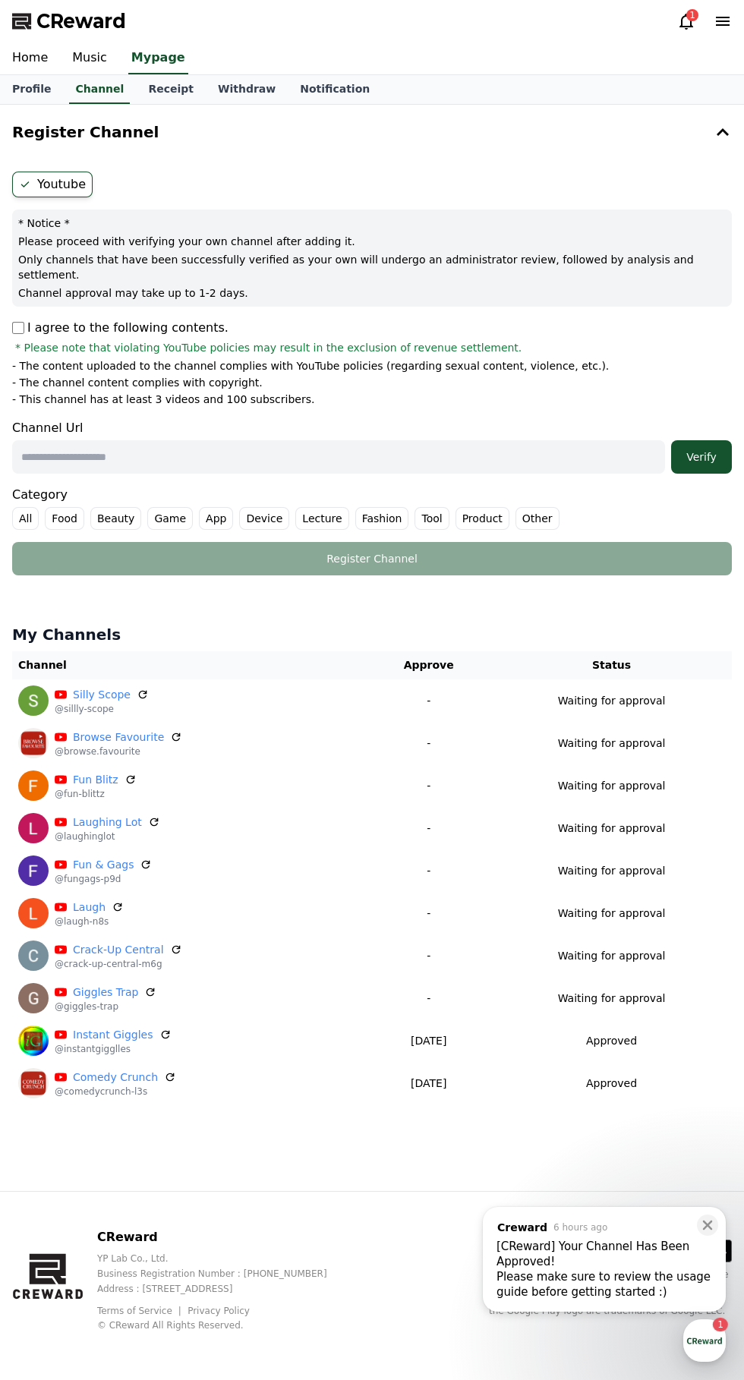
paste input "**********"
type input "**********"
click at [702, 449] on div "Verify" at bounding box center [701, 456] width 49 height 15
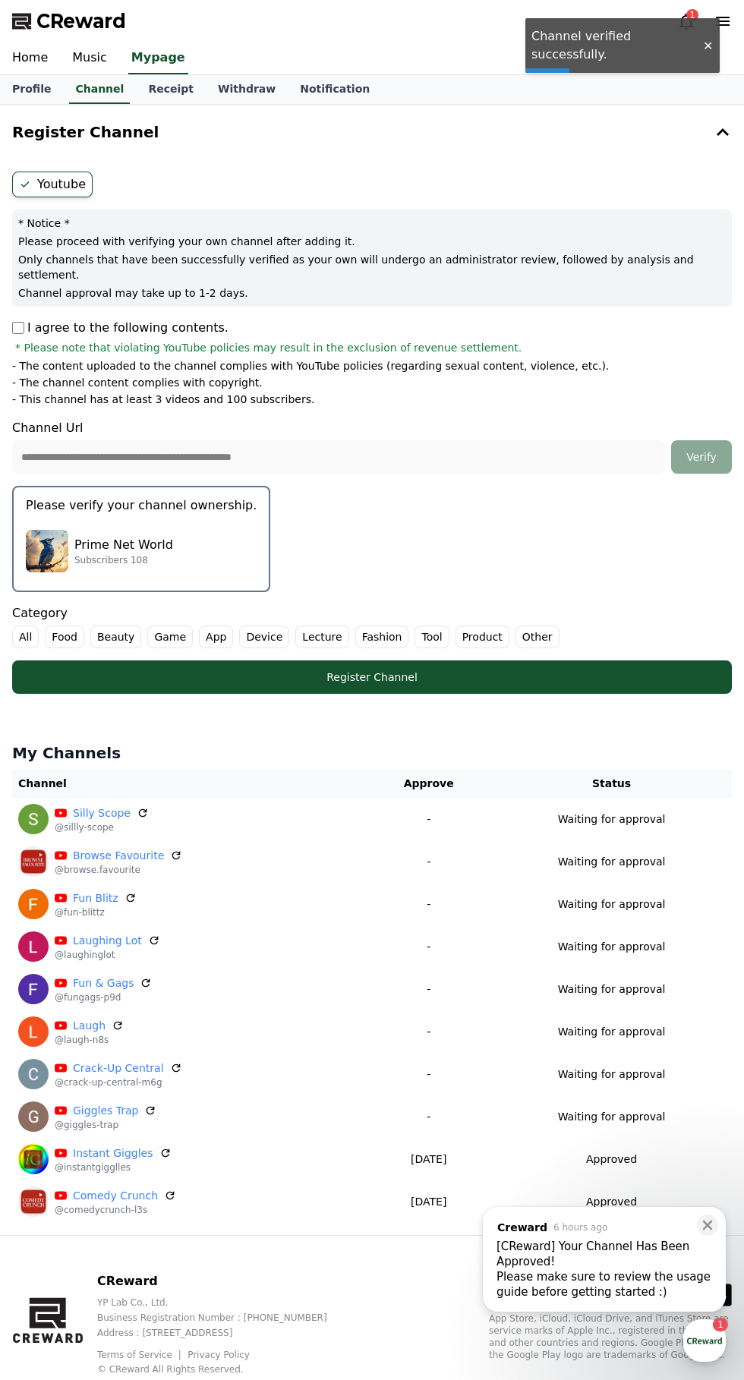
click at [24, 626] on label "All" at bounding box center [25, 637] width 27 height 23
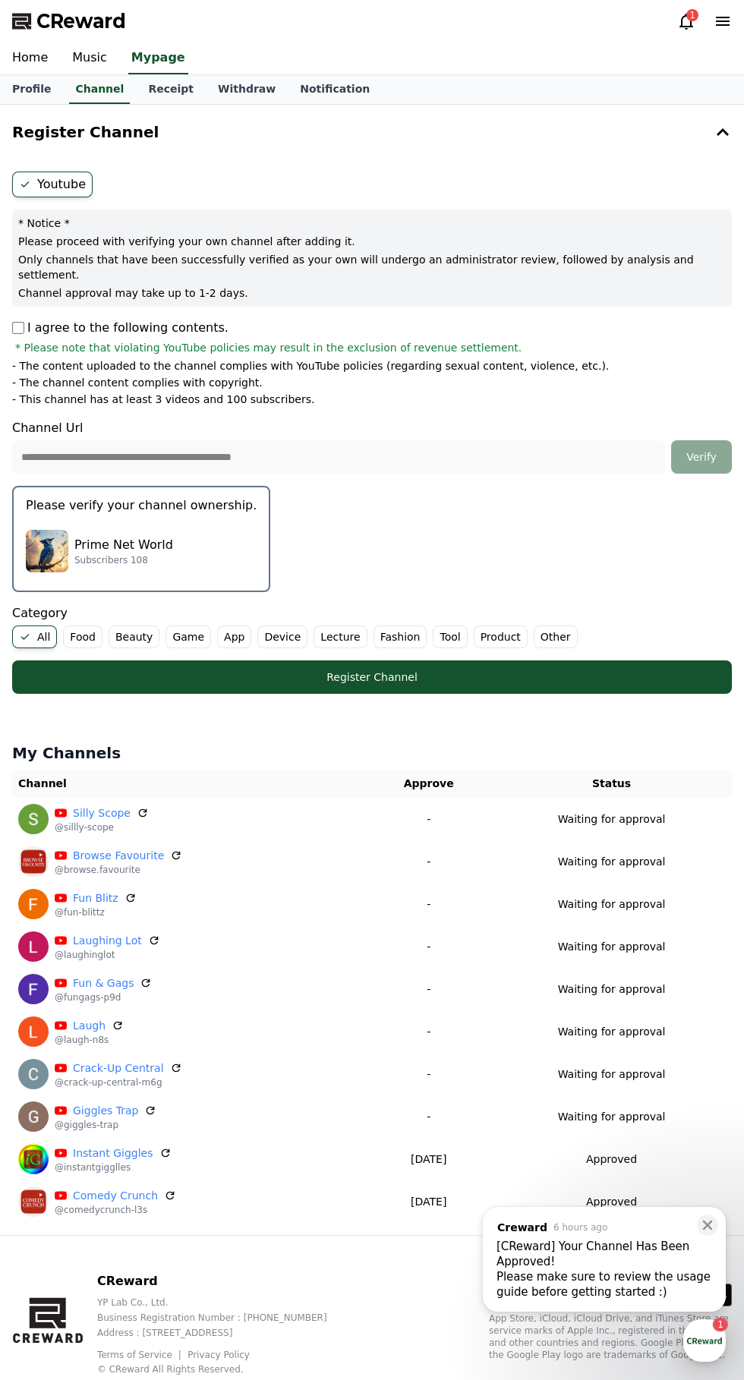
click at [17, 531] on button "Please verify your channel ownership. Prime Net World Subscribers 108" at bounding box center [141, 539] width 258 height 106
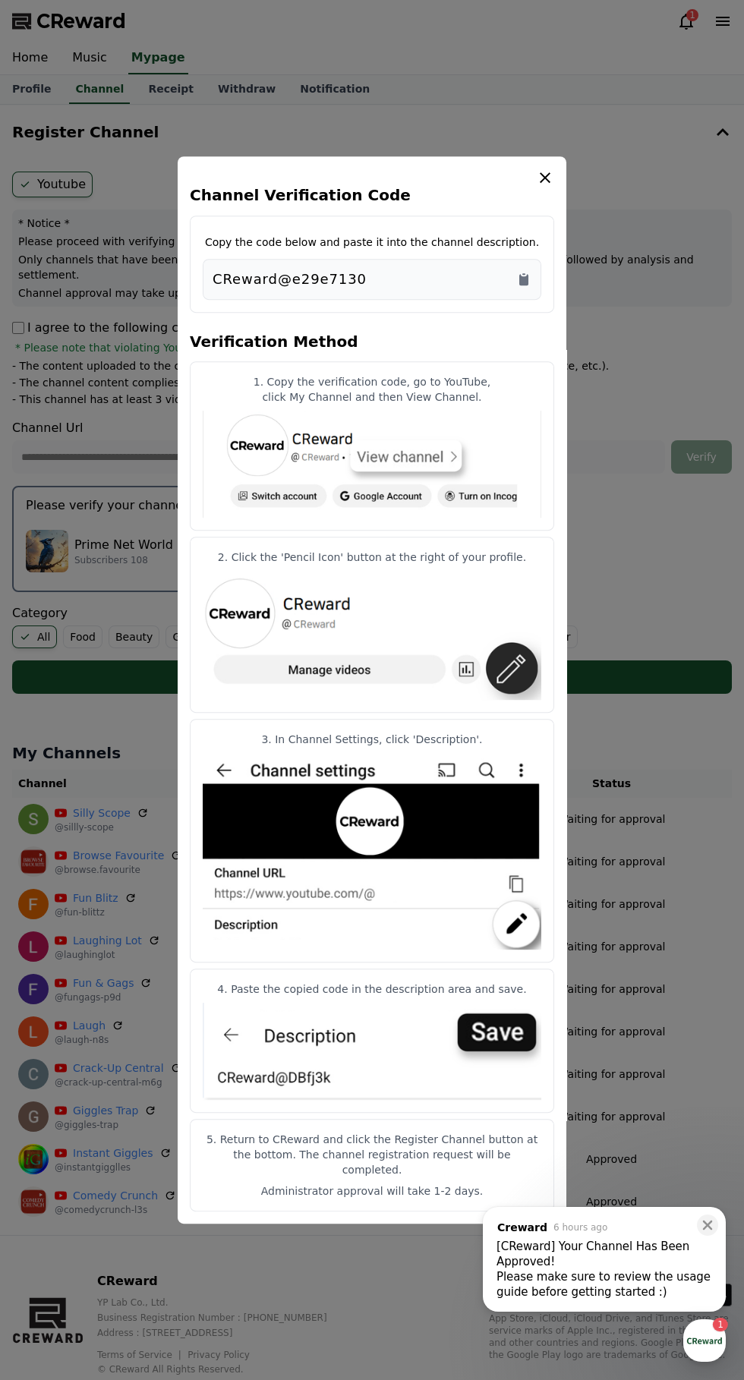
click at [524, 285] on icon "Copy to clipboard" at bounding box center [523, 279] width 9 height 11
click at [549, 187] on icon "modal" at bounding box center [545, 178] width 18 height 18
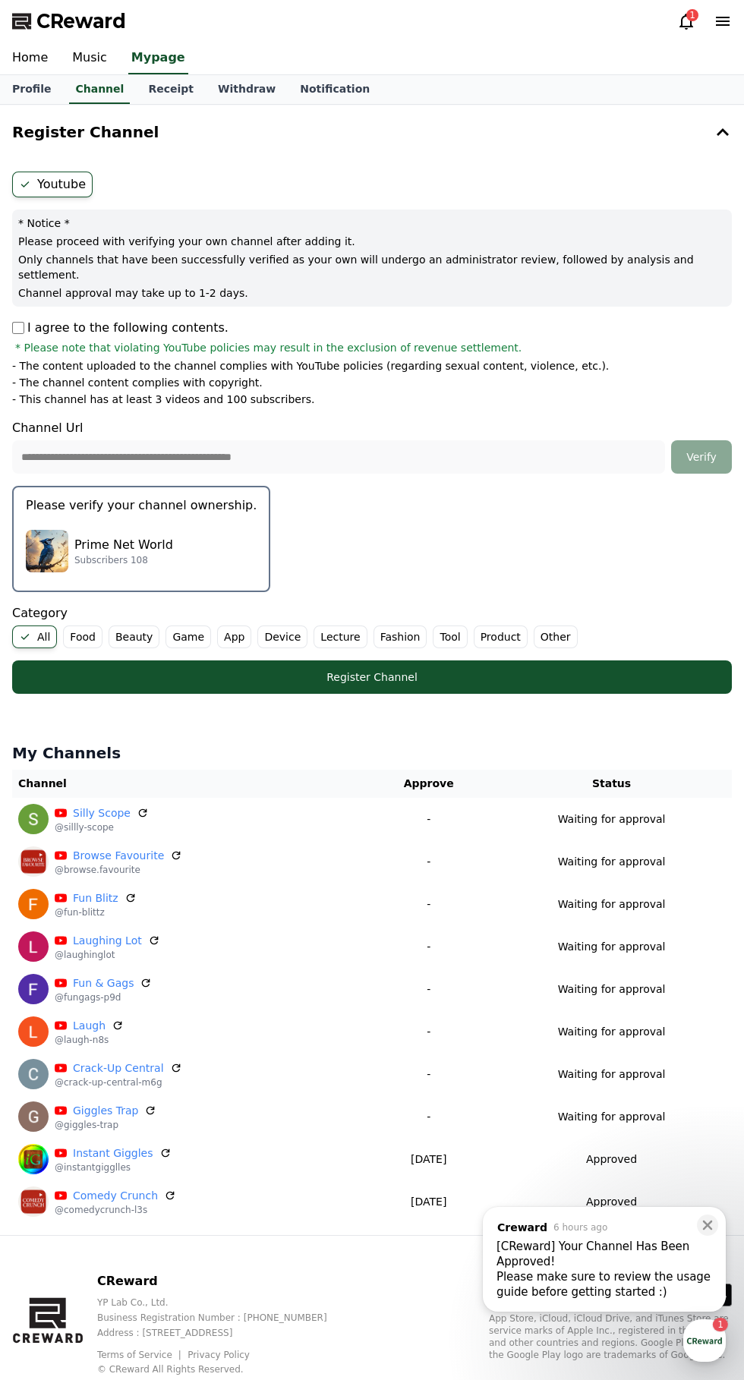
click at [158, 670] on button "Register Channel" at bounding box center [372, 676] width 720 height 33
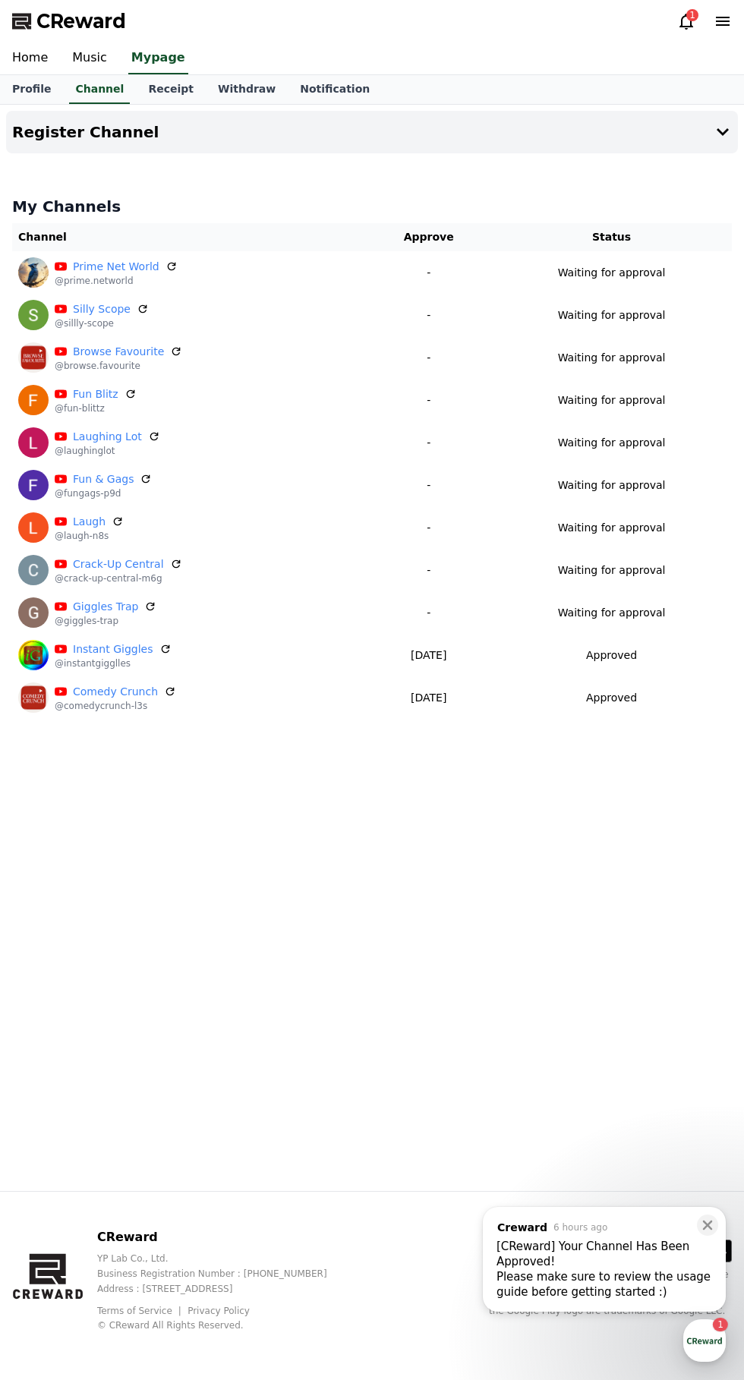
click at [67, 131] on h4 "Register Channel" at bounding box center [85, 132] width 147 height 17
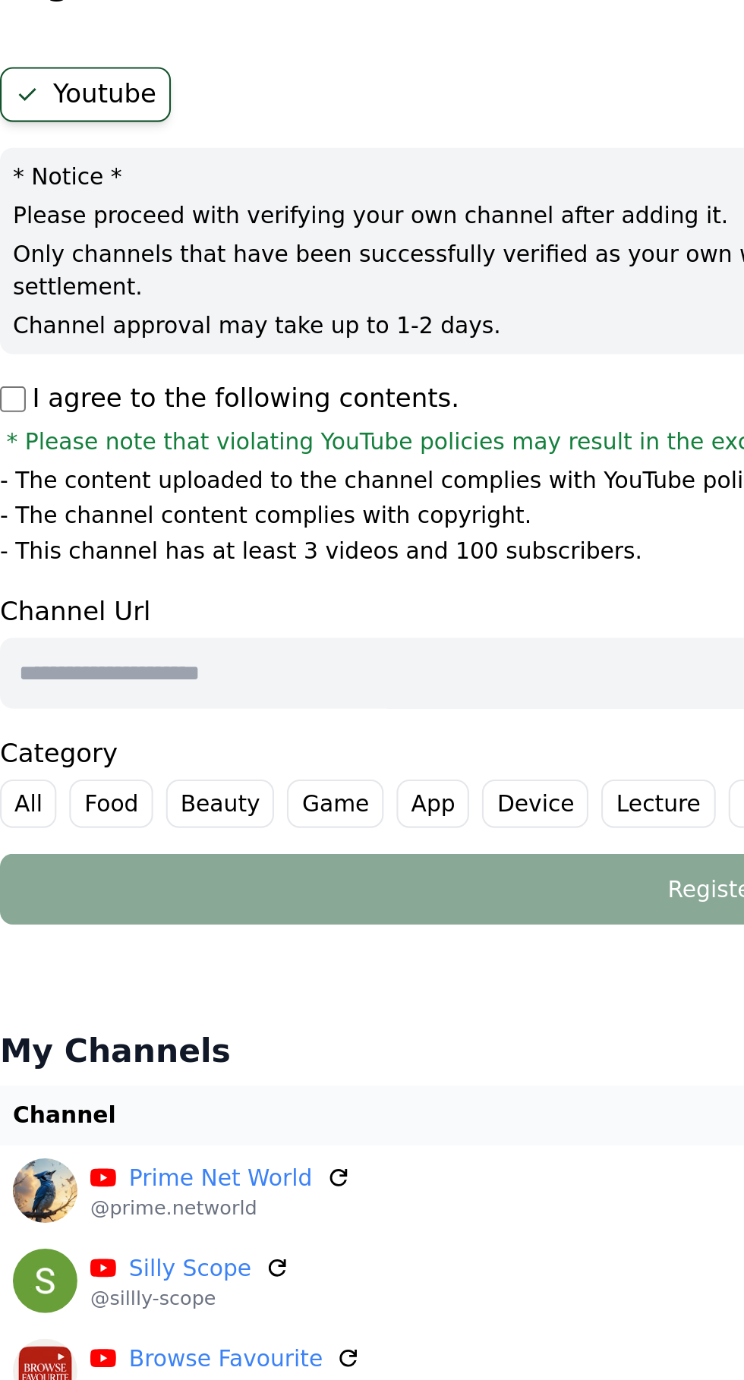
paste input "**********"
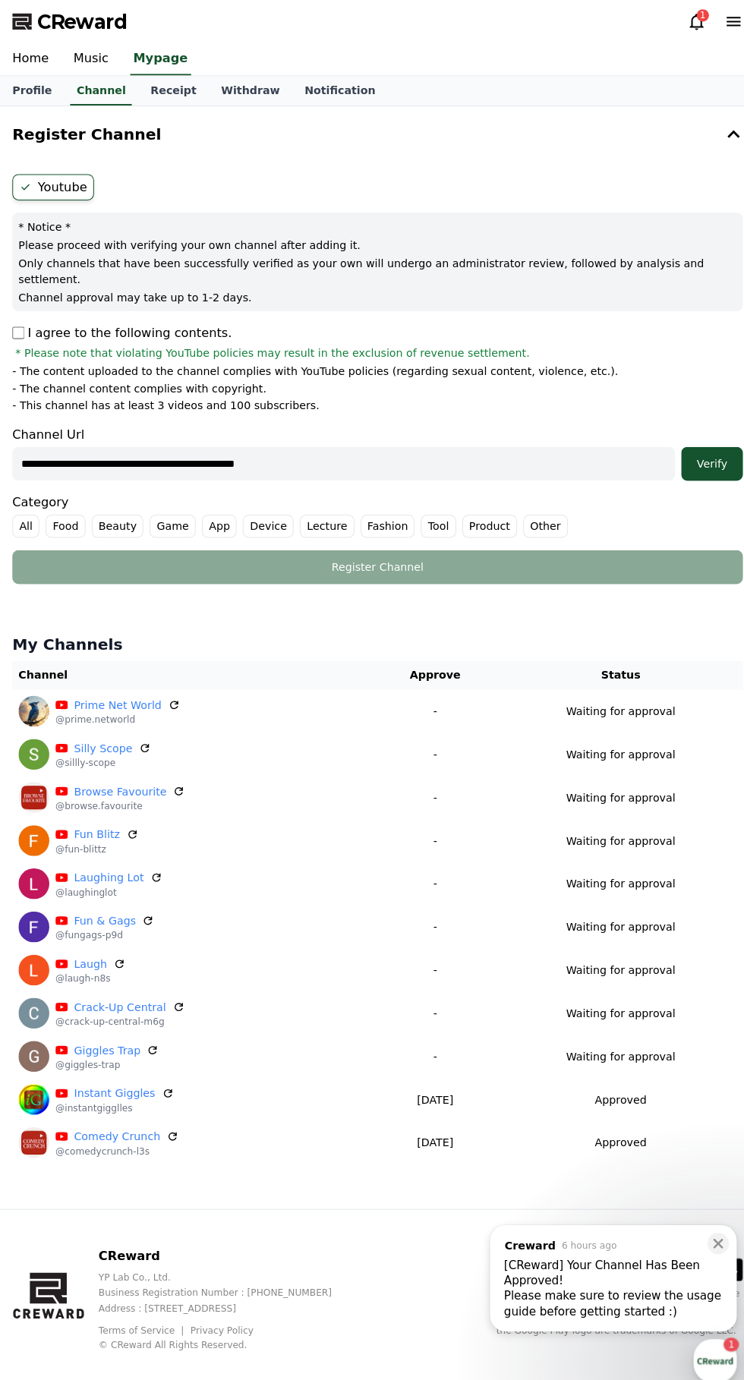
type input "**********"
click at [689, 449] on div "Verify" at bounding box center [701, 456] width 49 height 15
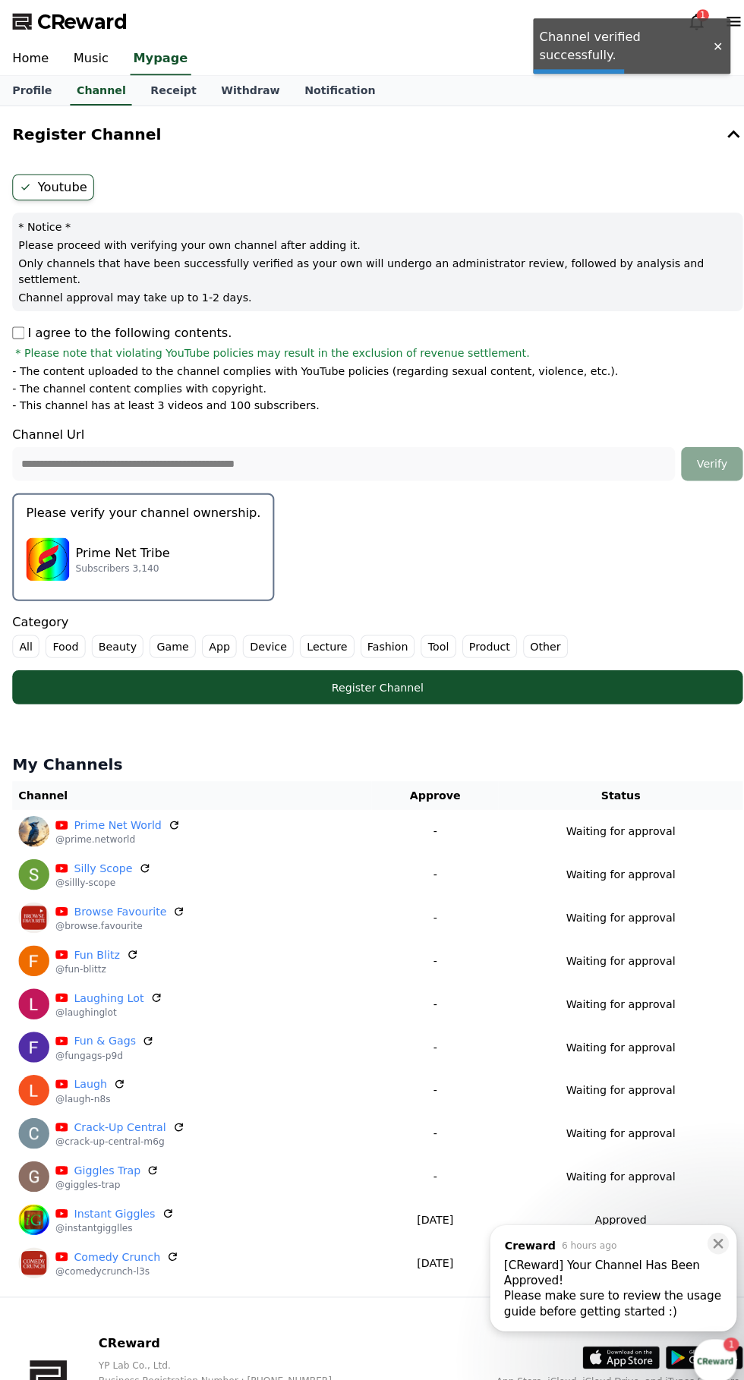
click at [20, 626] on label "All" at bounding box center [25, 637] width 27 height 23
click at [480, 670] on div "Register Channel" at bounding box center [372, 677] width 659 height 15
click at [58, 521] on div "Prime Net Tribe Subscribers 3,140" at bounding box center [141, 551] width 231 height 61
click at [165, 531] on div "Prime Net Tribe Subscribers 3,140" at bounding box center [141, 551] width 231 height 61
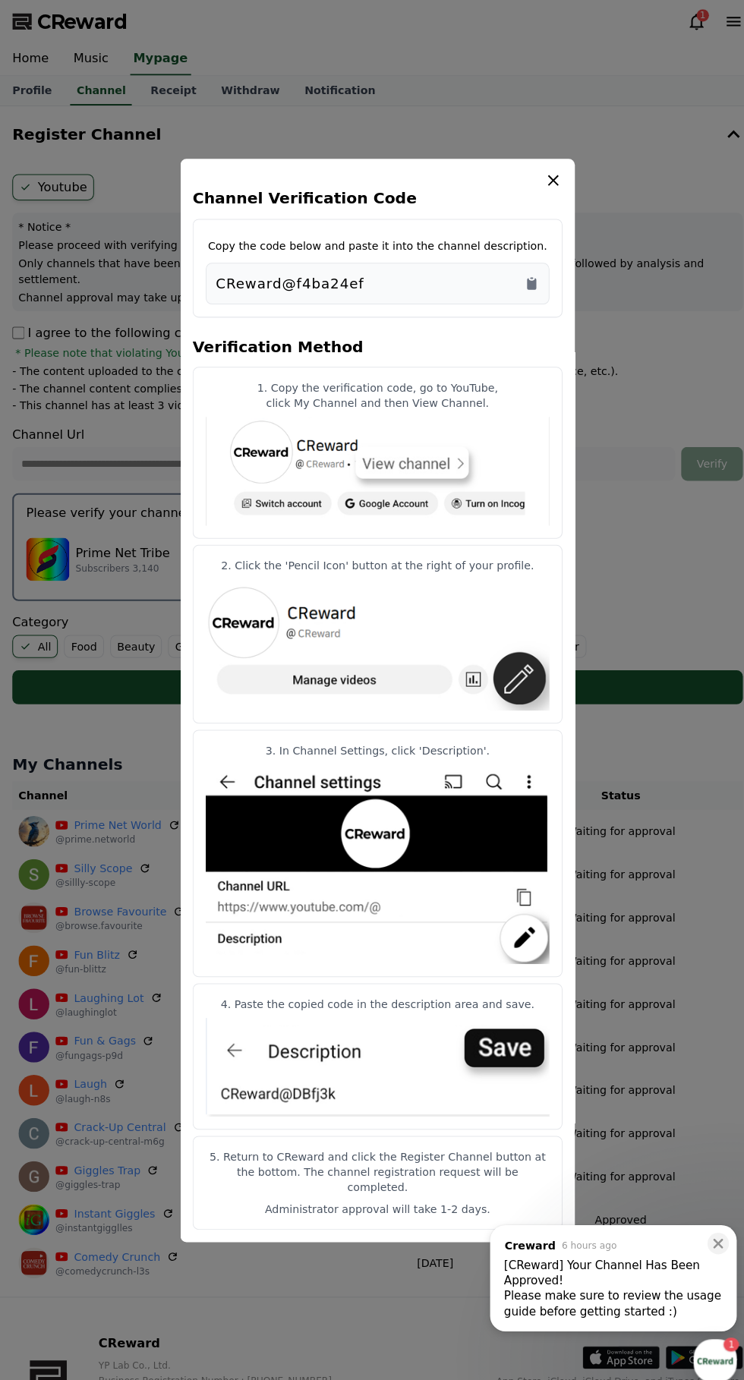
click at [524, 285] on icon "Copy to clipboard" at bounding box center [523, 279] width 9 height 11
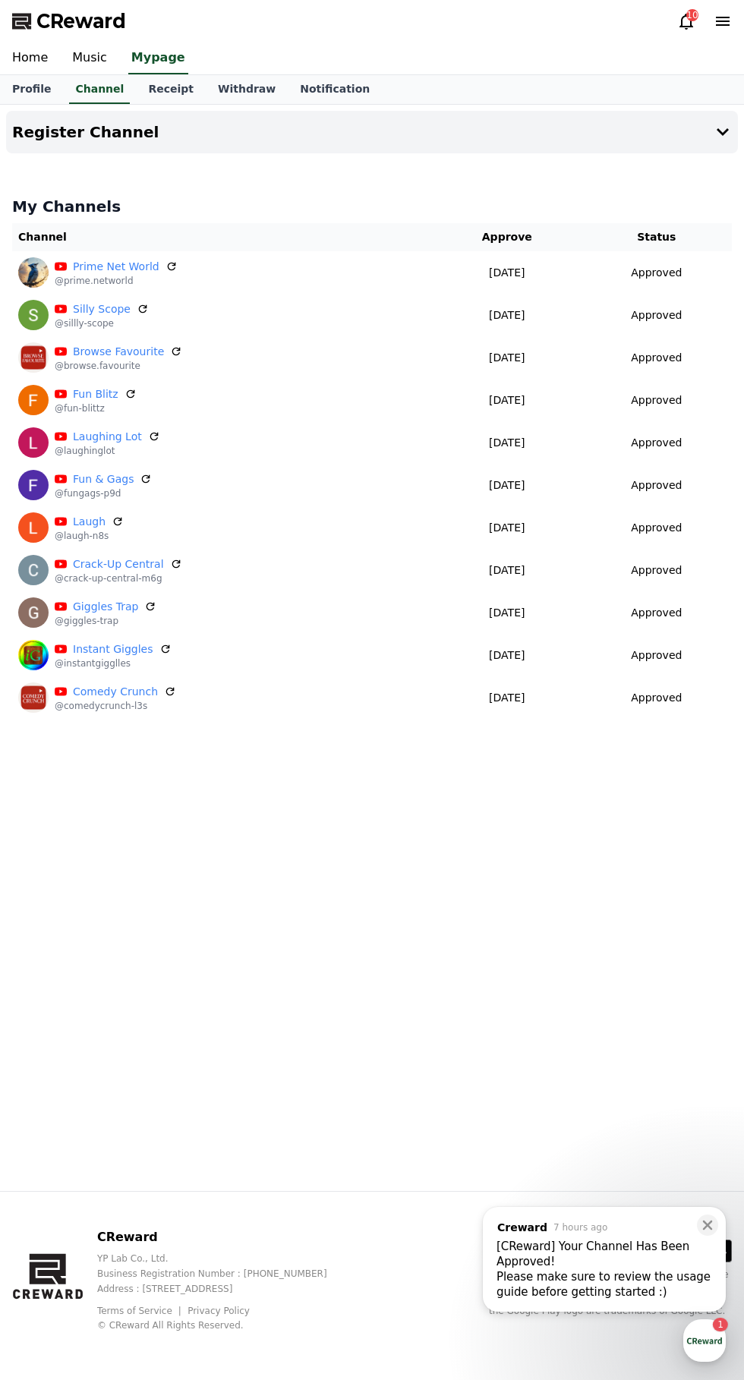
click at [60, 113] on button "Register Channel" at bounding box center [372, 132] width 732 height 43
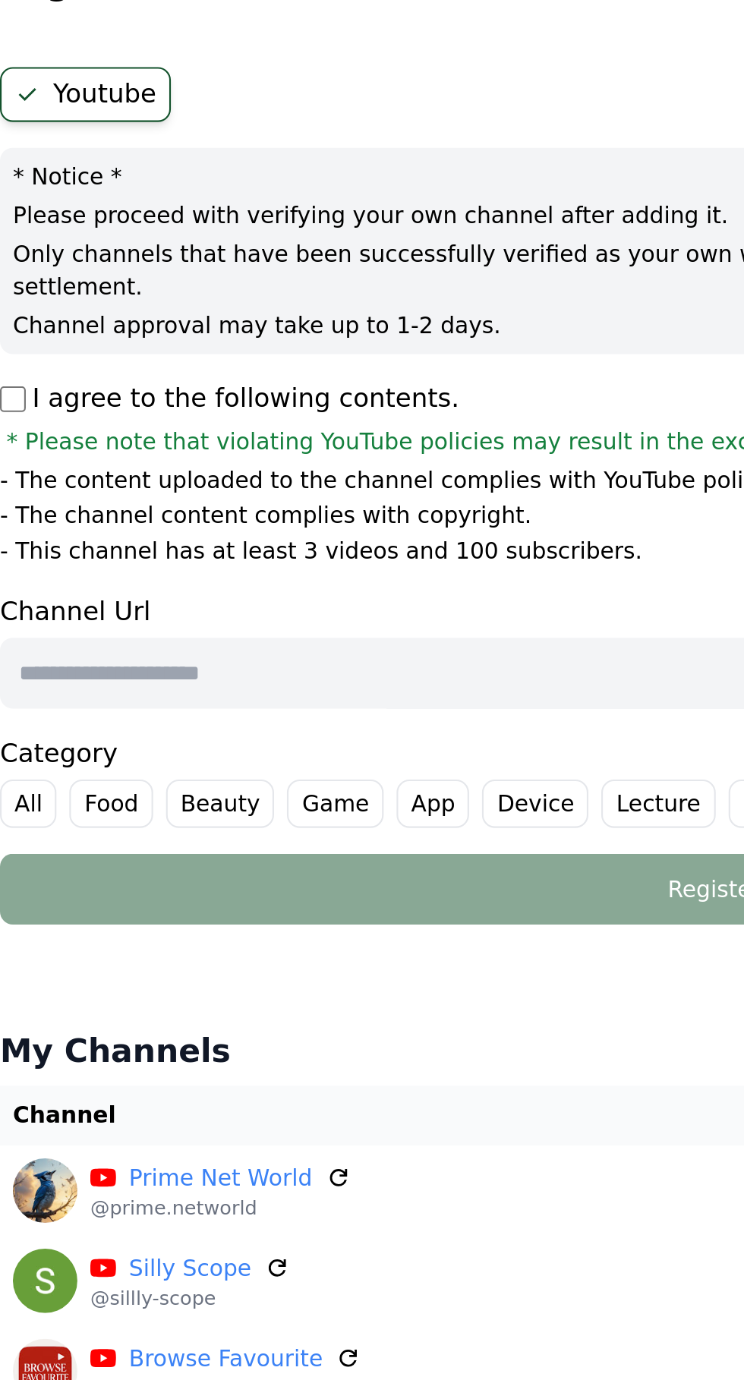
paste input "**********"
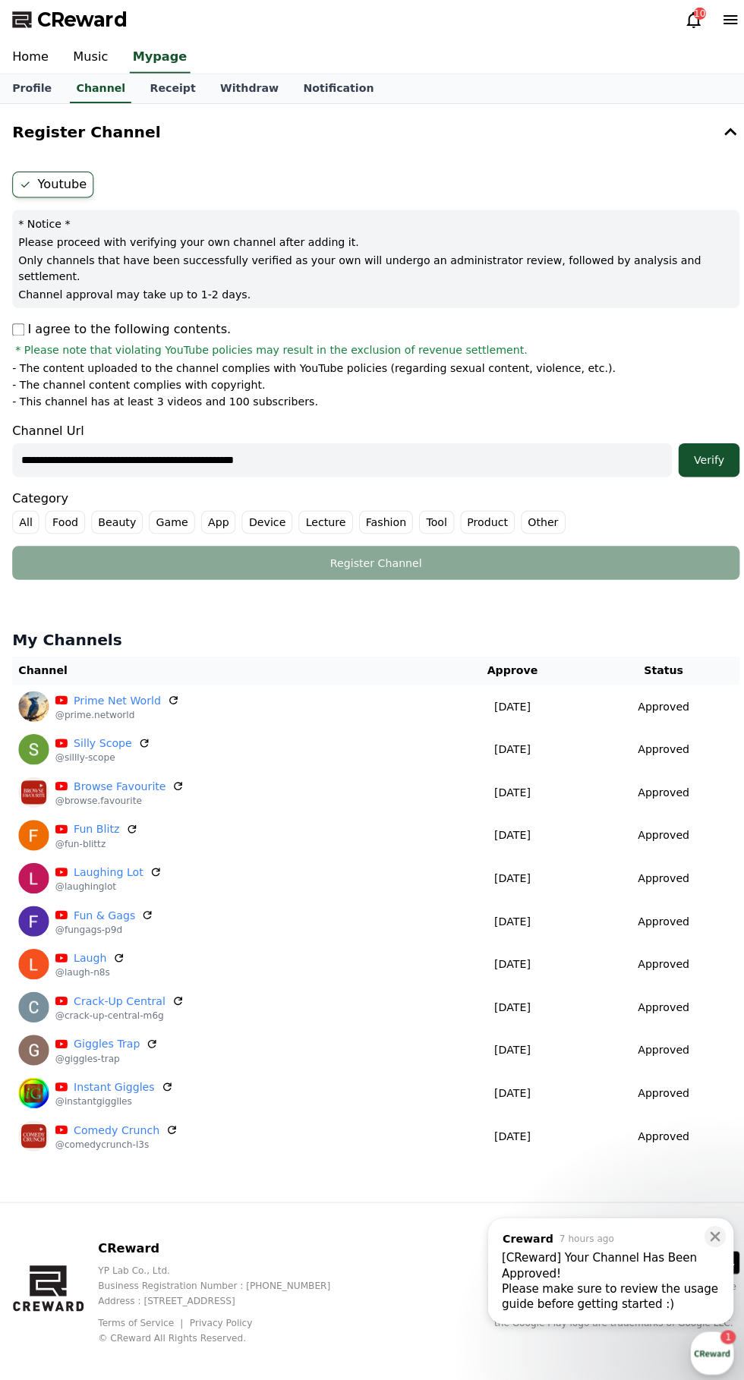
type input "**********"
click at [710, 449] on div "Verify" at bounding box center [701, 456] width 49 height 15
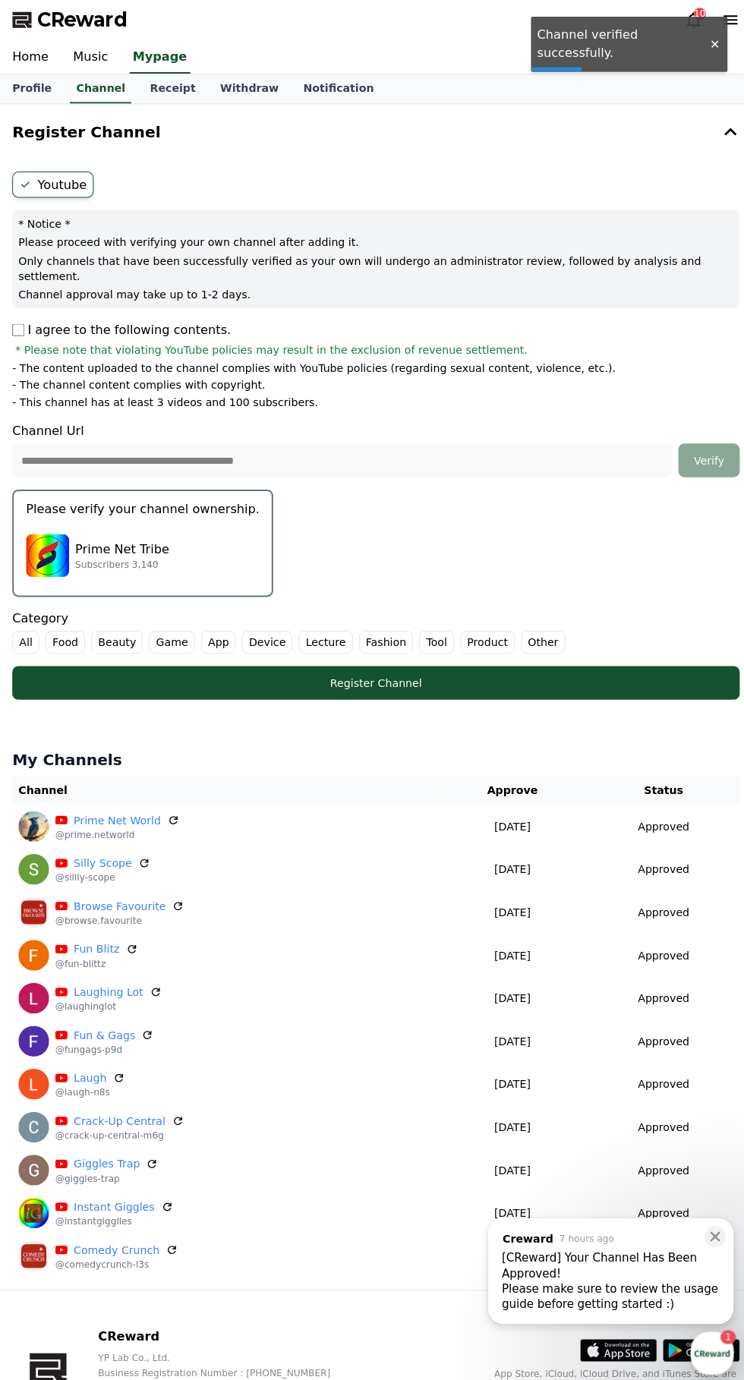
click at [18, 626] on label "All" at bounding box center [25, 637] width 27 height 23
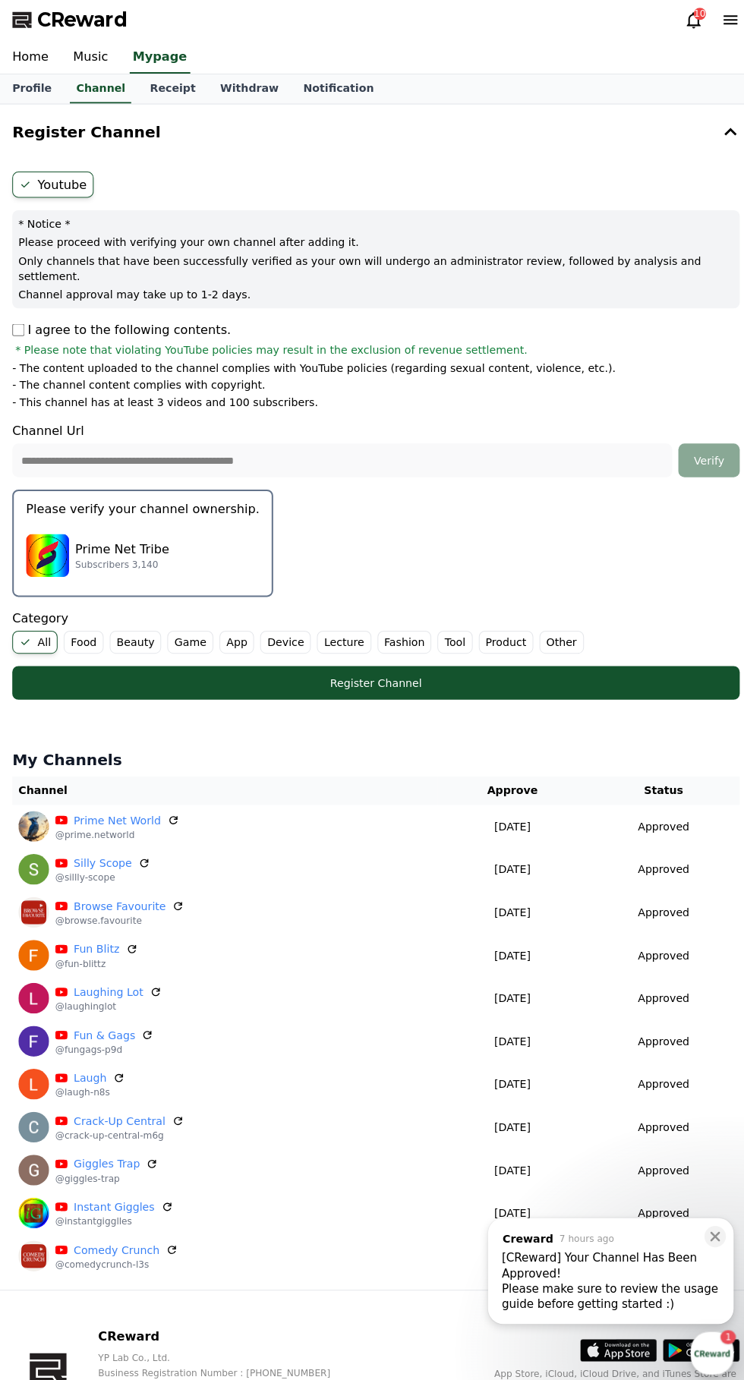
click at [102, 521] on div "Prime Net Tribe Subscribers 3,140" at bounding box center [141, 551] width 231 height 61
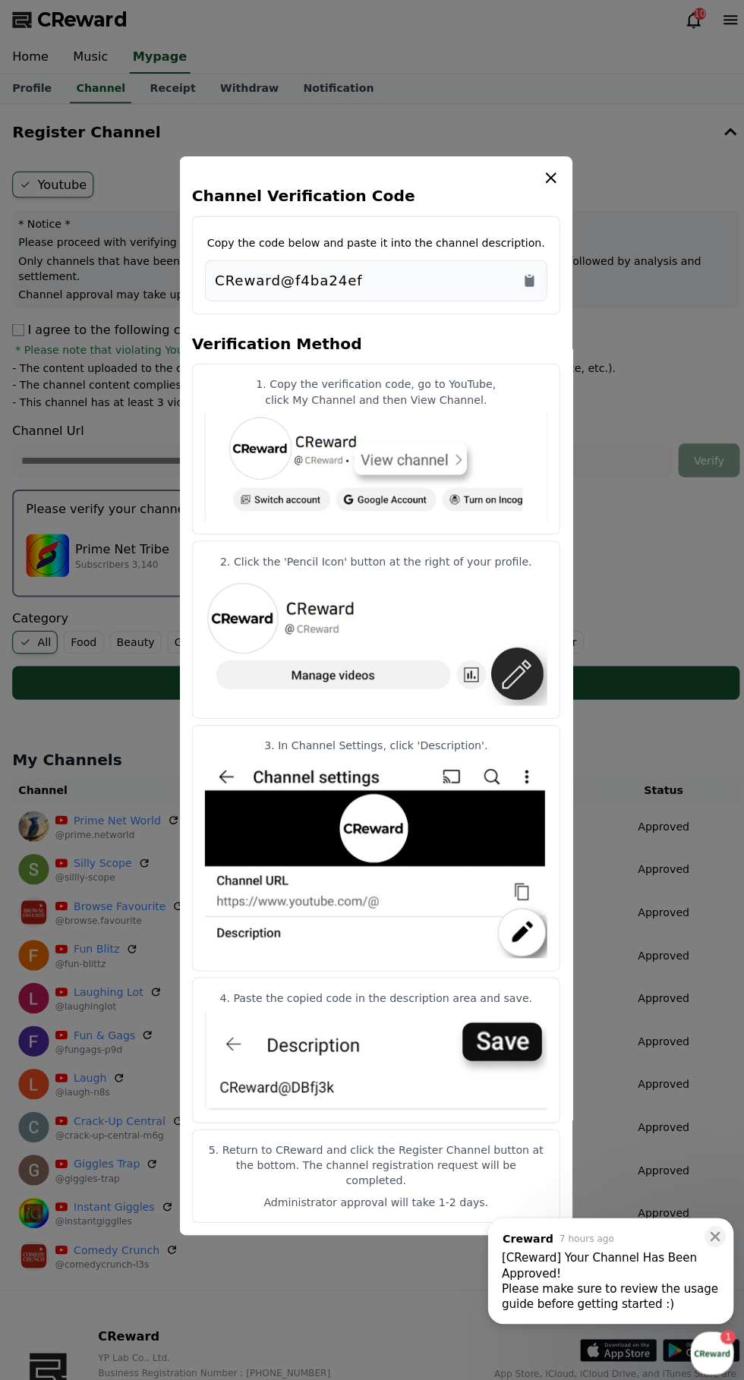
click at [534, 562] on p "2. Click the 'Pencil Icon' button at the right of your profile." at bounding box center [372, 557] width 339 height 15
click at [524, 285] on icon "Copy to clipboard" at bounding box center [523, 279] width 9 height 11
click at [551, 185] on icon "modal" at bounding box center [545, 178] width 18 height 18
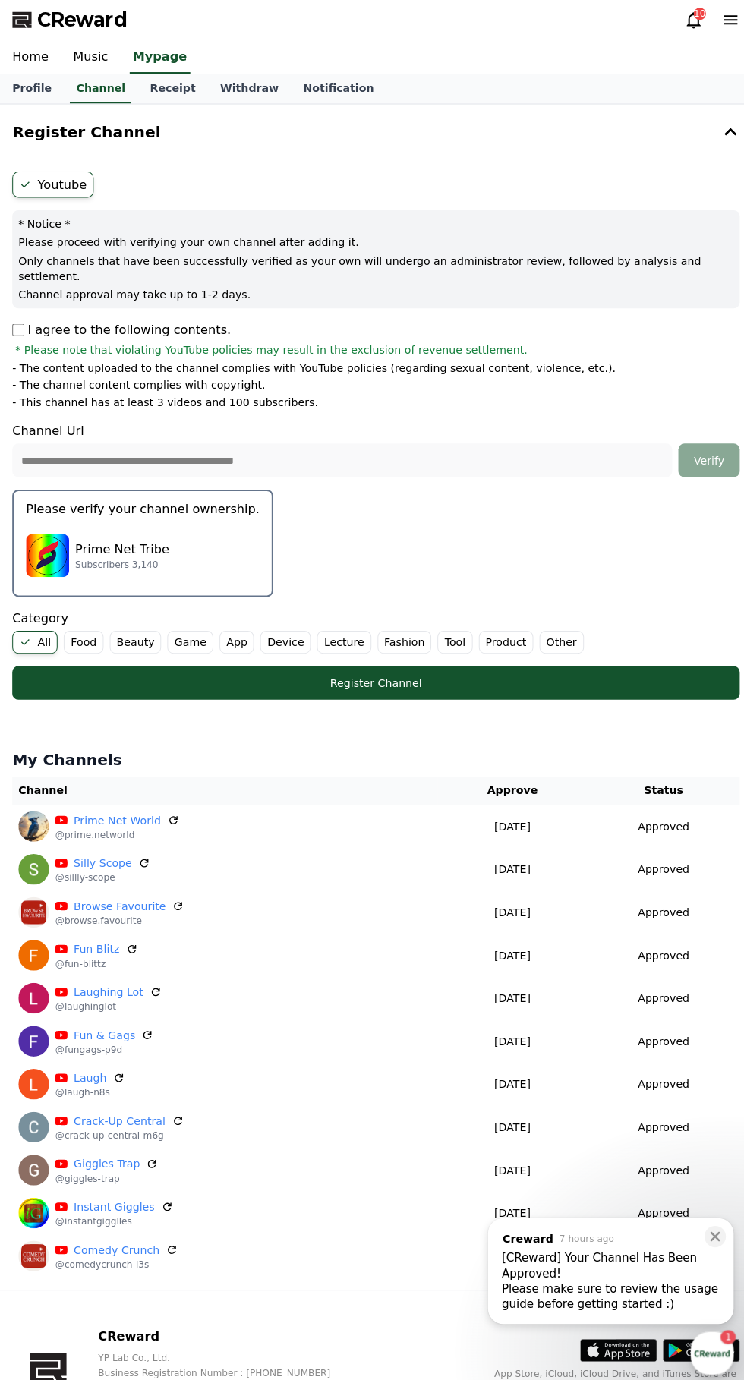
click at [536, 670] on div "Register Channel" at bounding box center [372, 677] width 659 height 15
